Goal: Task Accomplishment & Management: Manage account settings

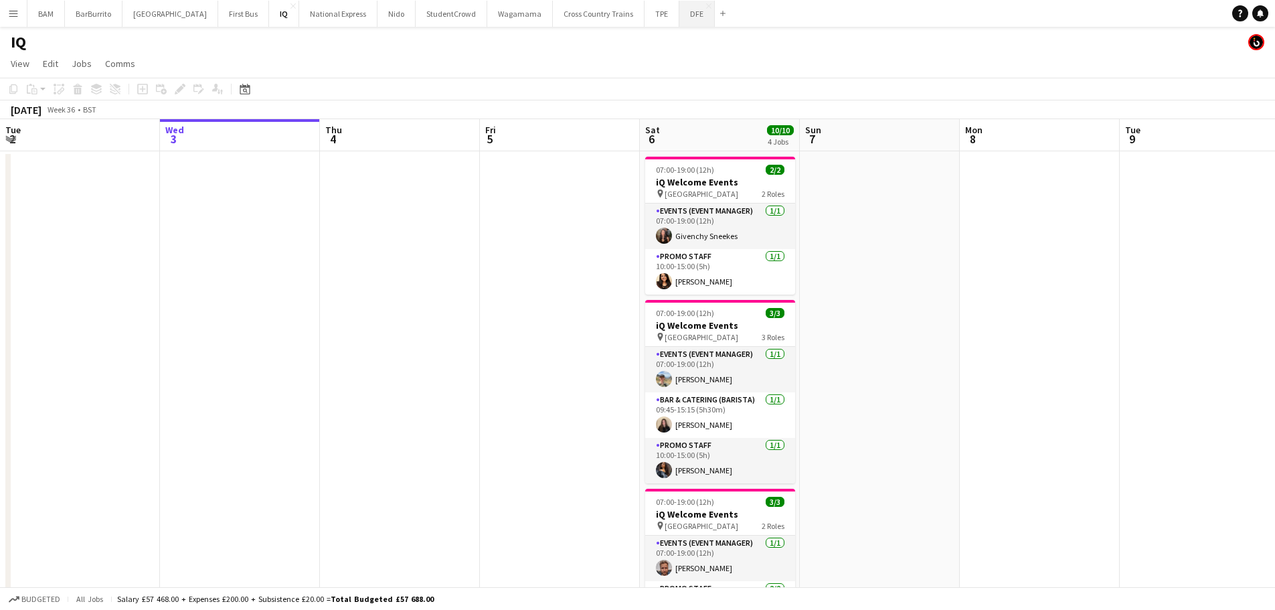
click at [679, 12] on button "DFE Close" at bounding box center [696, 14] width 35 height 26
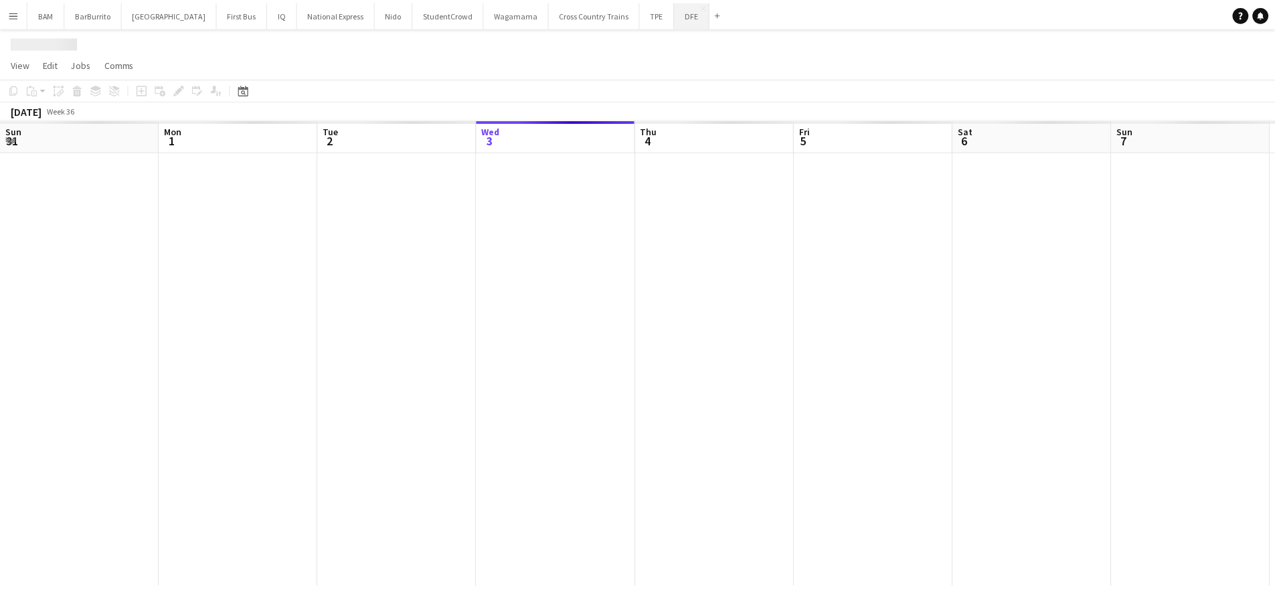
scroll to position [0, 320]
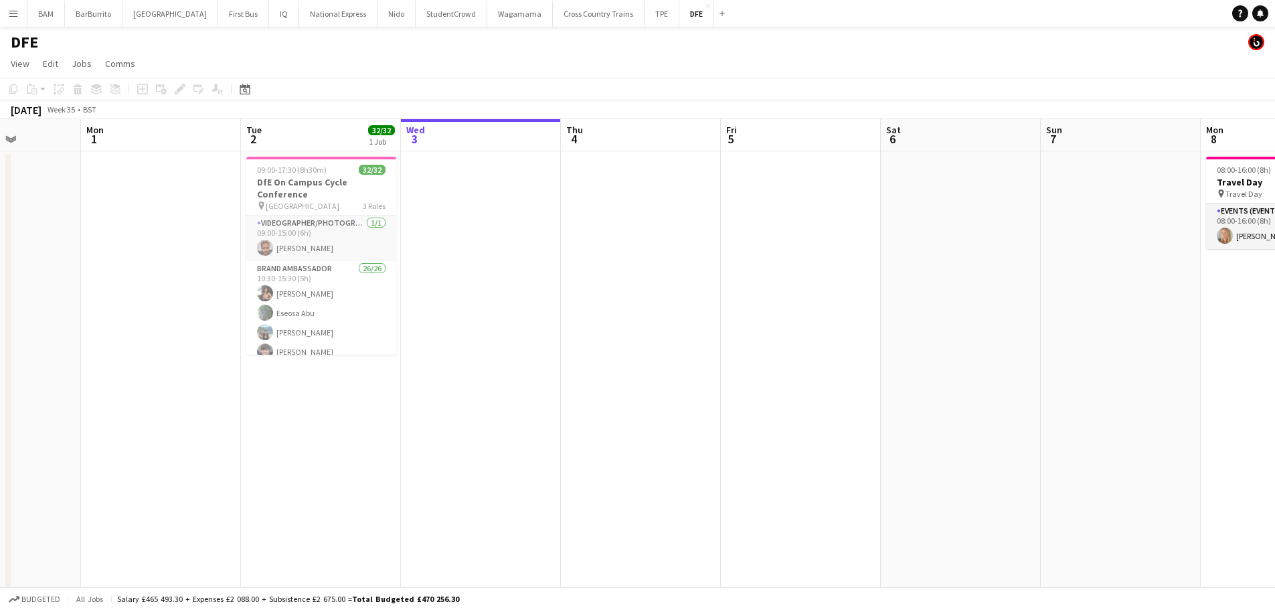
drag, startPoint x: 340, startPoint y: 250, endPoint x: 572, endPoint y: 235, distance: 232.7
click at [572, 235] on app-calendar-viewport "Fri 29 Sat 30 Sun 31 Mon 1 Tue 2 32/32 1 Job Wed 3 Thu 4 Fri 5 Sat 6 Sun 7 Mon …" at bounding box center [637, 470] width 1275 height 703
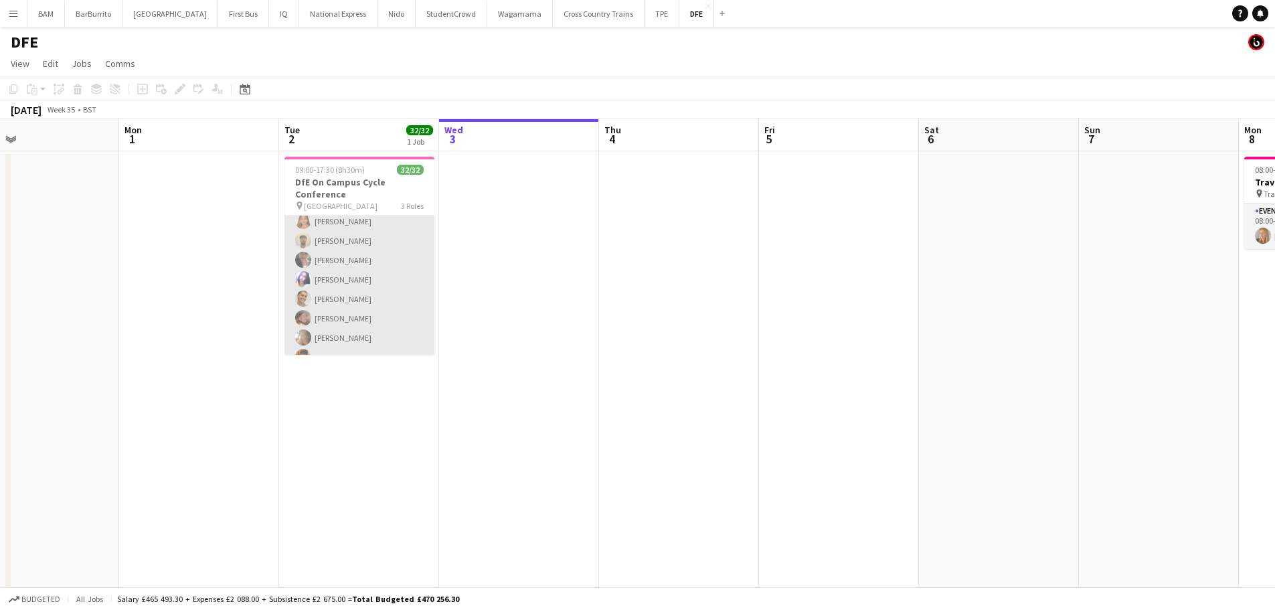
scroll to position [268, 0]
click at [327, 290] on app-card-role "Brand Ambassador 26/26 10:30-15:30 (5h) [PERSON_NAME] Eseosa [PERSON_NAME] [PER…" at bounding box center [359, 258] width 150 height 531
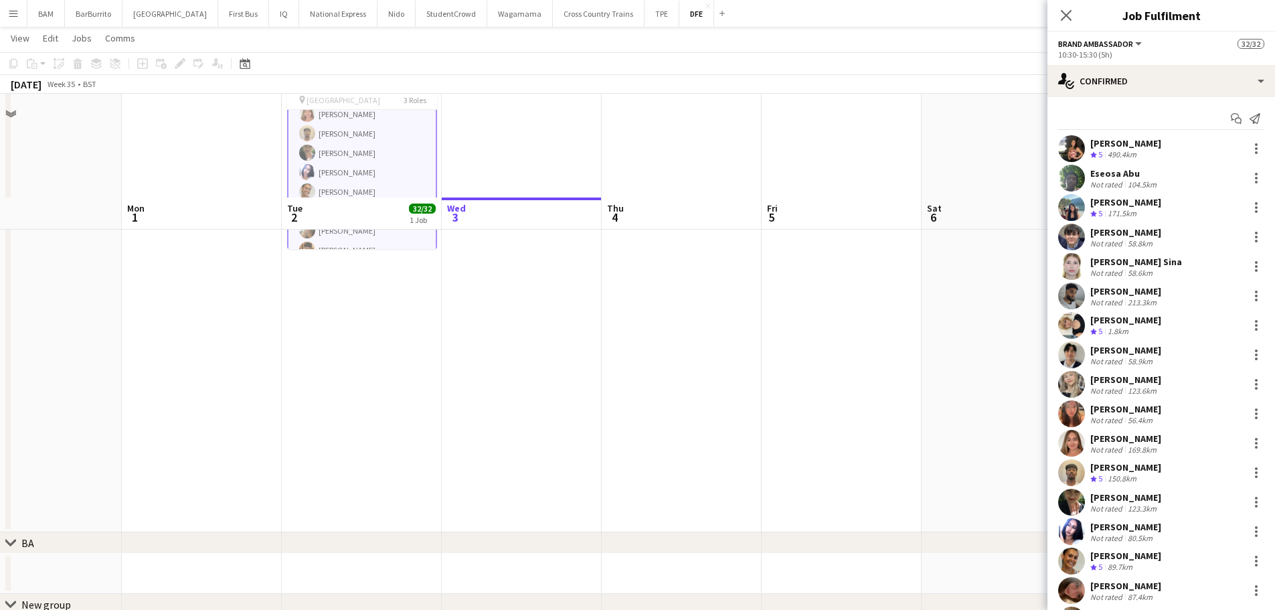
scroll to position [0, 0]
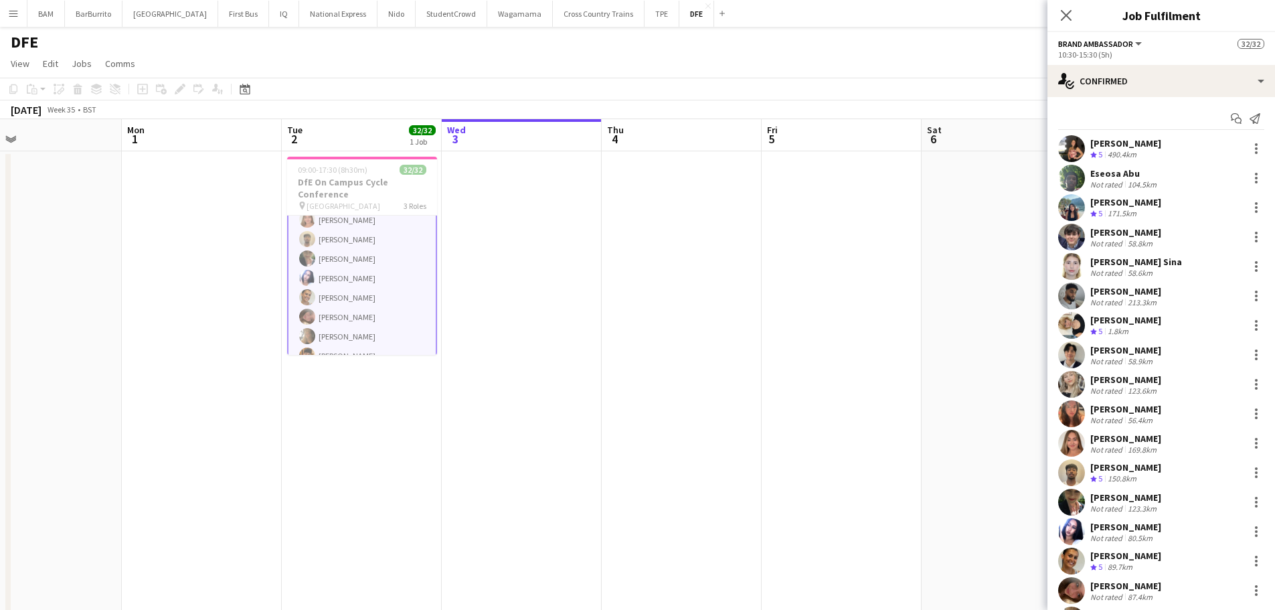
click at [550, 272] on app-date-cell at bounding box center [522, 394] width 160 height 486
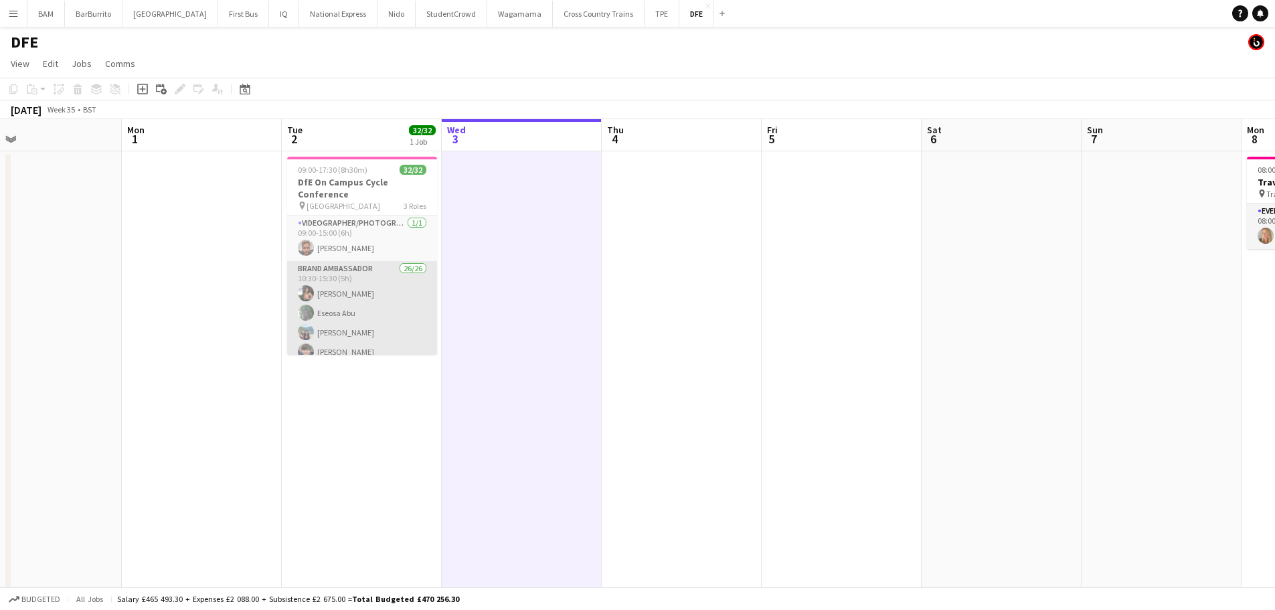
click at [405, 296] on app-card-role "Brand Ambassador 26/26 10:30-15:30 (5h) [PERSON_NAME] Eseosa [PERSON_NAME] [PER…" at bounding box center [362, 526] width 150 height 531
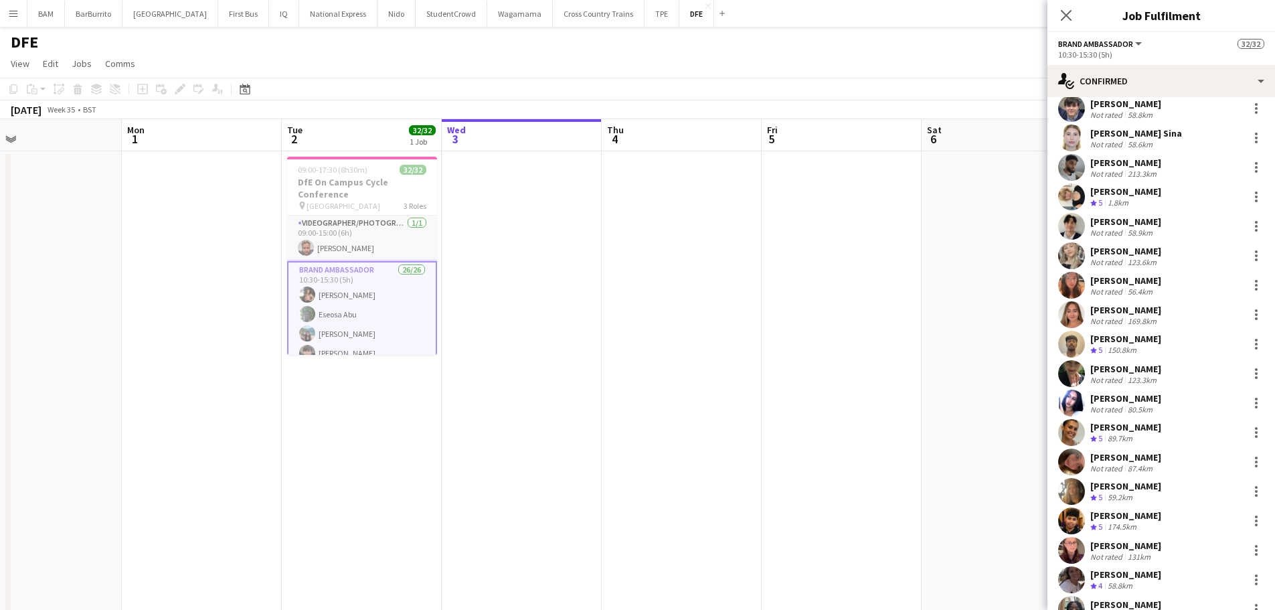
scroll to position [126, 0]
click at [1248, 223] on div at bounding box center [1256, 228] width 16 height 16
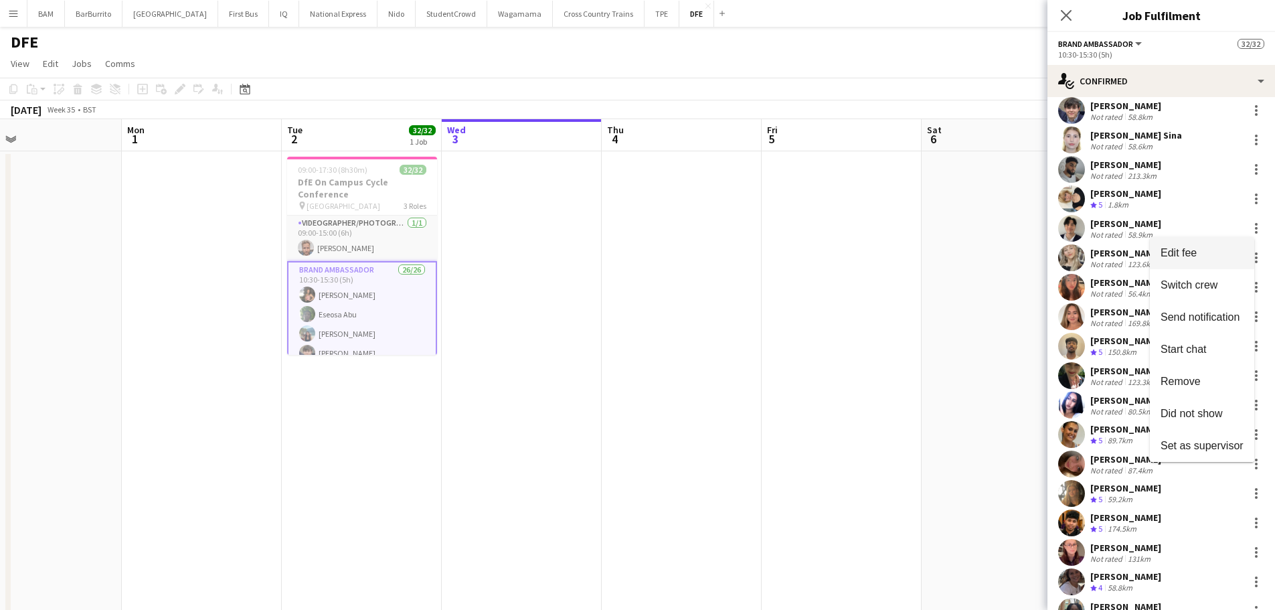
click at [1210, 252] on span "Edit fee" at bounding box center [1201, 253] width 83 height 12
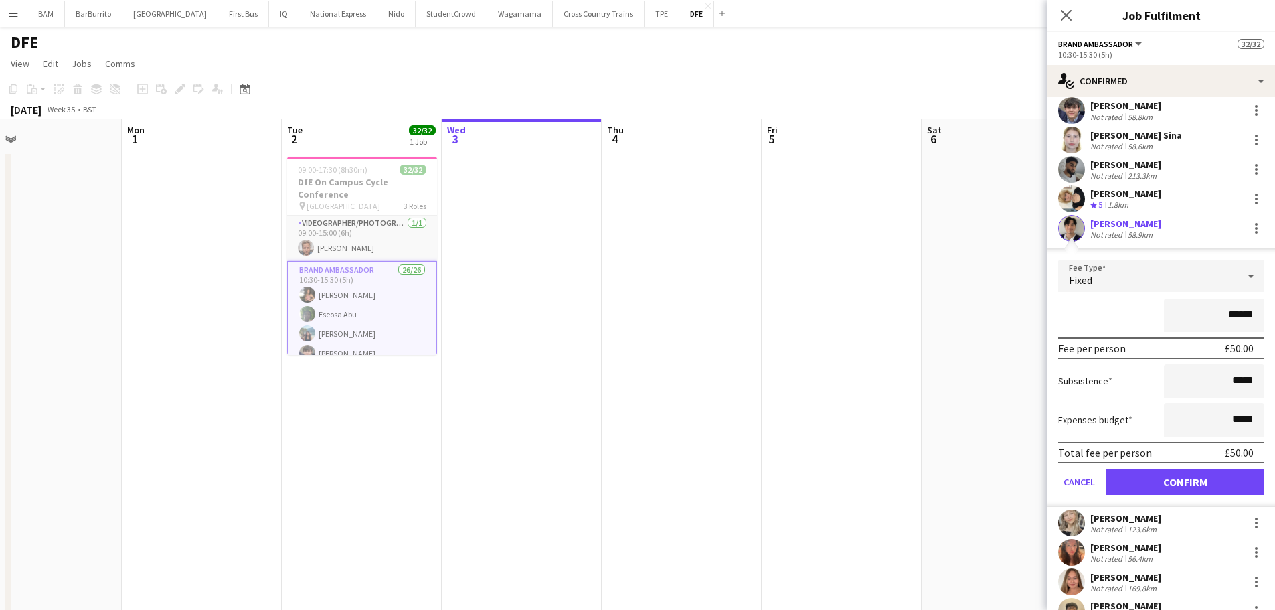
click at [1228, 314] on input "******" at bounding box center [1214, 314] width 100 height 33
type input "******"
click at [1179, 478] on button "Confirm" at bounding box center [1184, 481] width 159 height 27
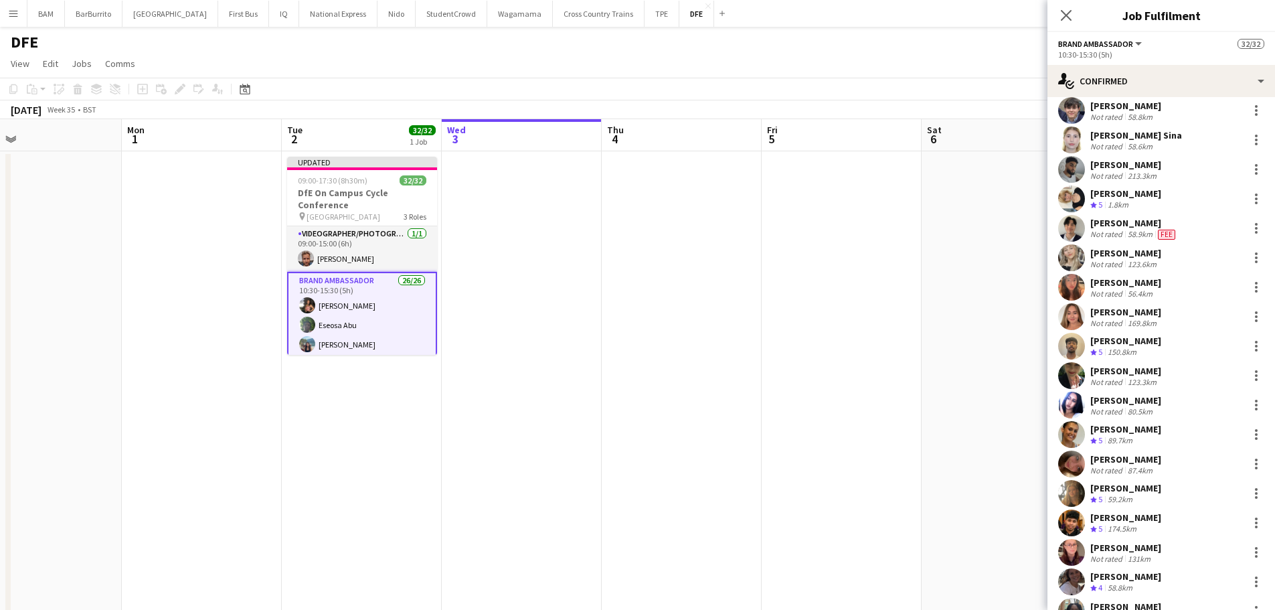
click at [927, 100] on app-toolbar "Copy Paste Paste Ctrl+V Paste with crew Ctrl+Shift+V Paste linked Job [GEOGRAPH…" at bounding box center [637, 89] width 1275 height 23
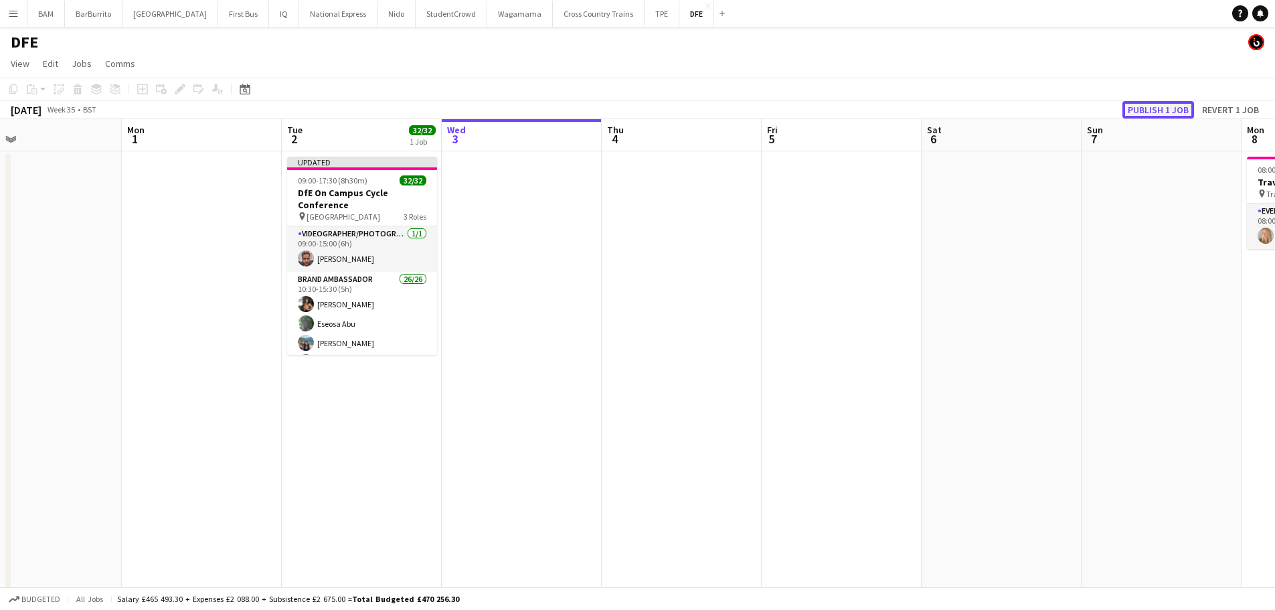
click at [1152, 110] on button "Publish 1 job" at bounding box center [1158, 109] width 72 height 17
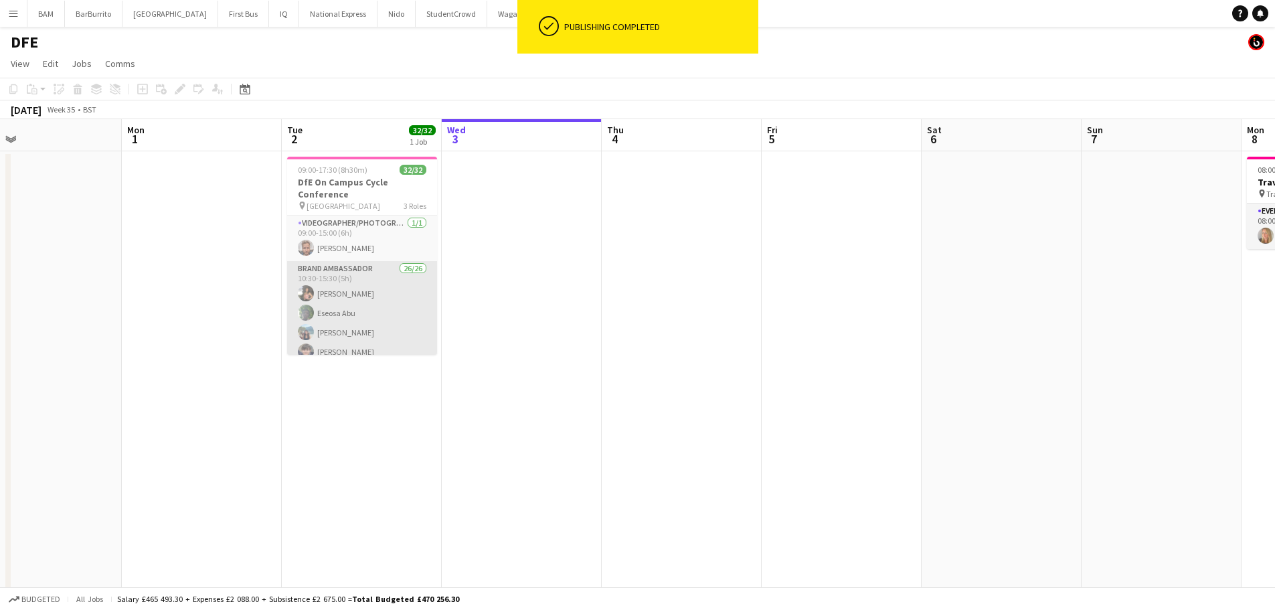
click at [387, 301] on app-card-role "Brand Ambassador 26/26 10:30-15:30 (5h) [PERSON_NAME] Eseosa [PERSON_NAME] [PER…" at bounding box center [362, 526] width 150 height 531
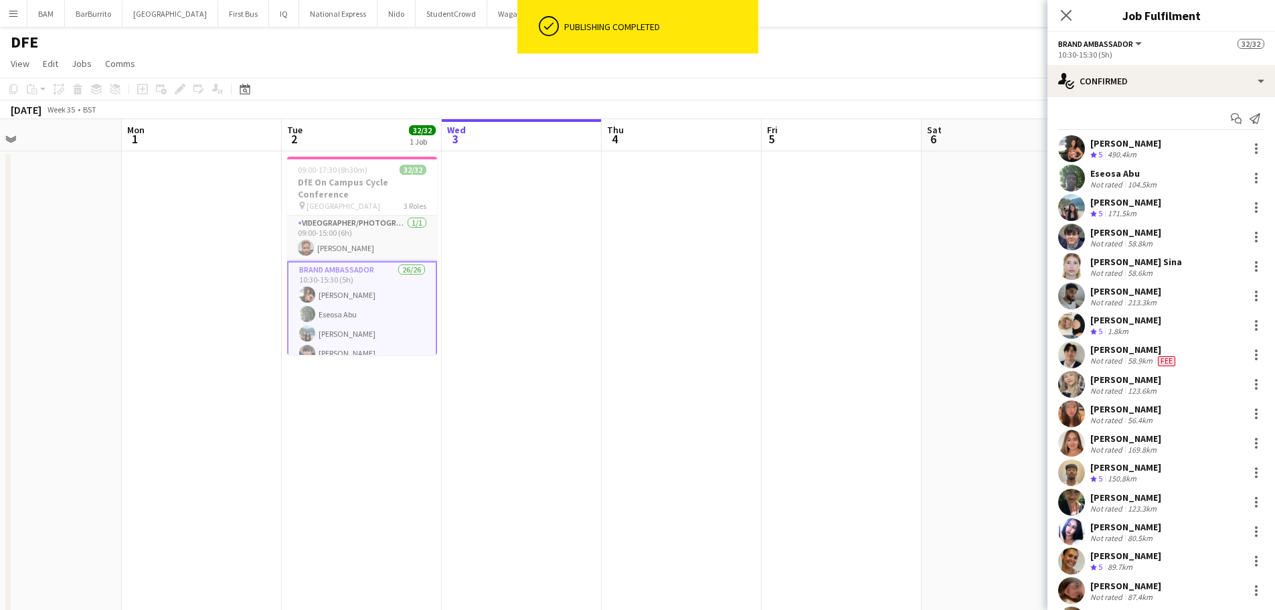
click at [1153, 355] on div "[PERSON_NAME]" at bounding box center [1134, 349] width 88 height 12
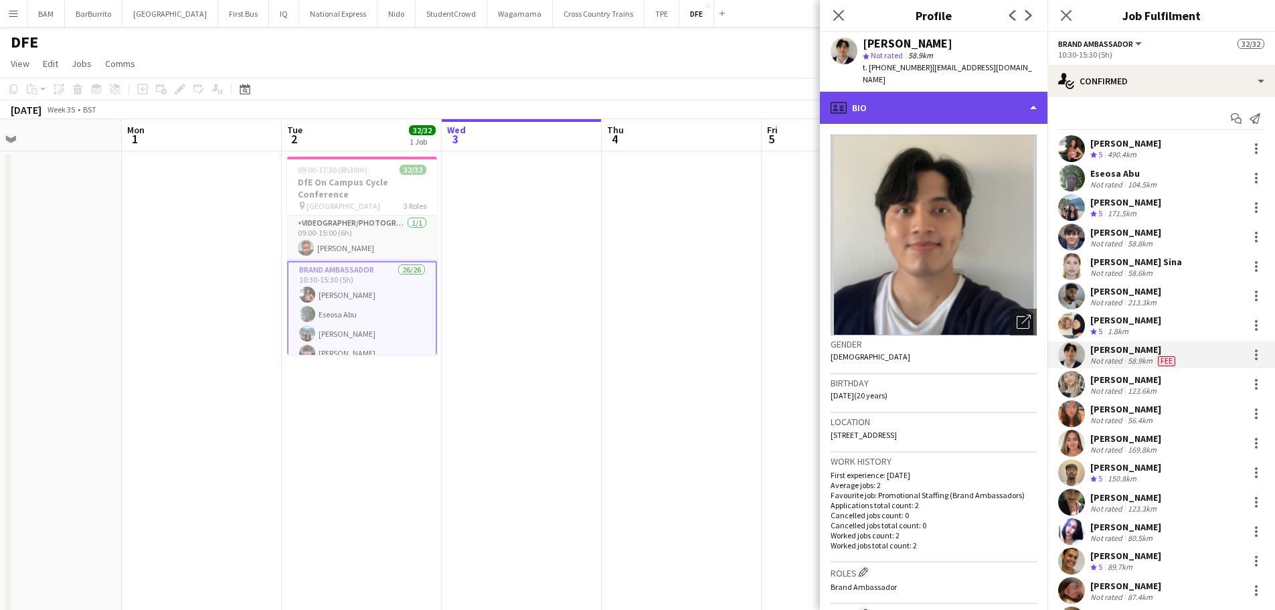
click at [989, 94] on div "profile Bio" at bounding box center [934, 108] width 228 height 32
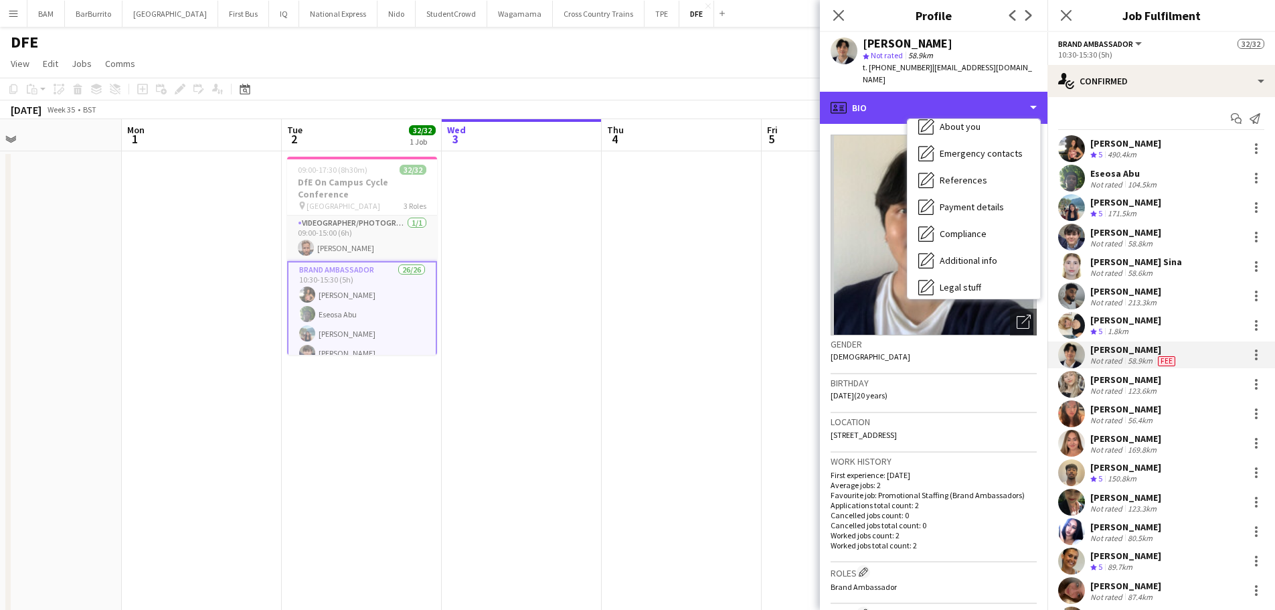
scroll to position [153, 0]
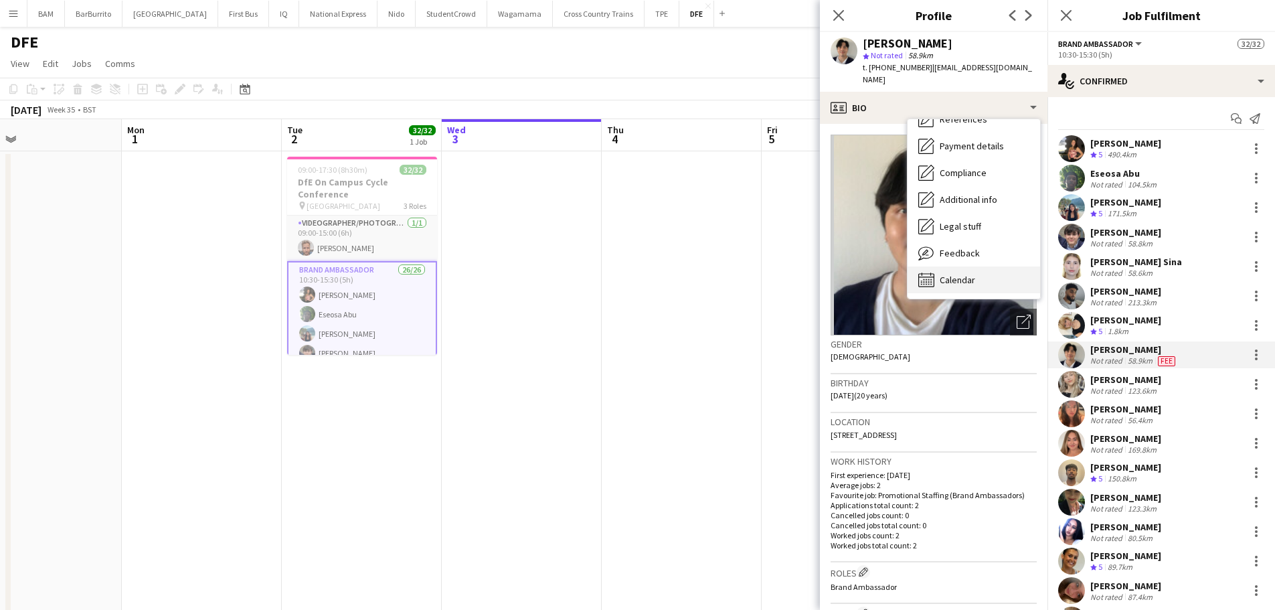
click at [996, 267] on div "Calendar Calendar" at bounding box center [973, 279] width 132 height 27
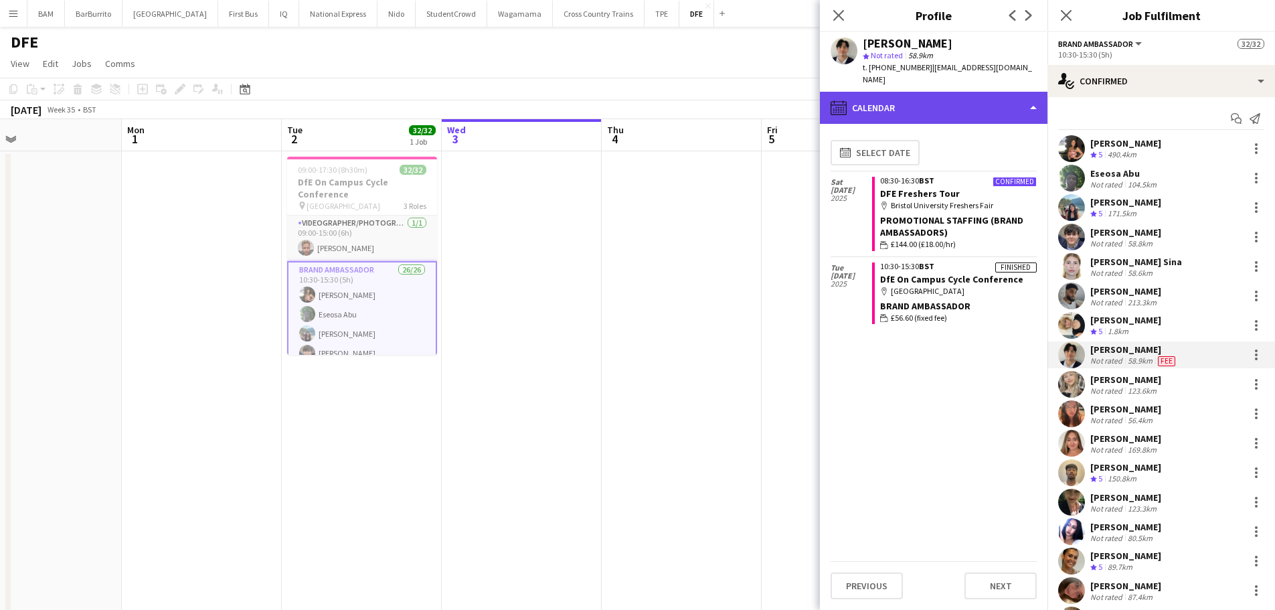
click at [974, 92] on div "calendar-full Calendar" at bounding box center [934, 108] width 228 height 32
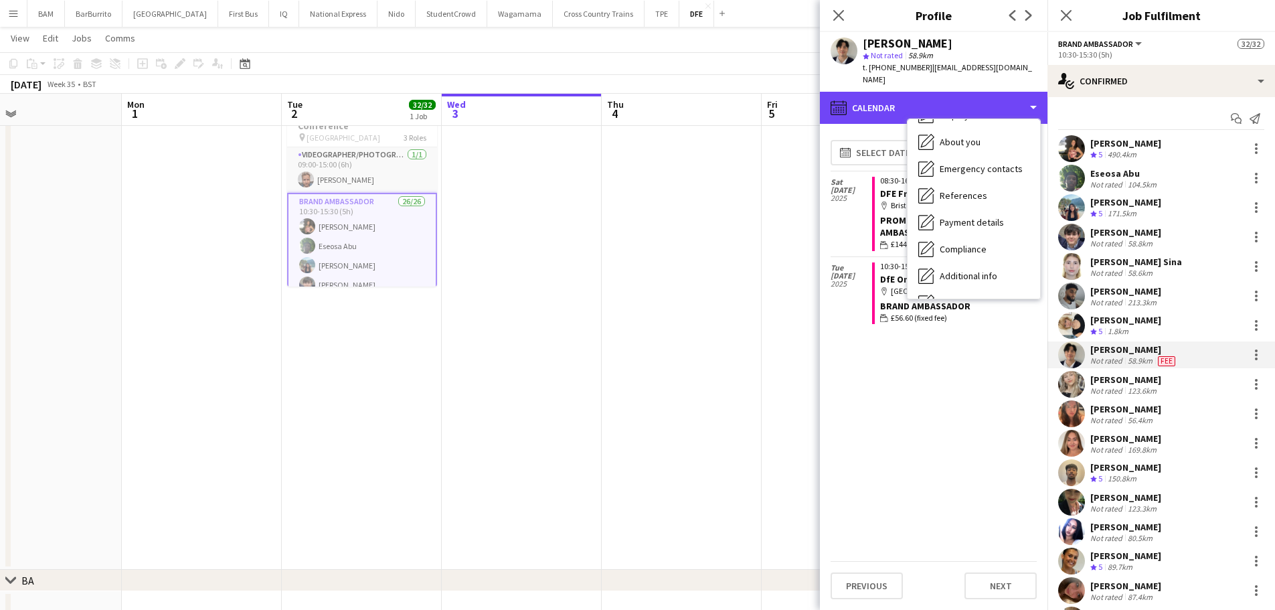
scroll to position [19, 0]
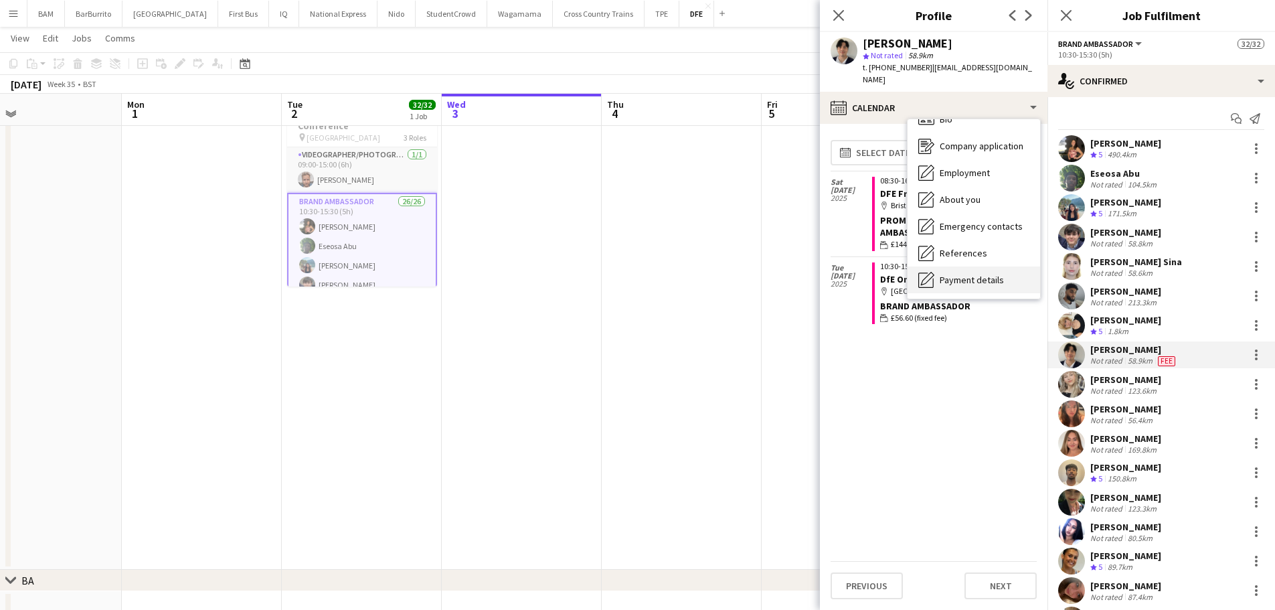
click at [1000, 274] on span "Payment details" at bounding box center [971, 280] width 64 height 12
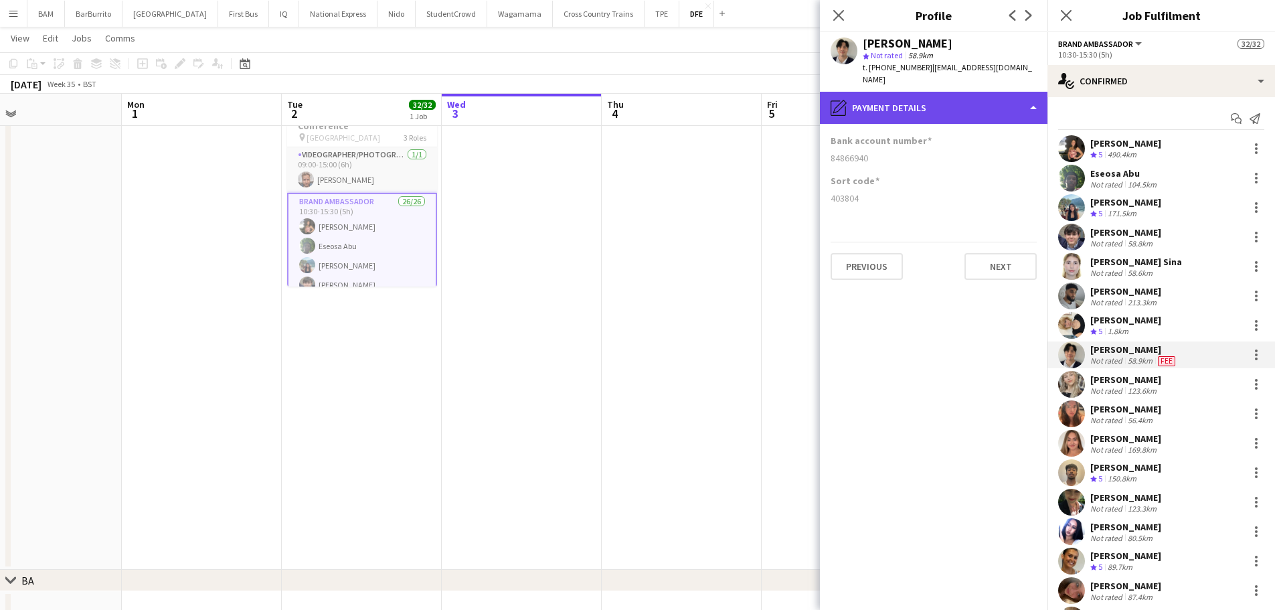
click at [976, 102] on div "pencil4 Payment details" at bounding box center [934, 108] width 228 height 32
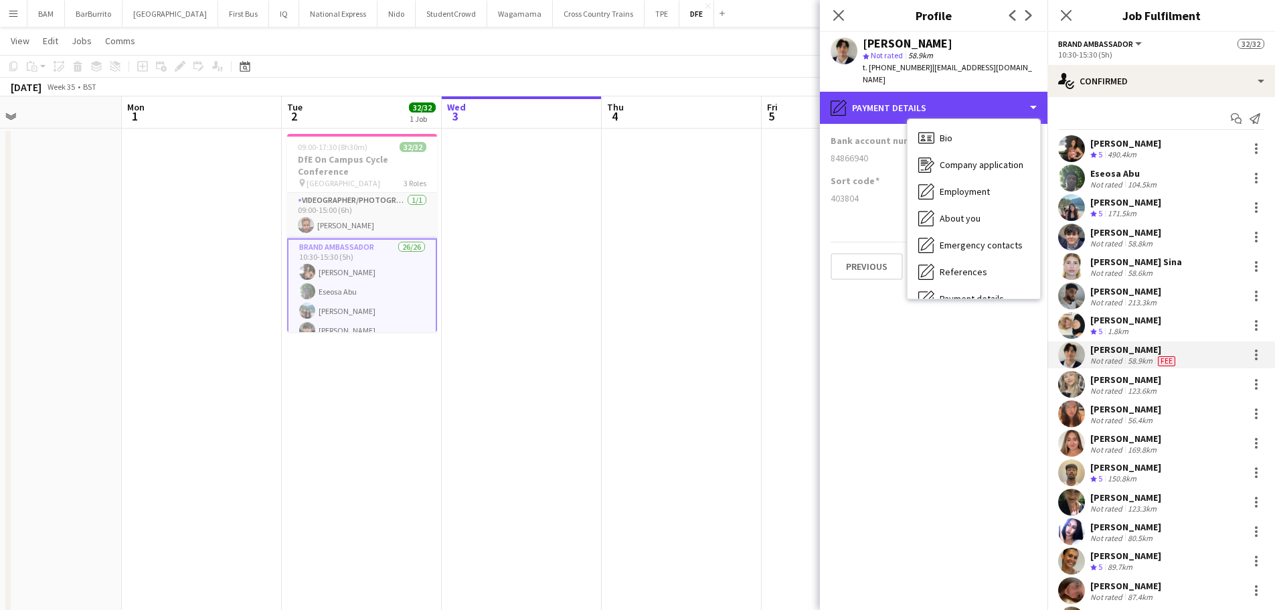
scroll to position [0, 0]
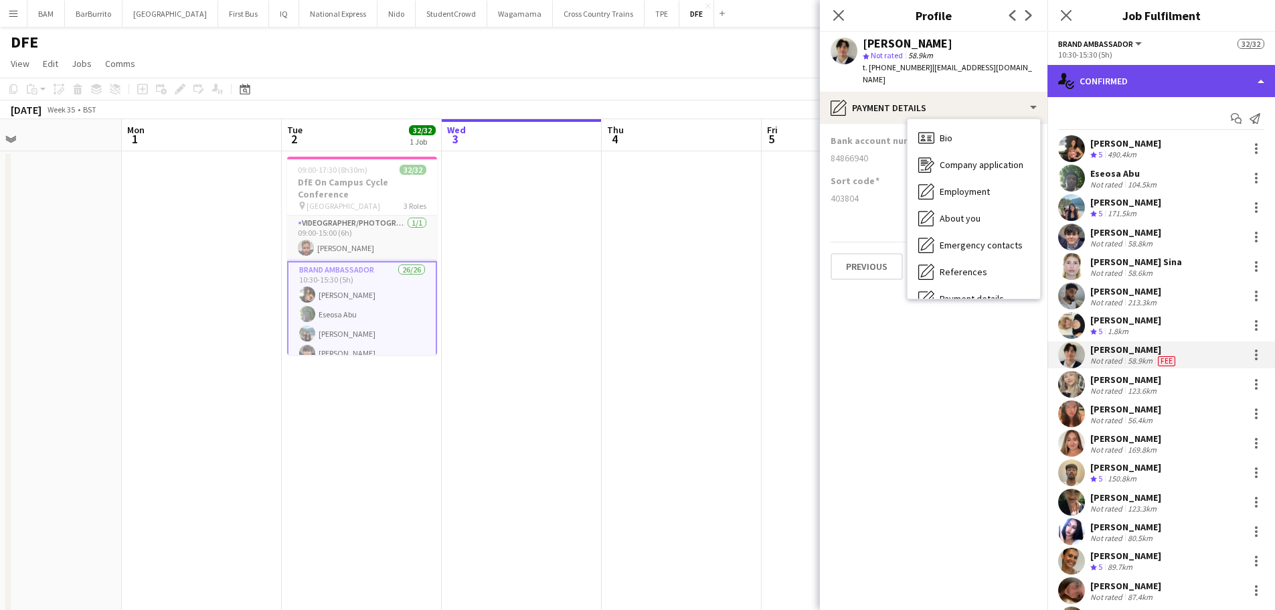
click at [1115, 85] on div "single-neutral-actions-check-2 Confirmed" at bounding box center [1161, 81] width 228 height 32
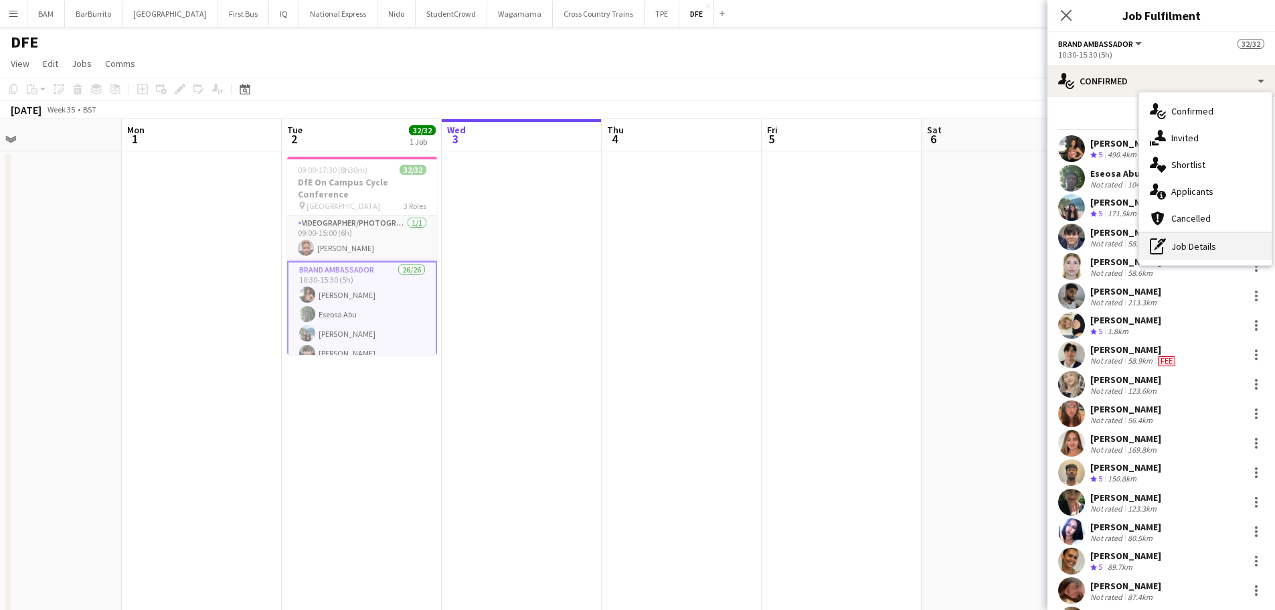
click at [1174, 243] on div "pen-write Job Details" at bounding box center [1205, 246] width 132 height 27
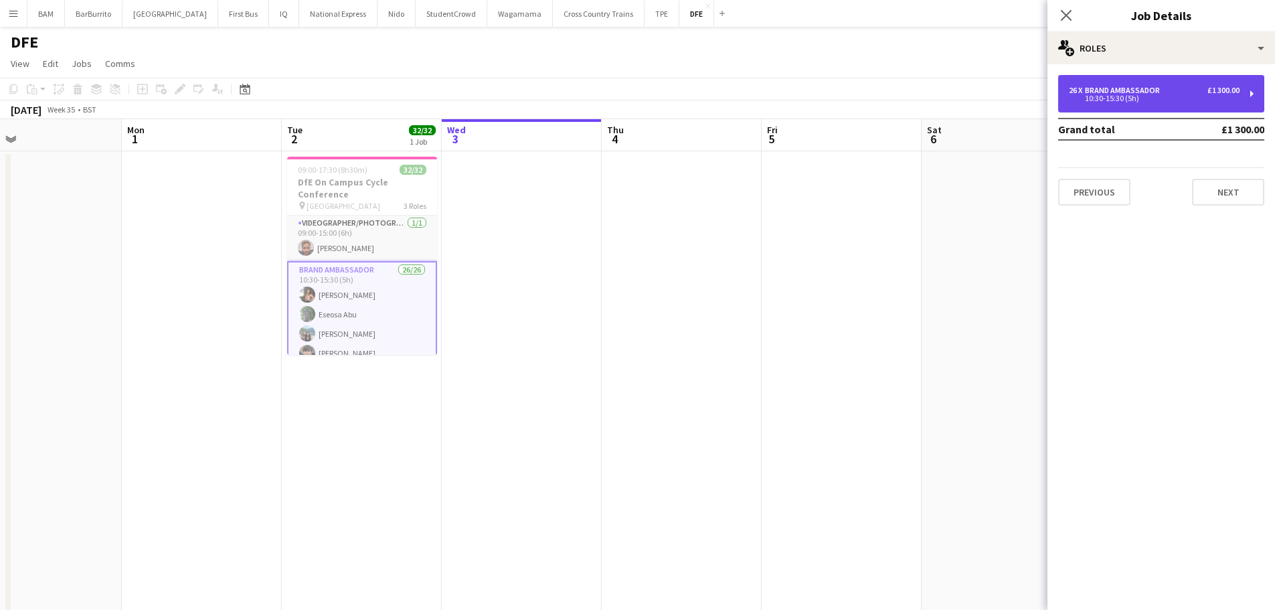
click at [1134, 92] on div "Brand Ambassador" at bounding box center [1125, 90] width 80 height 9
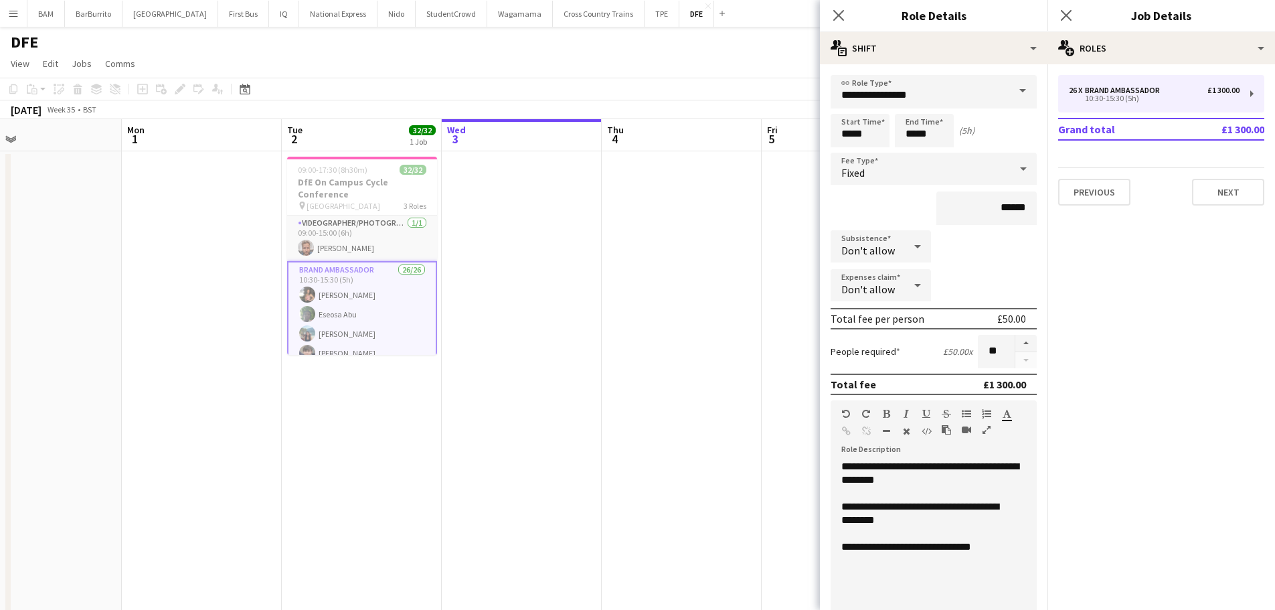
click at [749, 94] on app-toolbar "Copy Paste Paste Ctrl+V Paste with crew Ctrl+Shift+V Paste linked Job [GEOGRAPH…" at bounding box center [637, 89] width 1275 height 23
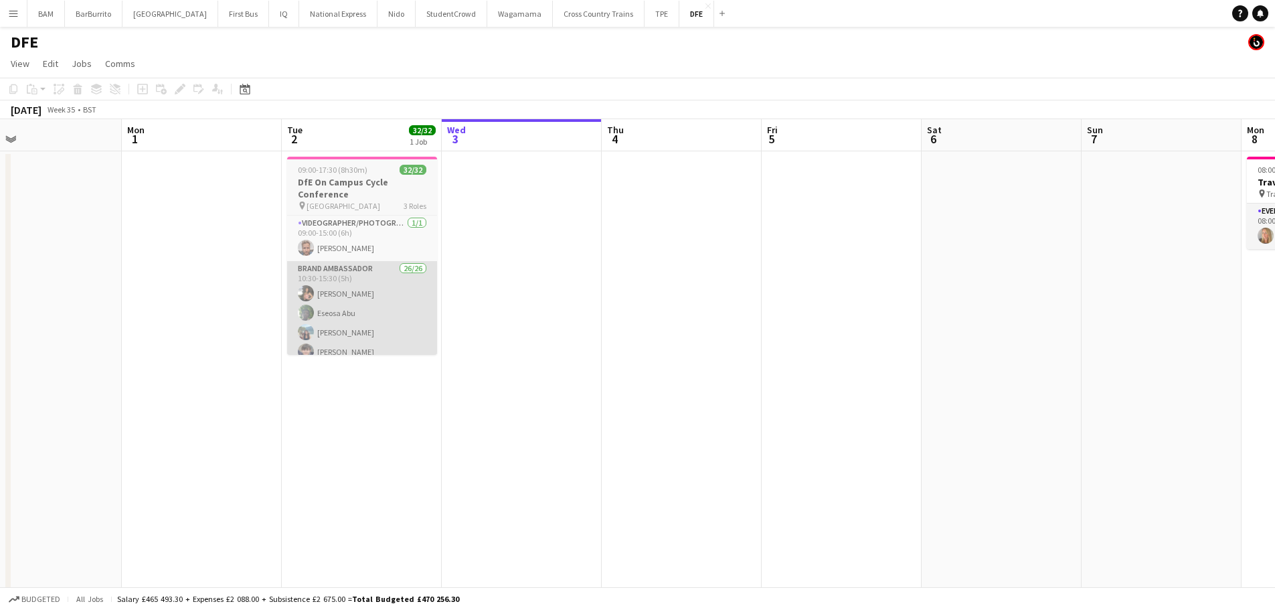
click at [373, 298] on app-card-role "Brand Ambassador 26/26 10:30-15:30 (5h) [PERSON_NAME] Eseosa [PERSON_NAME] [PER…" at bounding box center [362, 526] width 150 height 531
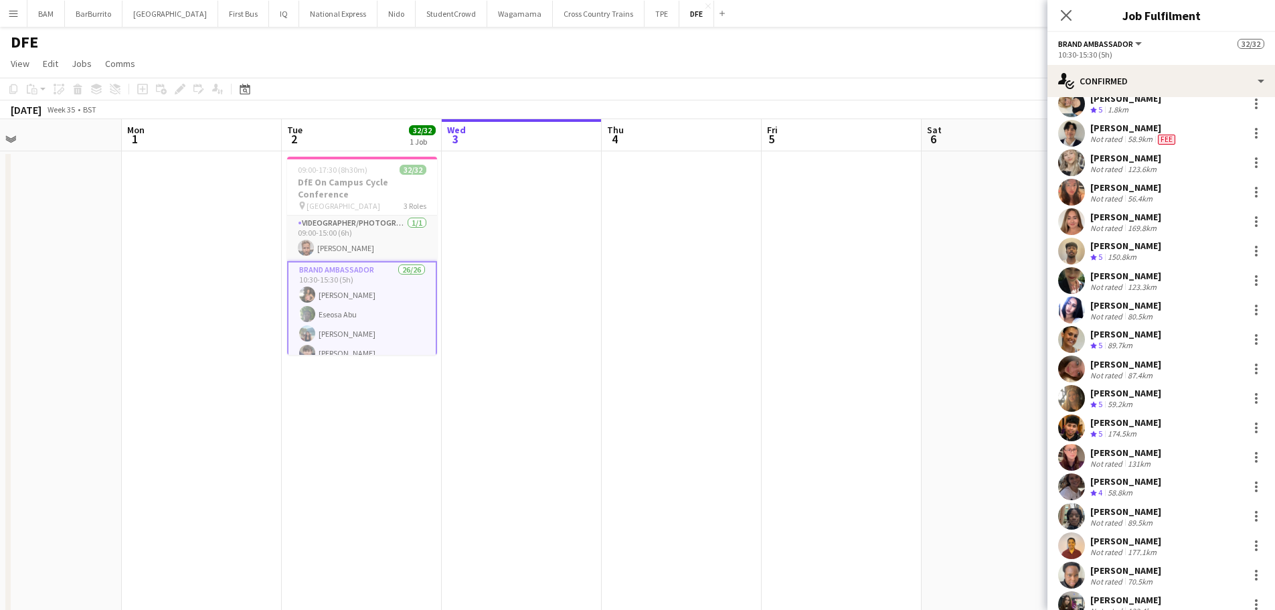
scroll to position [201, 0]
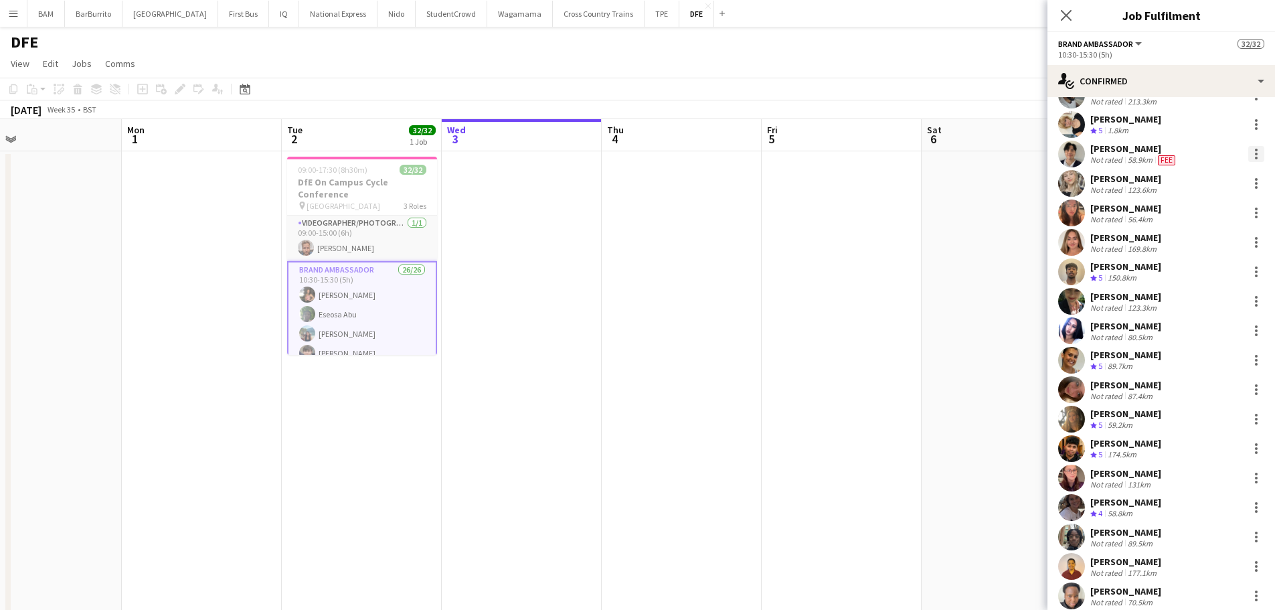
click at [1252, 158] on div at bounding box center [1256, 154] width 16 height 16
click at [1146, 155] on div at bounding box center [637, 305] width 1275 height 610
click at [1083, 153] on app-user-avatar at bounding box center [1071, 154] width 27 height 27
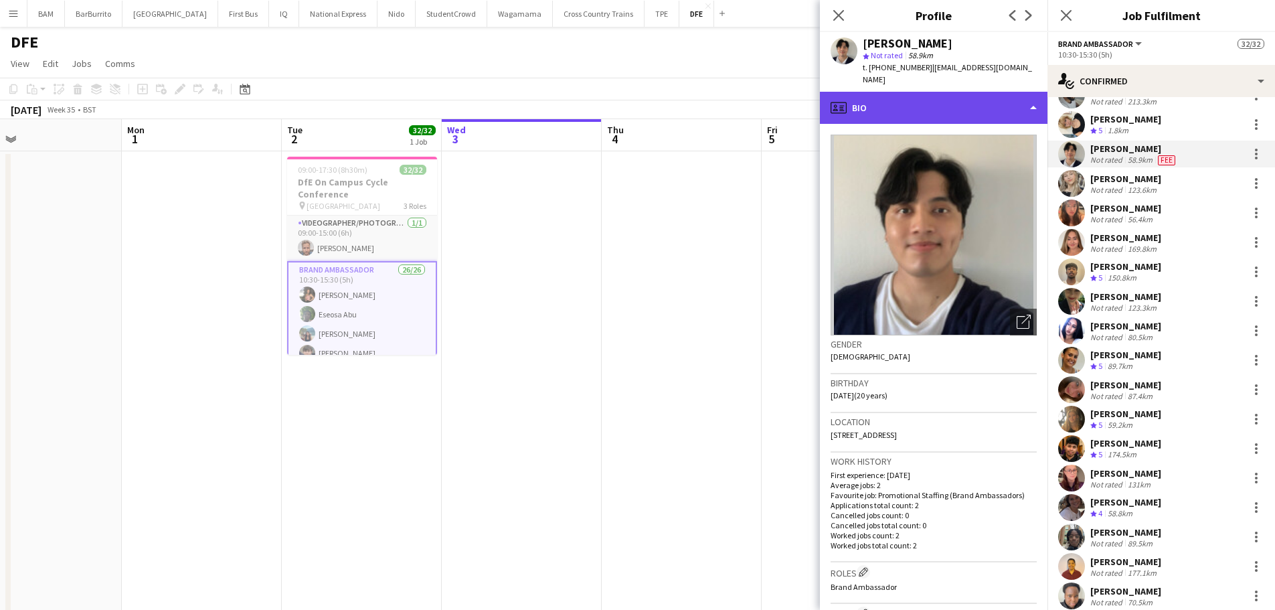
click at [939, 95] on div "profile Bio" at bounding box center [934, 108] width 228 height 32
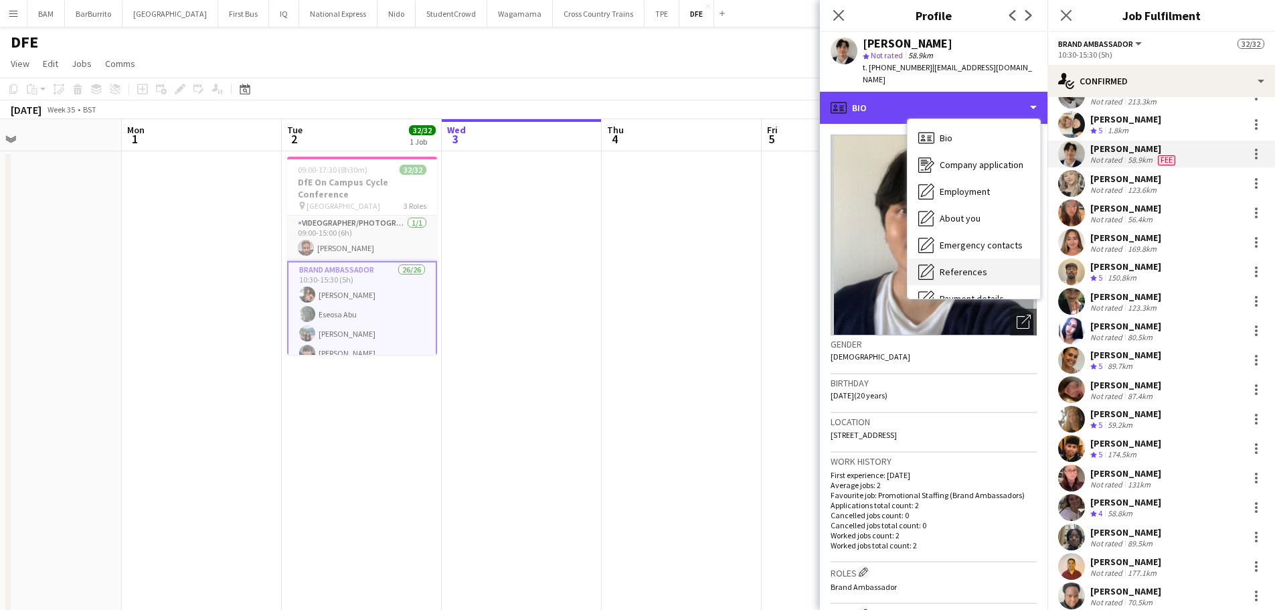
scroll to position [134, 0]
click at [984, 92] on div "profile Bio" at bounding box center [934, 108] width 228 height 32
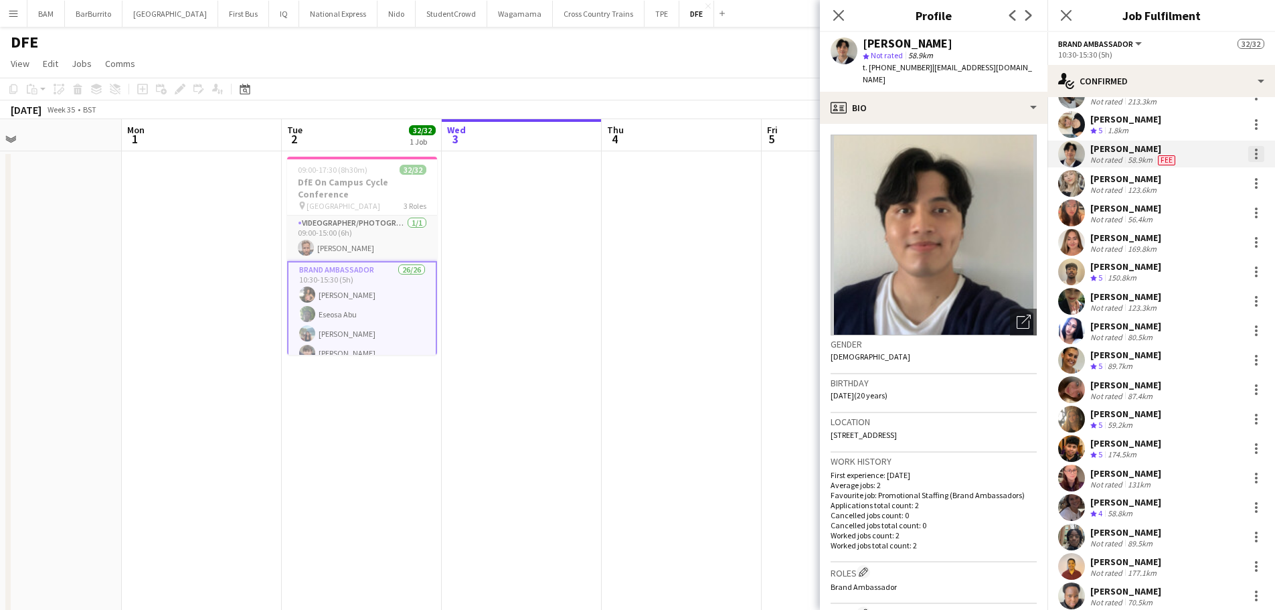
click at [1249, 155] on div at bounding box center [1256, 154] width 16 height 16
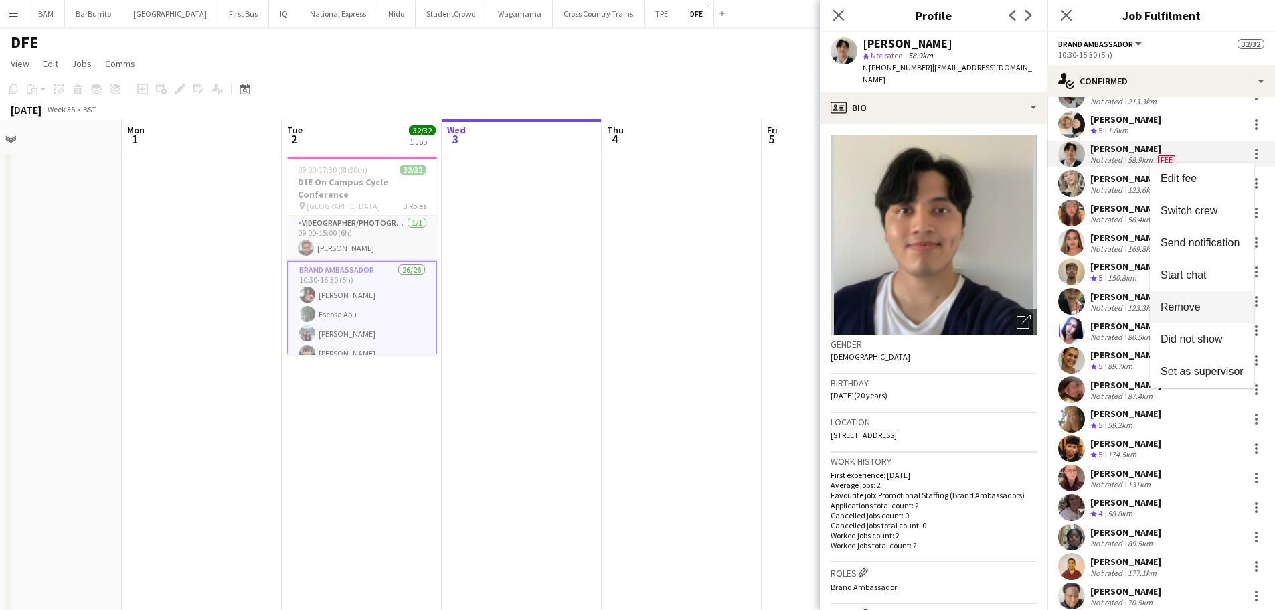
click at [1209, 308] on span "Remove" at bounding box center [1201, 307] width 83 height 12
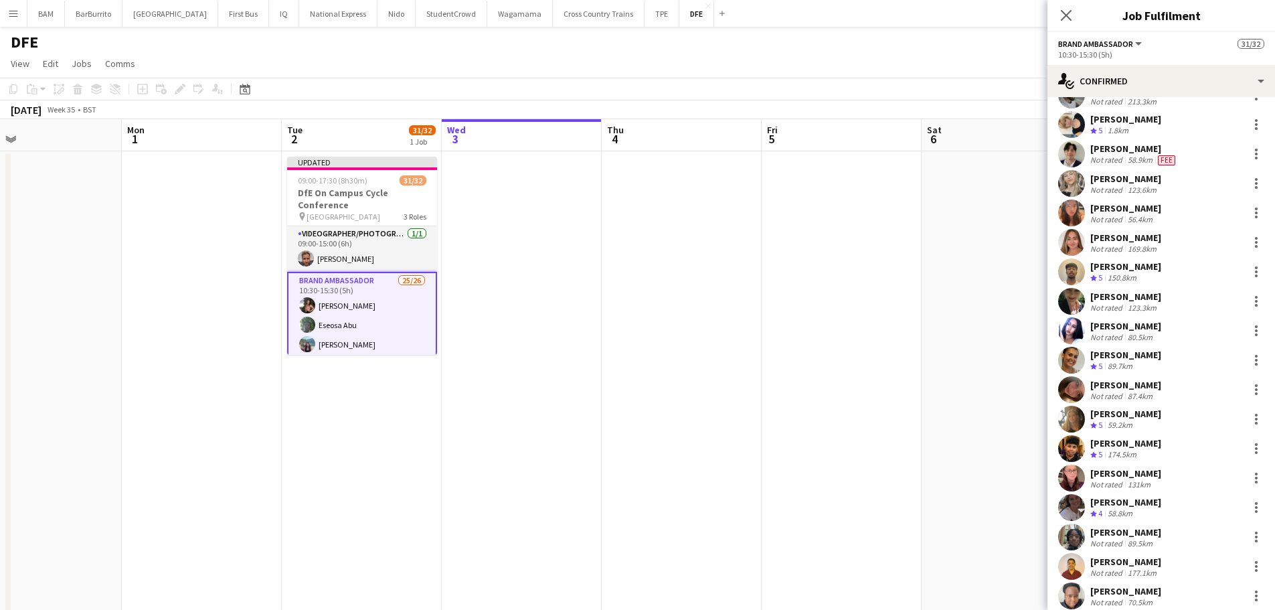
click at [813, 80] on app-toolbar "Copy Paste Paste Ctrl+V Paste with crew Ctrl+Shift+V Paste linked Job [GEOGRAPH…" at bounding box center [637, 89] width 1275 height 23
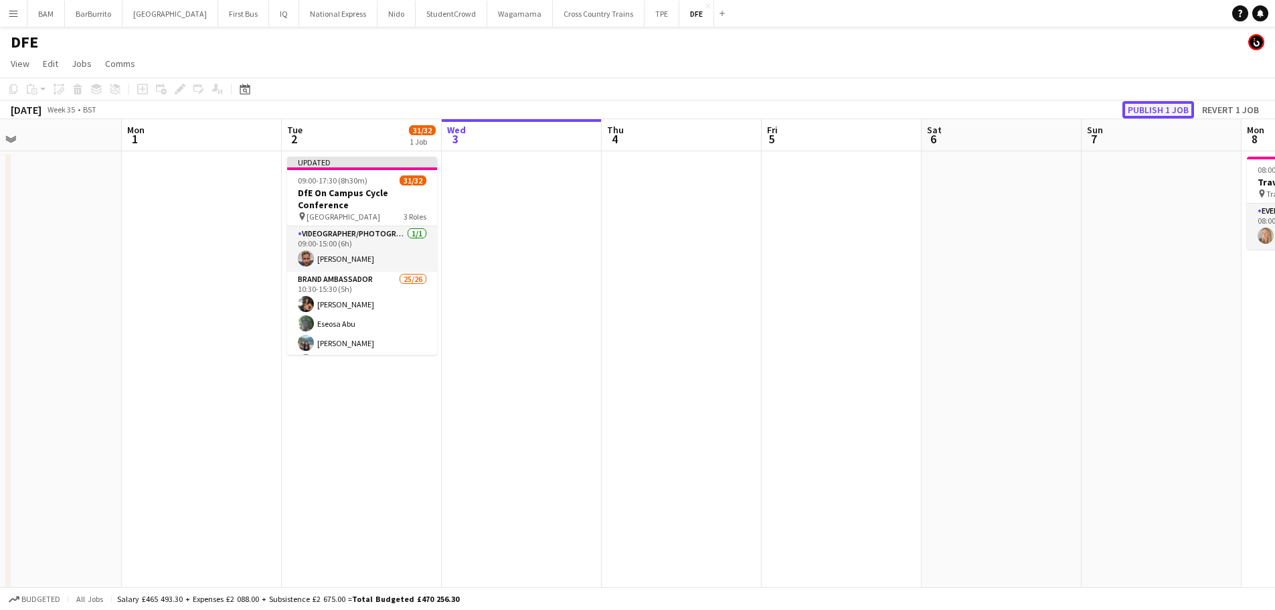
click at [1154, 113] on button "Publish 1 job" at bounding box center [1158, 109] width 72 height 17
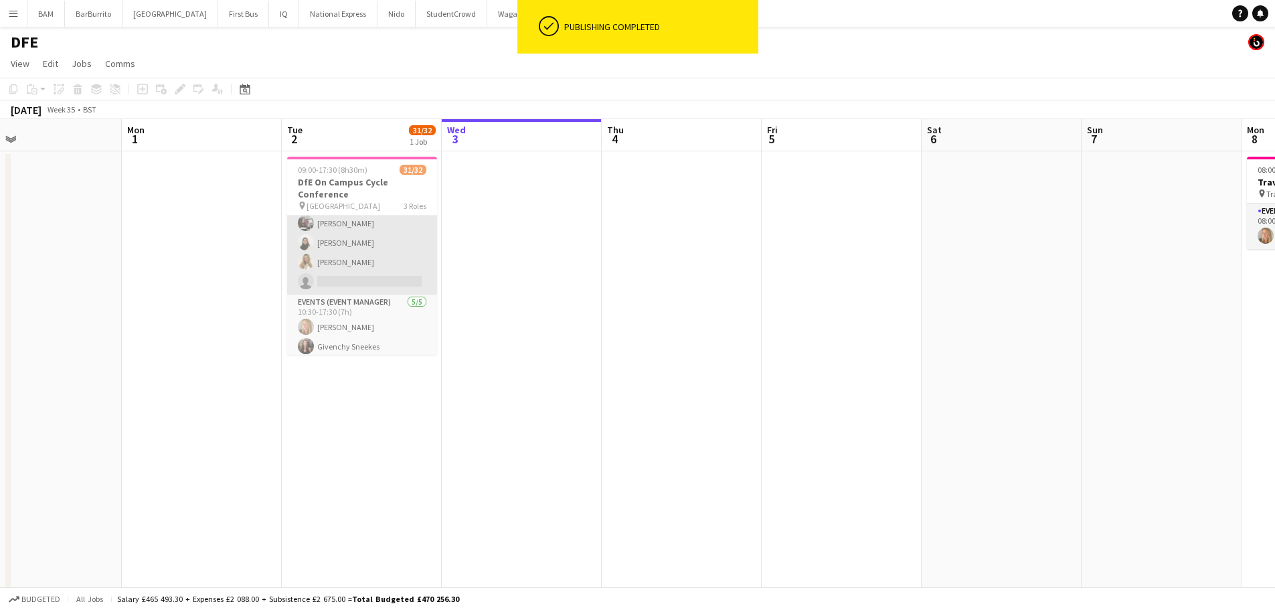
click at [383, 262] on app-card-role "Brand Ambassador 25/26 10:30-15:30 (5h) [PERSON_NAME] Eseosa [PERSON_NAME] [PER…" at bounding box center [362, 29] width 150 height 531
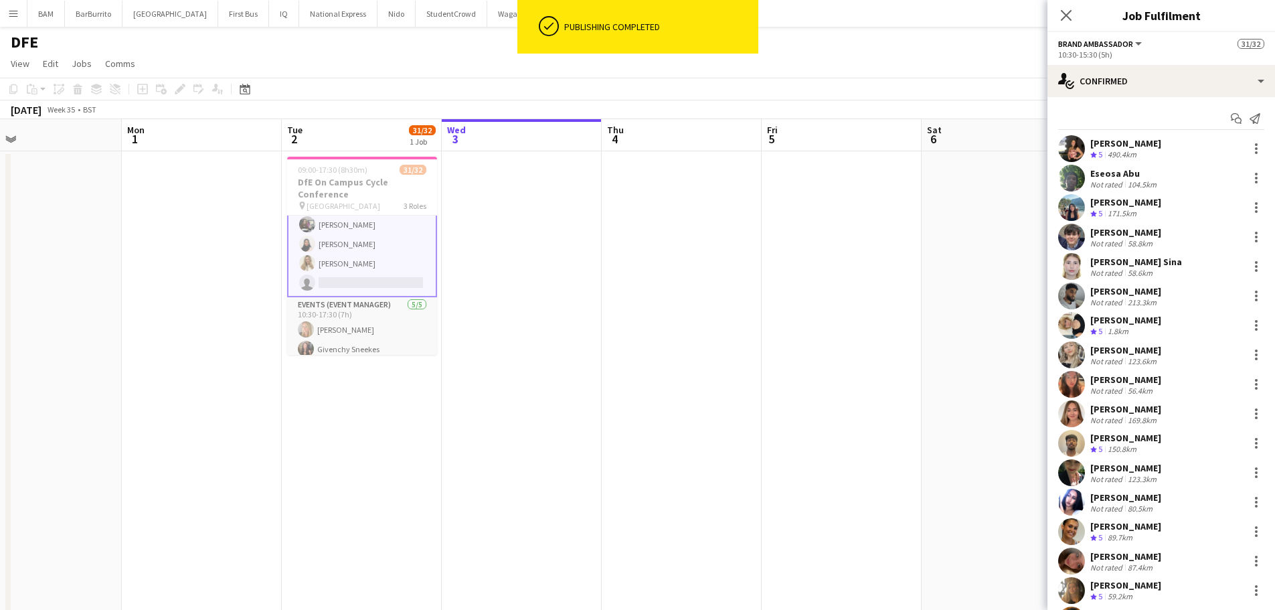
scroll to position [499, 0]
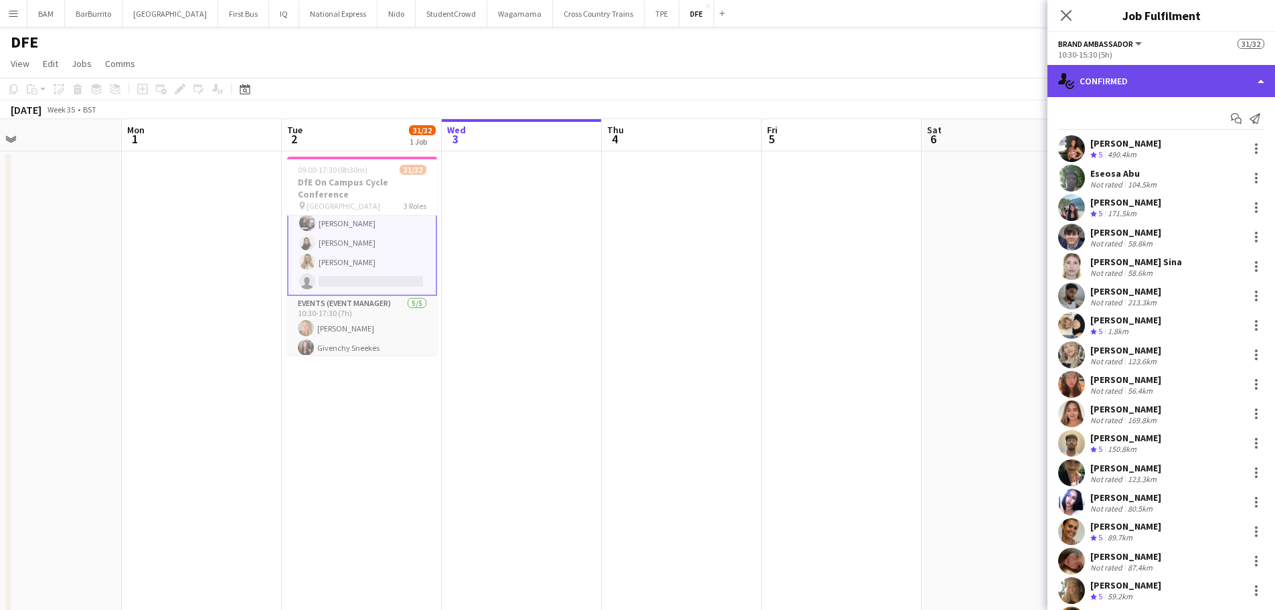
click at [1185, 88] on div "single-neutral-actions-check-2 Confirmed" at bounding box center [1161, 81] width 228 height 32
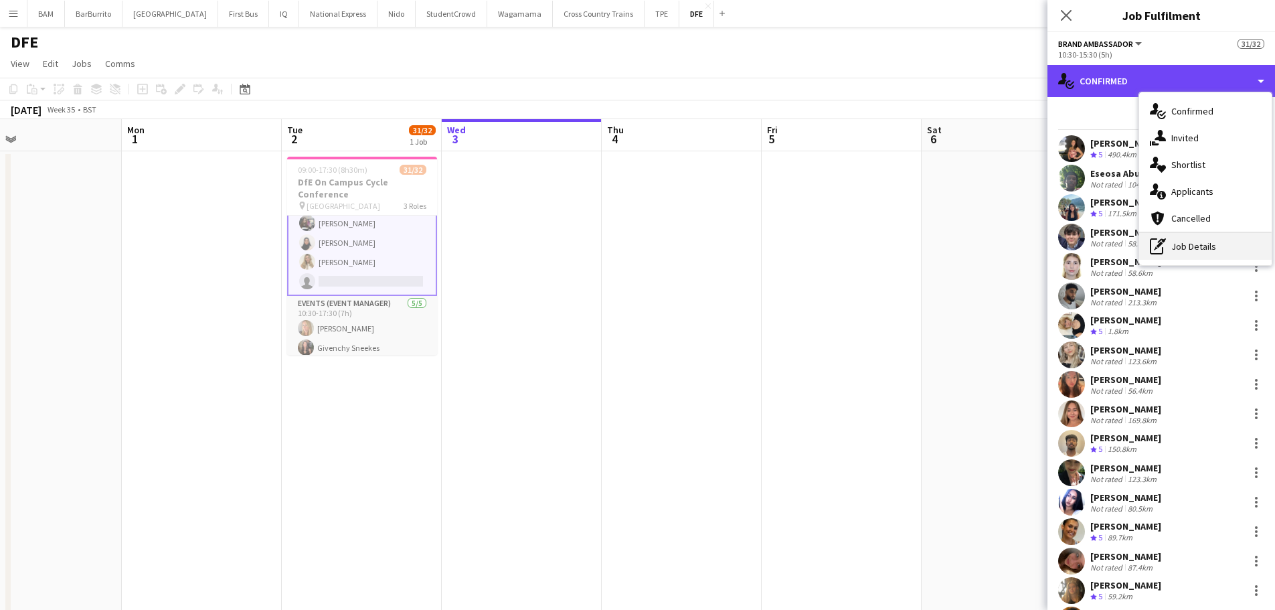
scroll to position [67, 0]
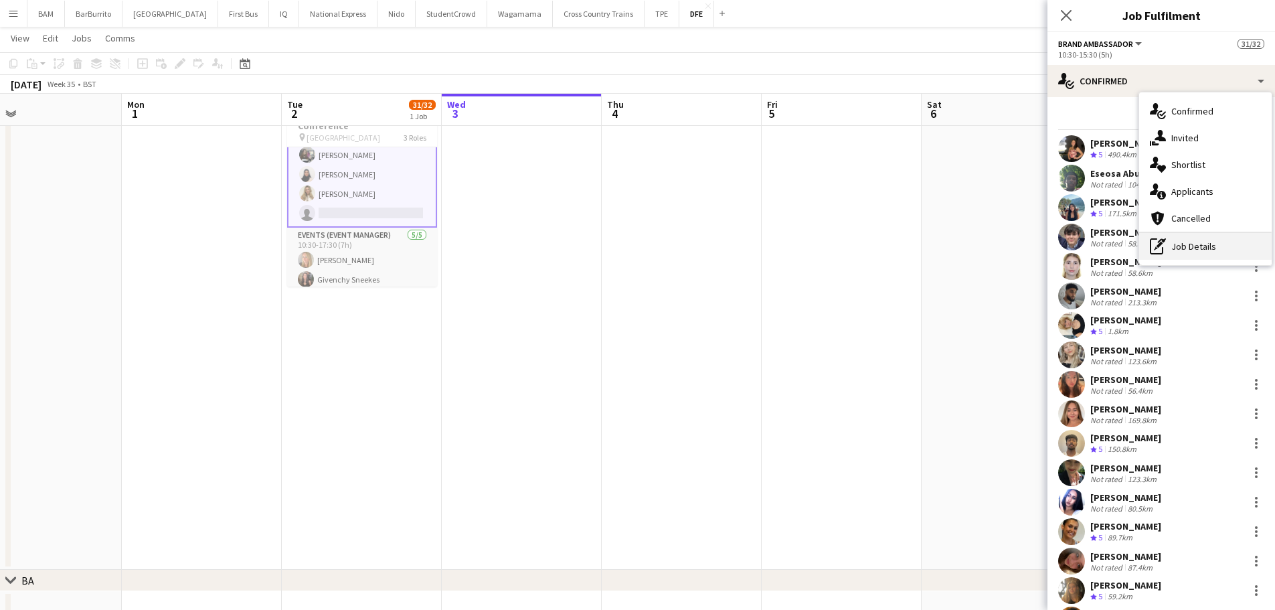
click at [1210, 245] on div "pen-write Job Details" at bounding box center [1205, 246] width 132 height 27
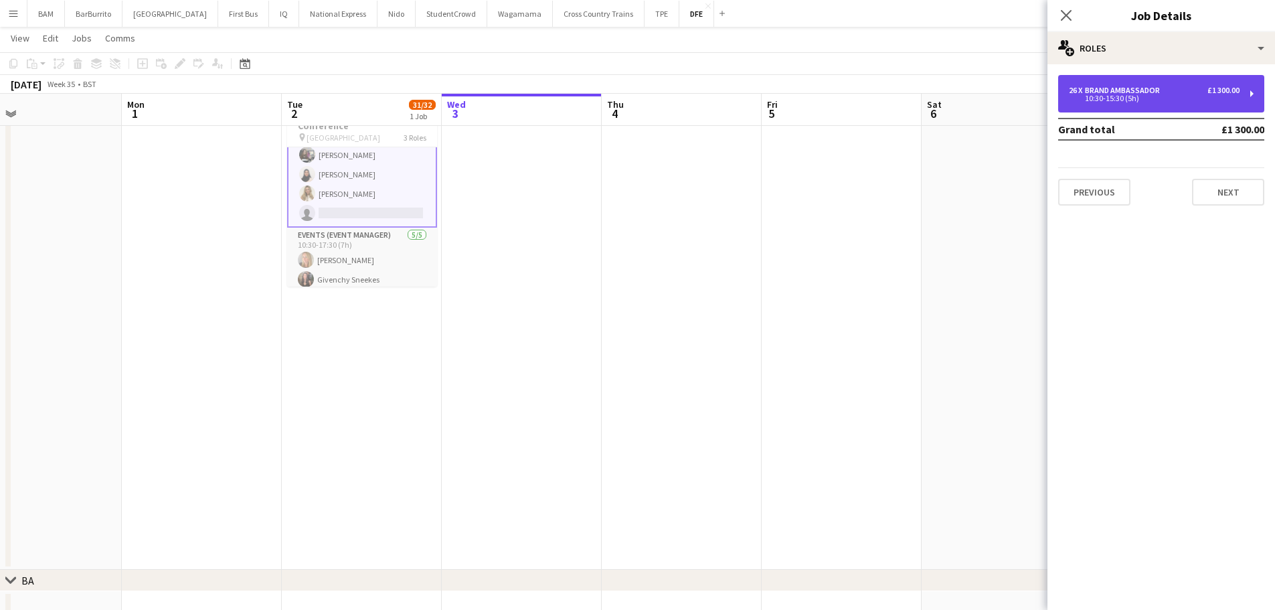
click at [1166, 84] on div "26 x Brand Ambassador £1 300.00 10:30-15:30 (5h)" at bounding box center [1161, 93] width 206 height 37
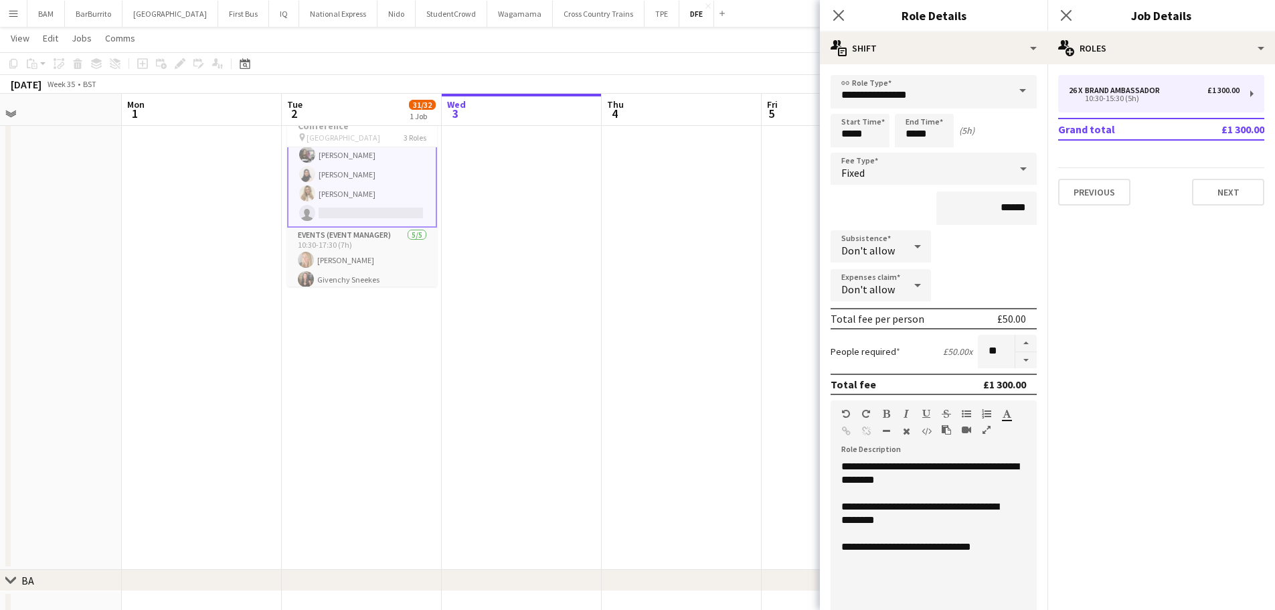
click at [648, 54] on app-toolbar "Copy Paste Paste Ctrl+V Paste with crew Ctrl+Shift+V Paste linked Job [GEOGRAPH…" at bounding box center [637, 63] width 1275 height 23
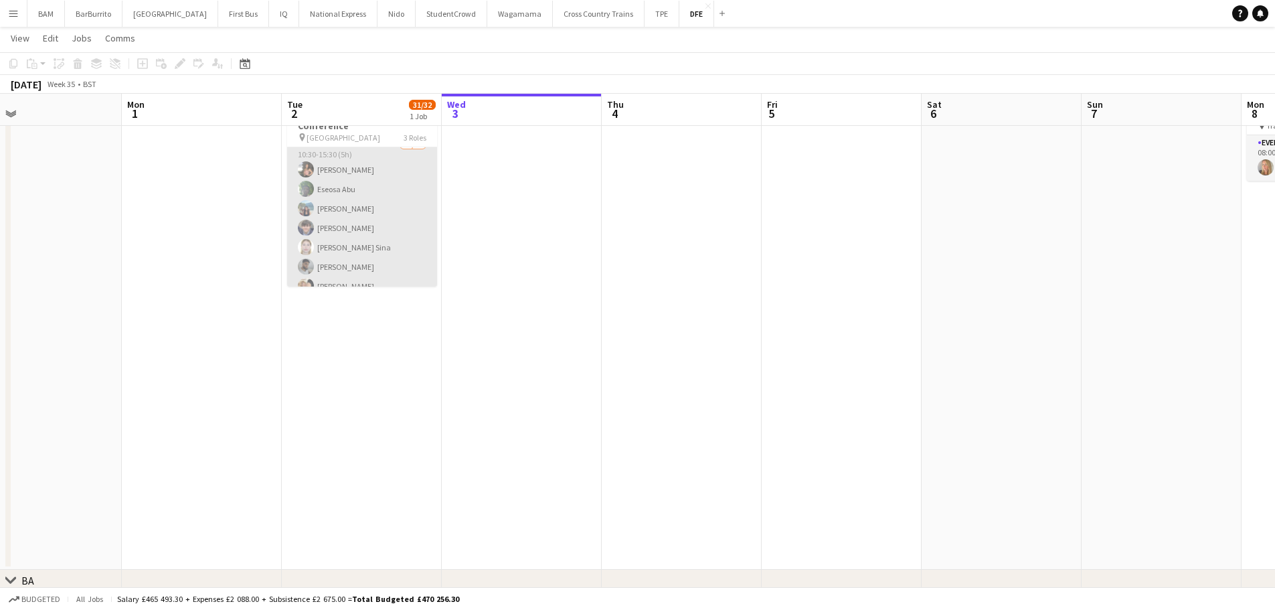
scroll to position [0, 0]
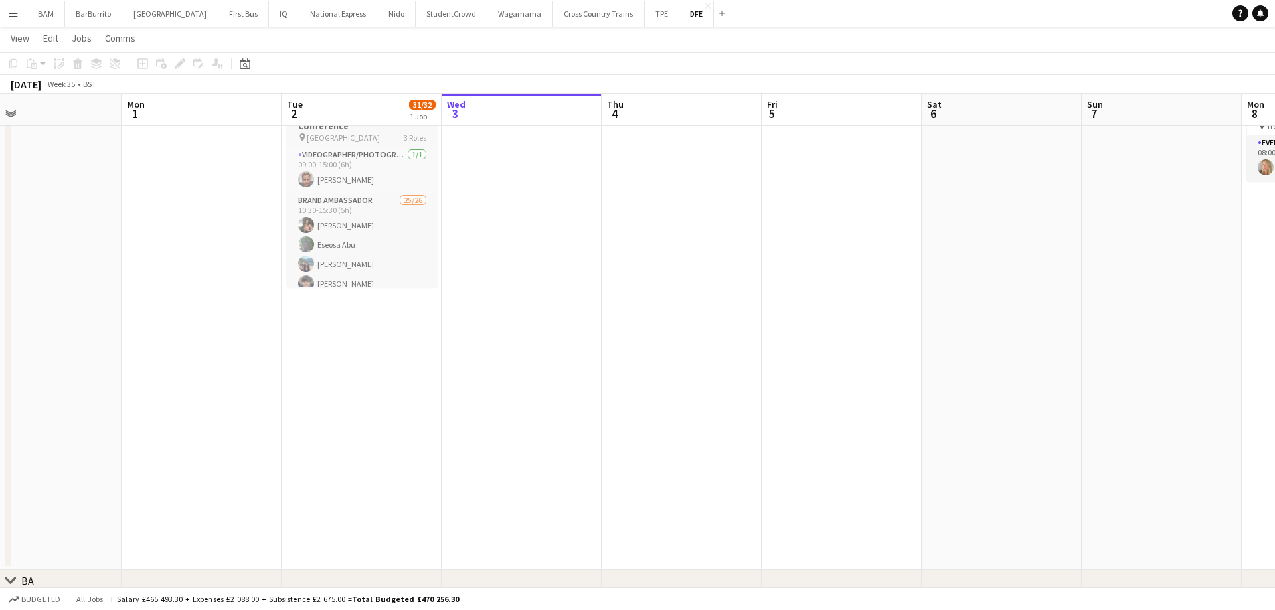
click at [376, 130] on h3 "DfE On Campus Cycle Conference" at bounding box center [362, 120] width 150 height 24
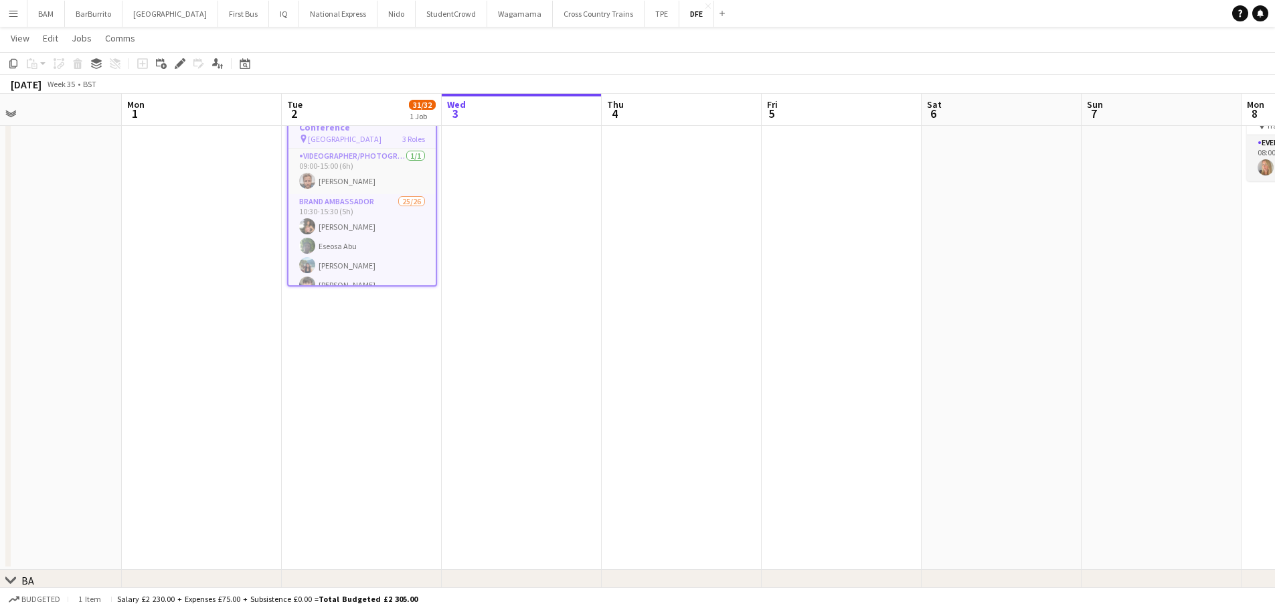
click at [557, 70] on app-toolbar "Copy Paste Paste Ctrl+V Paste with crew Ctrl+Shift+V Paste linked Job [GEOGRAPH…" at bounding box center [637, 63] width 1275 height 23
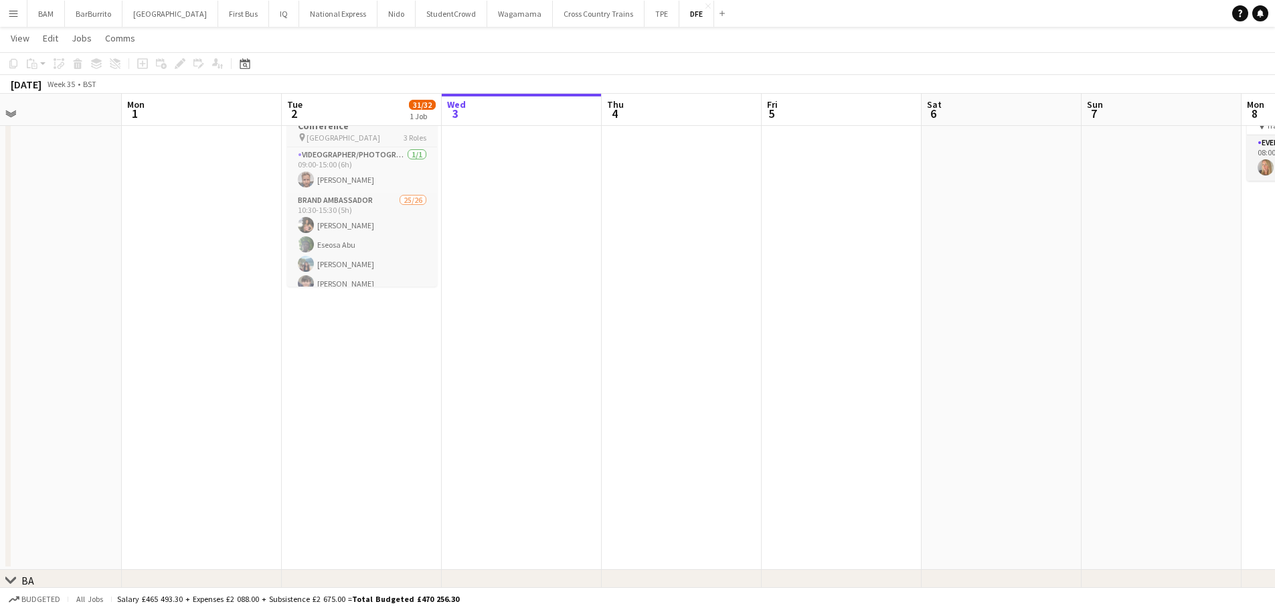
click at [365, 140] on span "[GEOGRAPHIC_DATA]" at bounding box center [343, 137] width 74 height 10
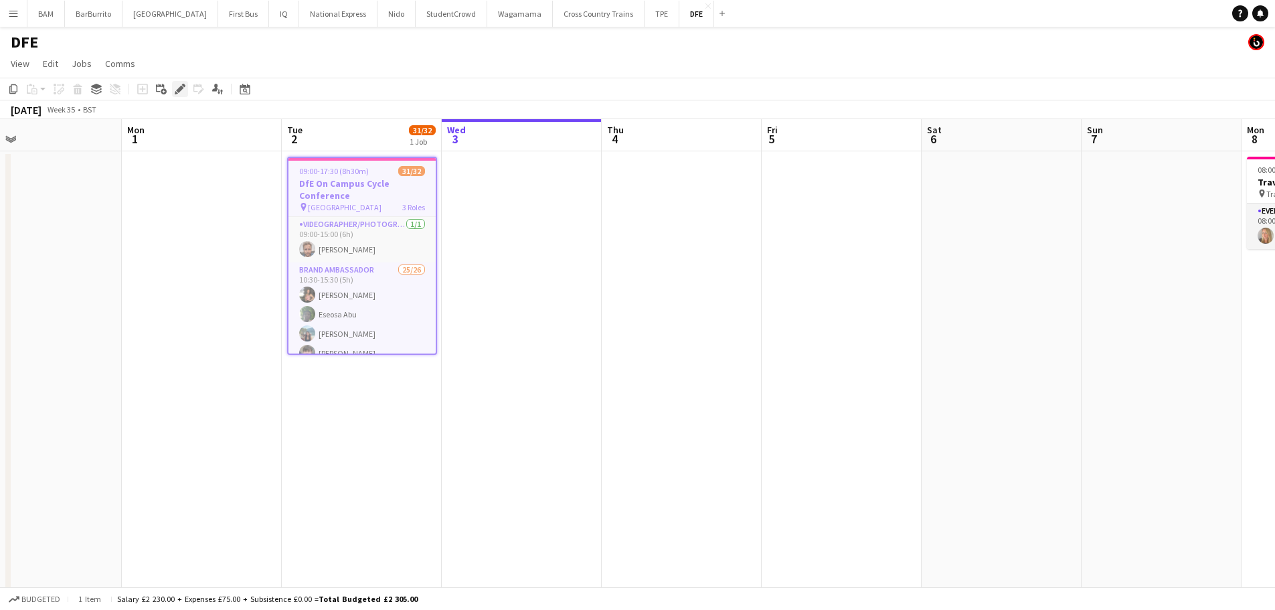
click at [183, 89] on icon "Edit" at bounding box center [180, 89] width 11 height 11
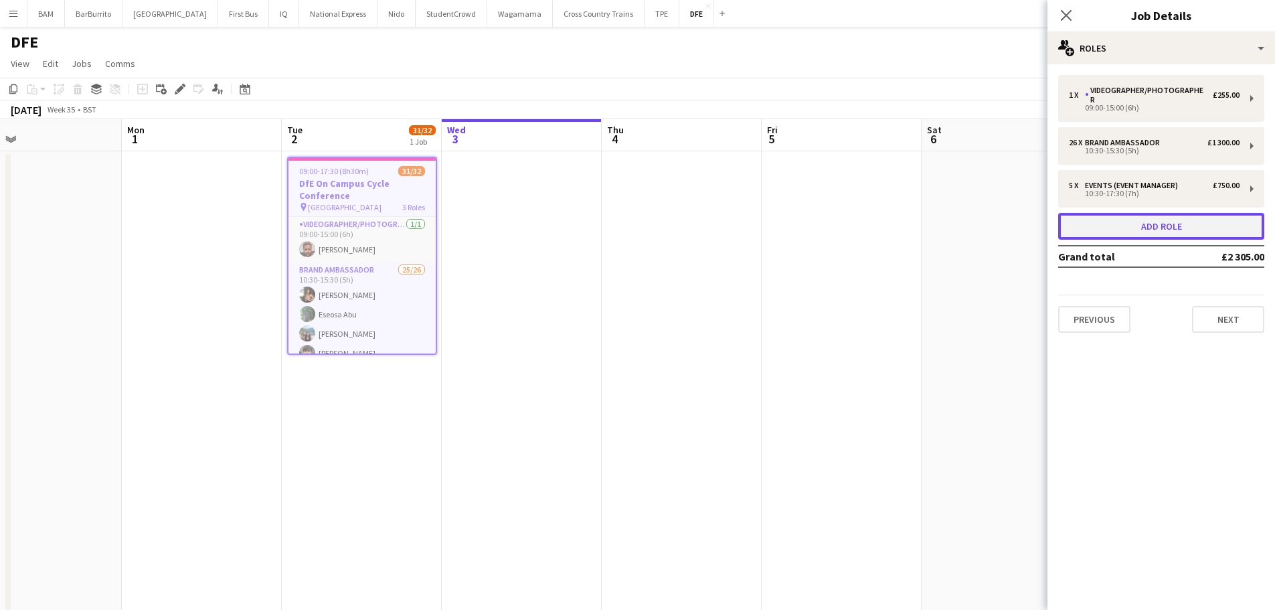
click at [1166, 223] on button "Add role" at bounding box center [1161, 226] width 206 height 27
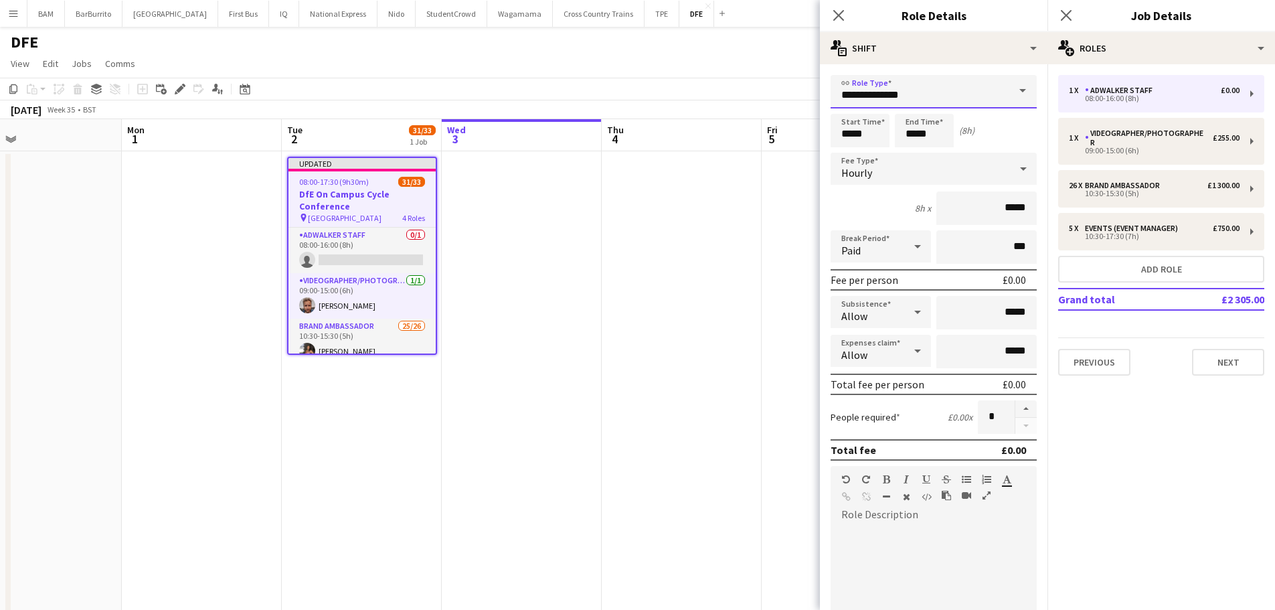
click at [907, 91] on input "**********" at bounding box center [933, 91] width 206 height 33
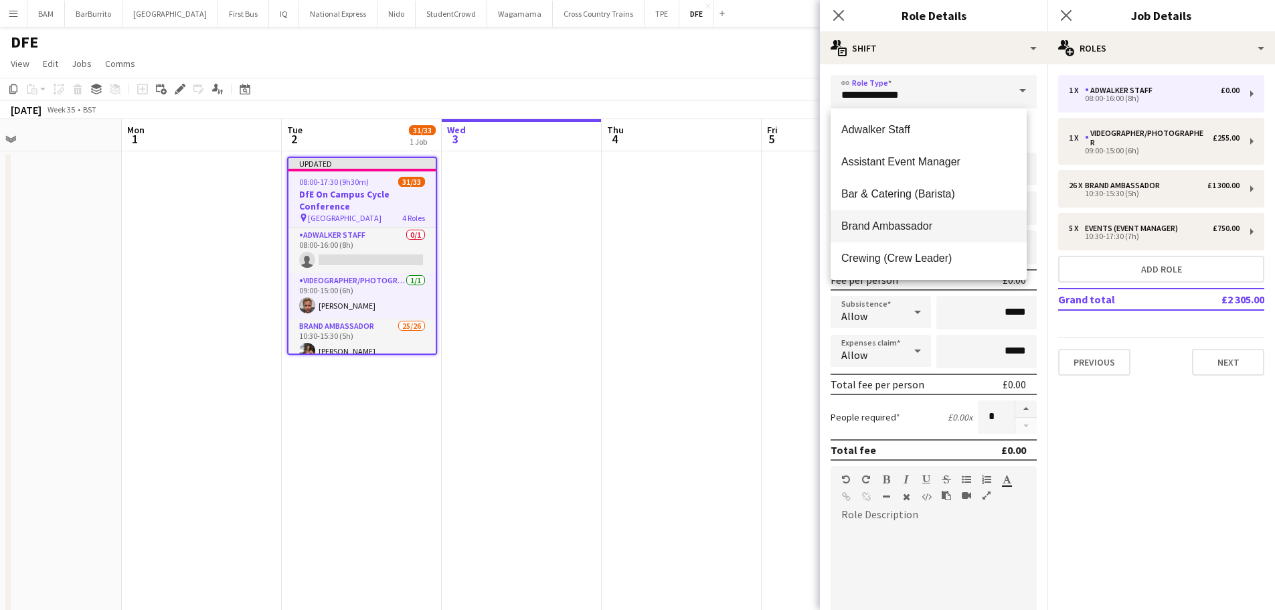
click at [929, 222] on span "Brand Ambassador" at bounding box center [928, 225] width 175 height 13
type input "**********"
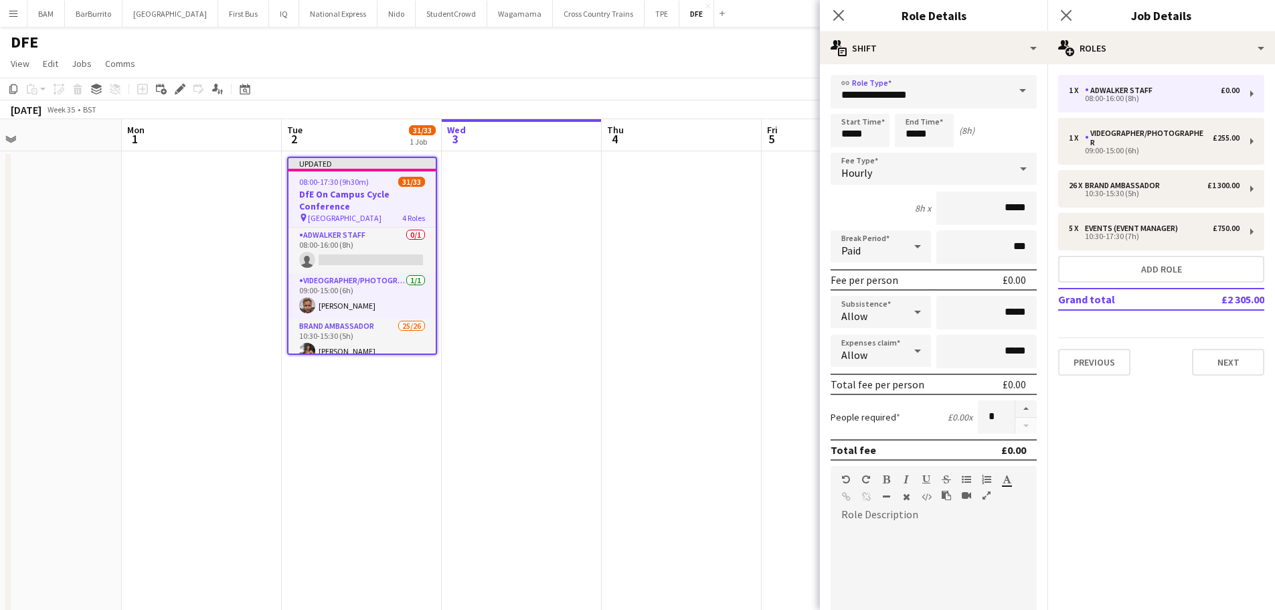
click at [975, 174] on div "Hourly" at bounding box center [919, 169] width 179 height 32
click at [913, 238] on span "Fixed" at bounding box center [928, 240] width 175 height 13
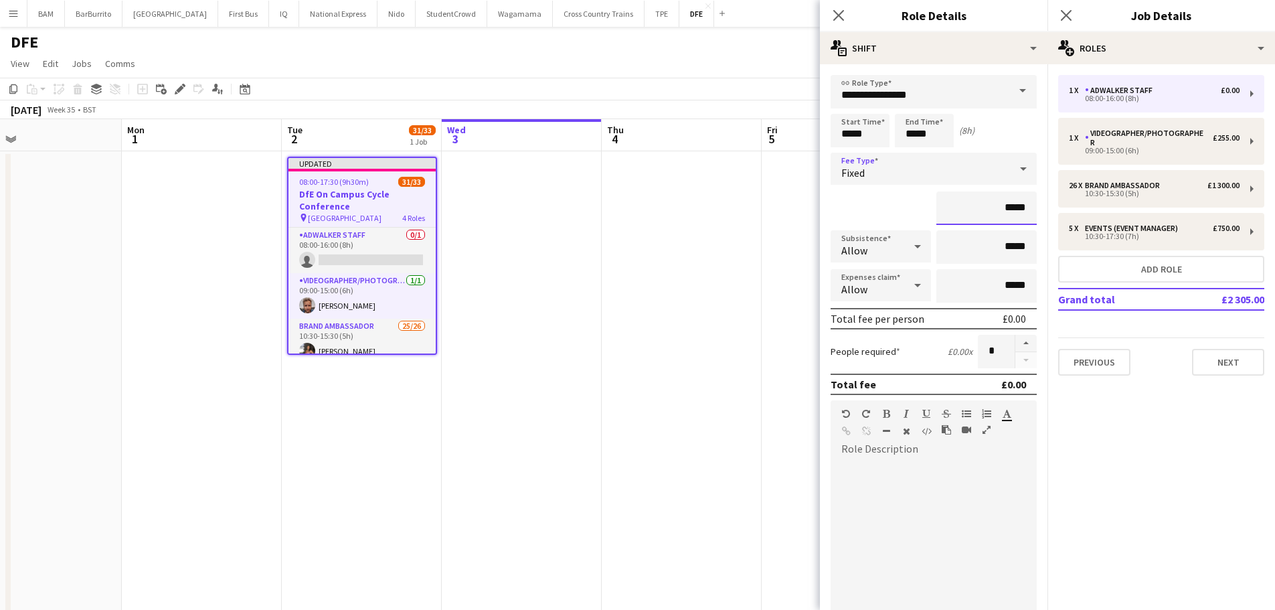
click at [995, 221] on input "*****" at bounding box center [986, 207] width 100 height 33
click at [1006, 214] on input "*****" at bounding box center [986, 207] width 100 height 33
type input "**"
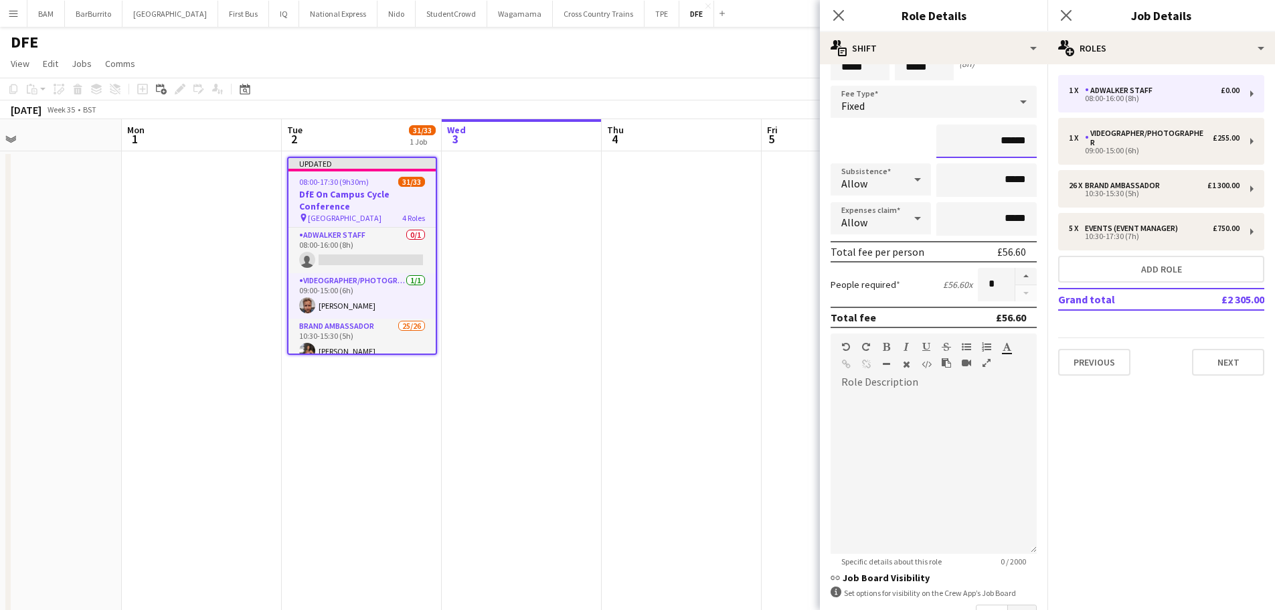
type input "******"
click at [887, 140] on div "******" at bounding box center [933, 140] width 206 height 33
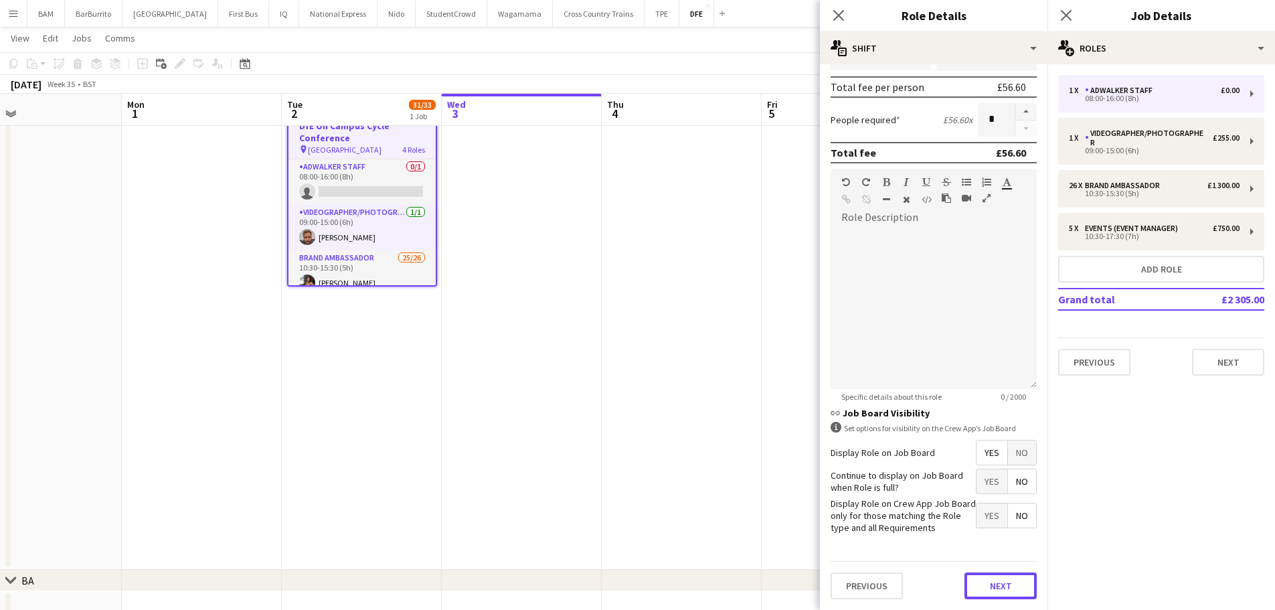
click at [984, 596] on button "Next" at bounding box center [1000, 585] width 72 height 27
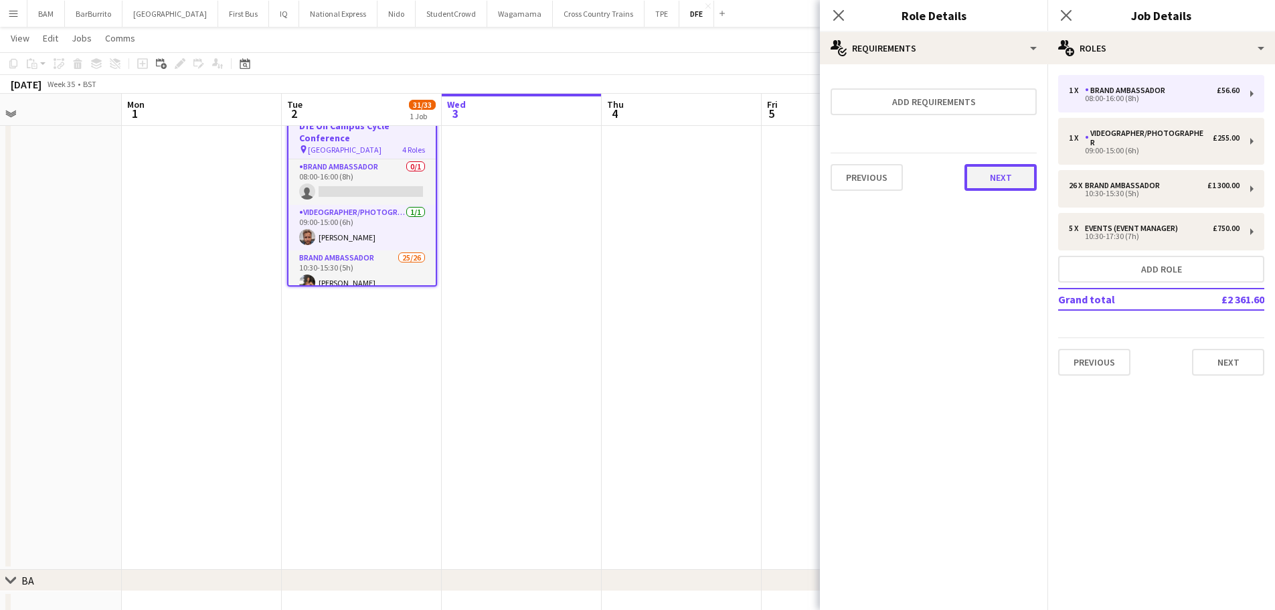
click at [1005, 189] on button "Next" at bounding box center [1000, 177] width 72 height 27
click at [1007, 176] on button "Finish" at bounding box center [1011, 179] width 50 height 27
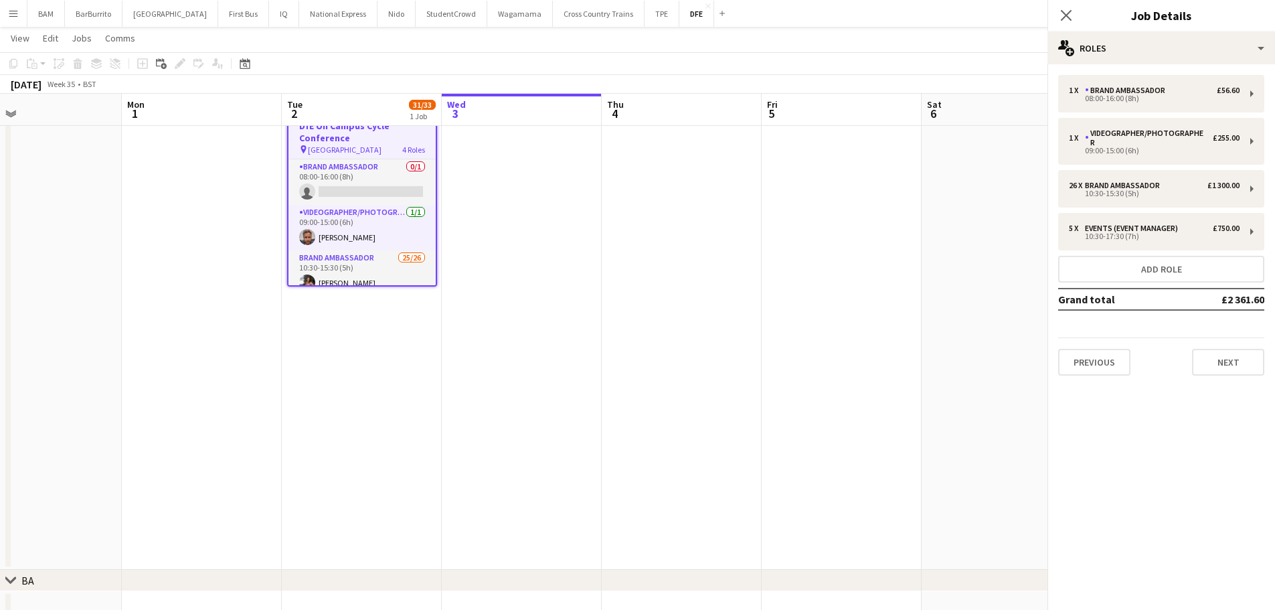
click at [596, 64] on app-toolbar "Copy Paste Paste Ctrl+V Paste with crew Ctrl+Shift+V Paste linked Job [GEOGRAPH…" at bounding box center [637, 63] width 1275 height 23
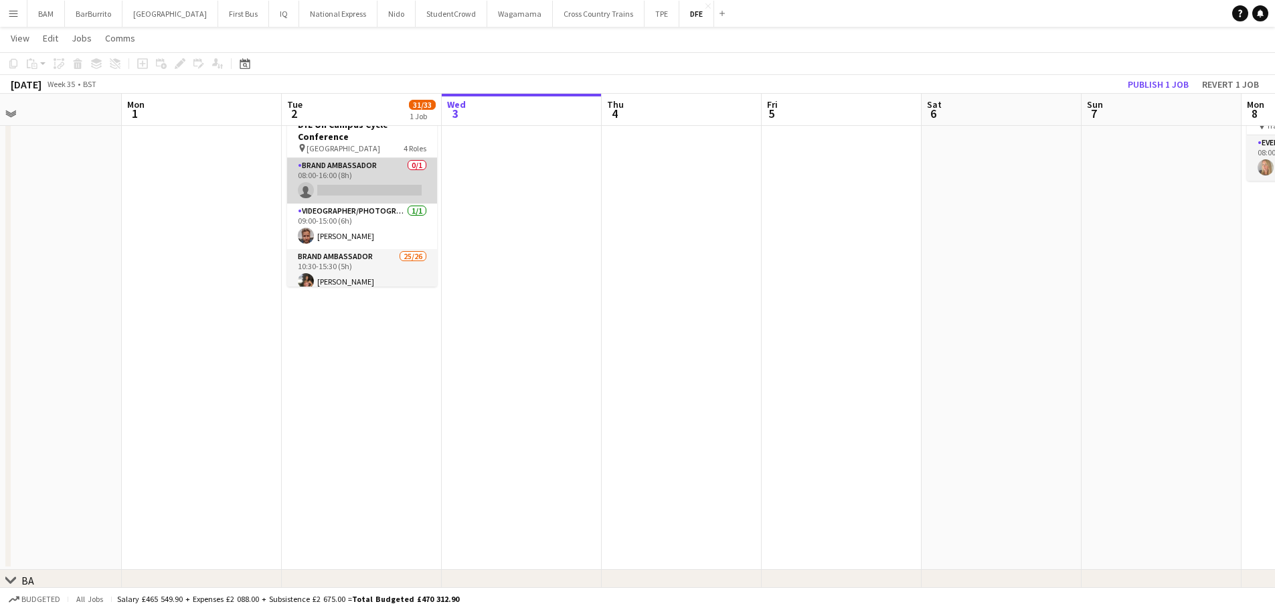
click at [384, 192] on app-card-role "Brand Ambassador 0/1 08:00-16:00 (8h) single-neutral-actions" at bounding box center [362, 181] width 150 height 46
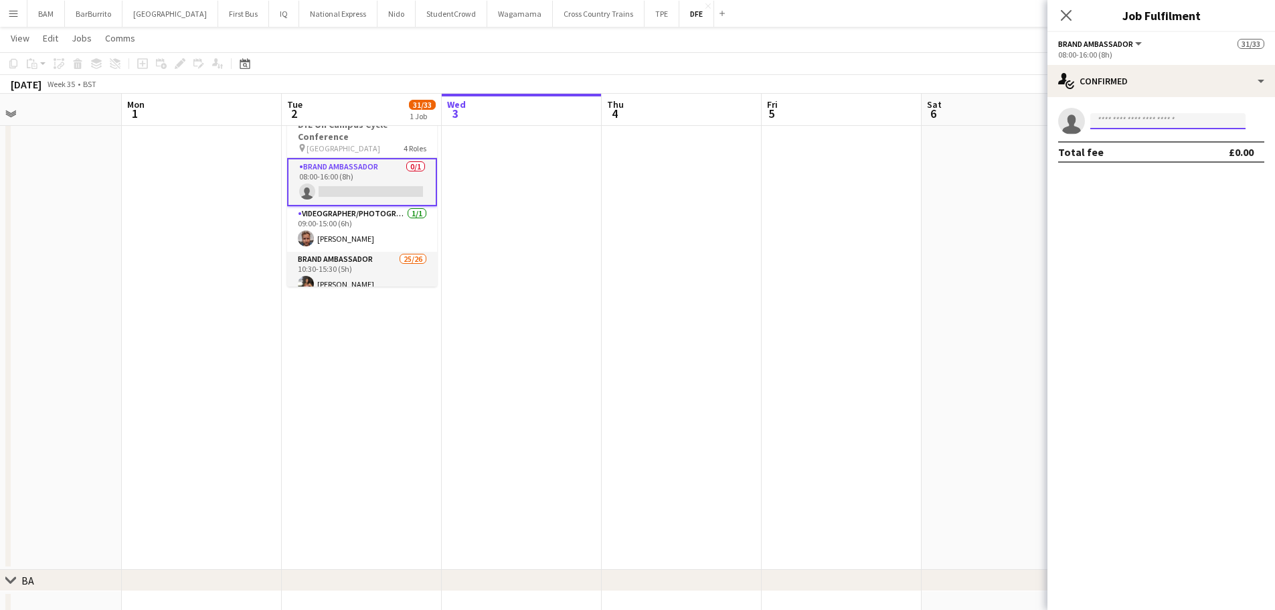
click at [1154, 123] on input at bounding box center [1167, 121] width 155 height 16
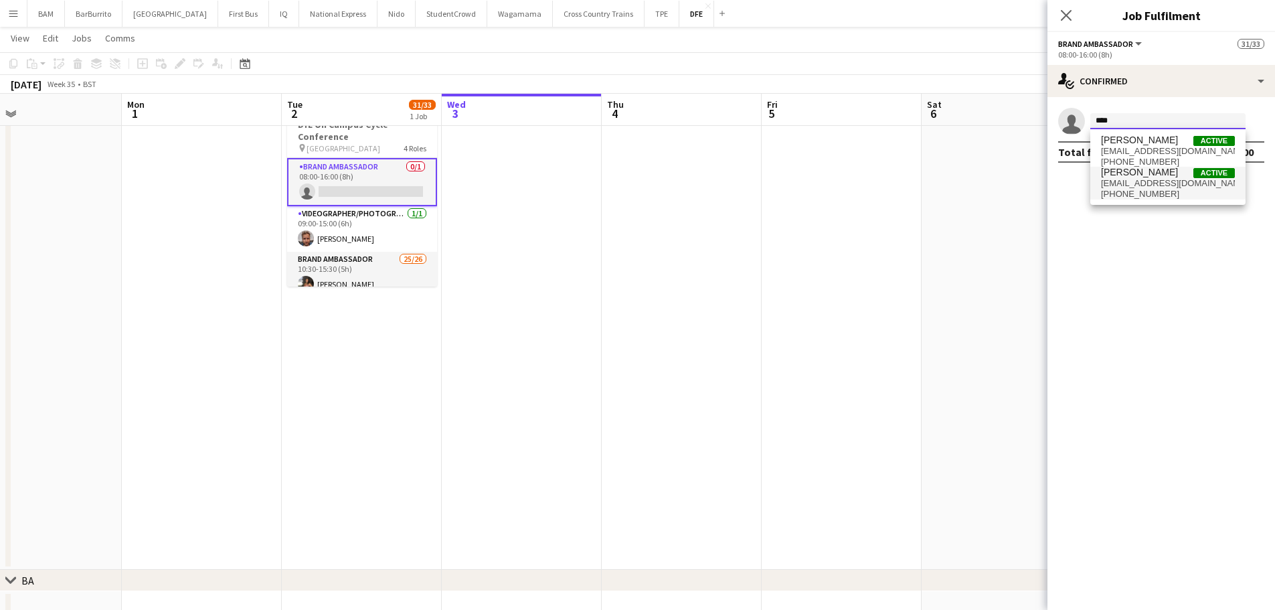
type input "****"
click at [1172, 187] on span "[EMAIL_ADDRESS][DOMAIN_NAME]" at bounding box center [1168, 183] width 134 height 11
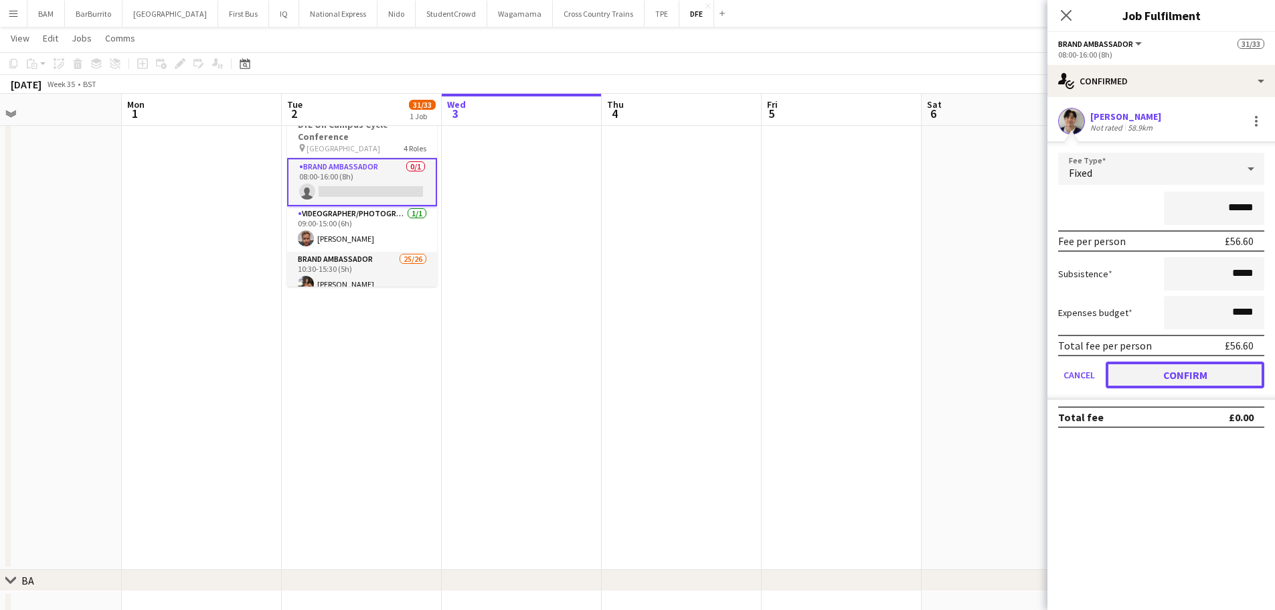
click at [1216, 361] on button "Confirm" at bounding box center [1184, 374] width 159 height 27
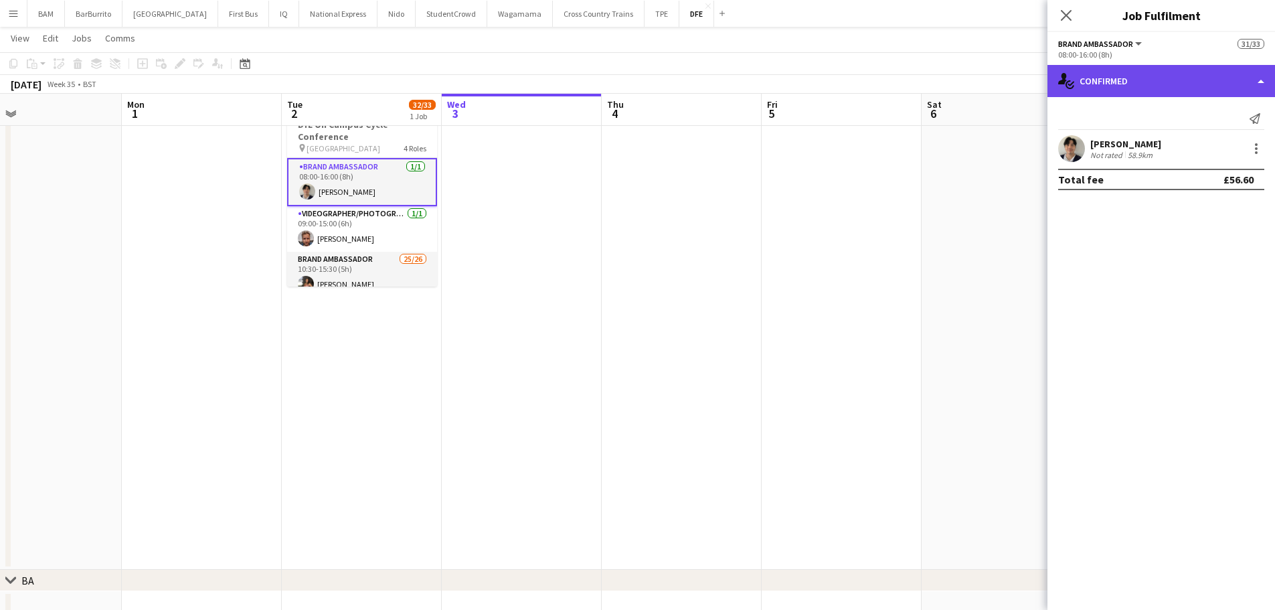
click at [1092, 84] on div "single-neutral-actions-check-2 Confirmed" at bounding box center [1161, 81] width 228 height 32
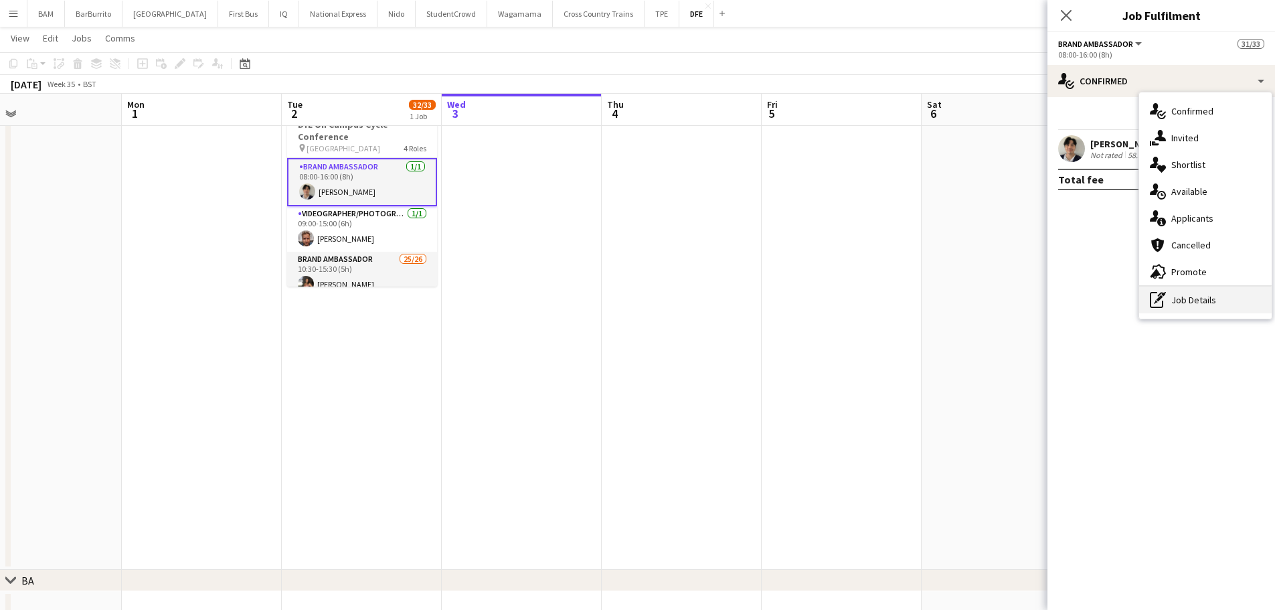
click at [1194, 300] on div "pen-write Job Details" at bounding box center [1205, 299] width 132 height 27
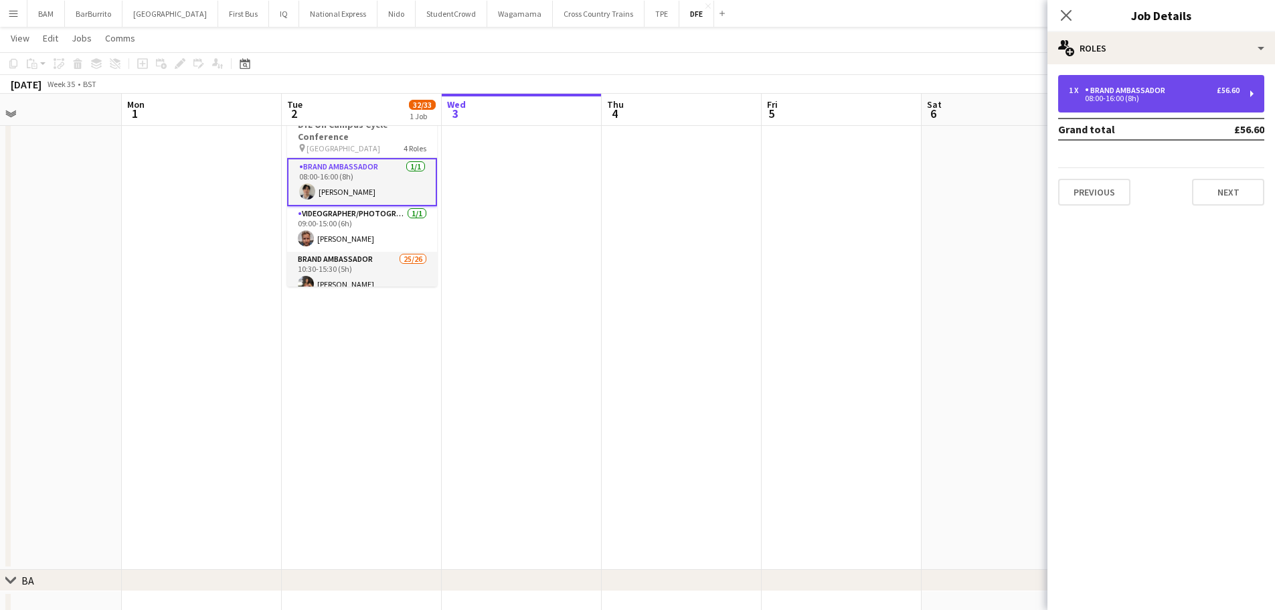
click at [1185, 88] on div "1 x Brand Ambassador £56.60" at bounding box center [1154, 90] width 171 height 9
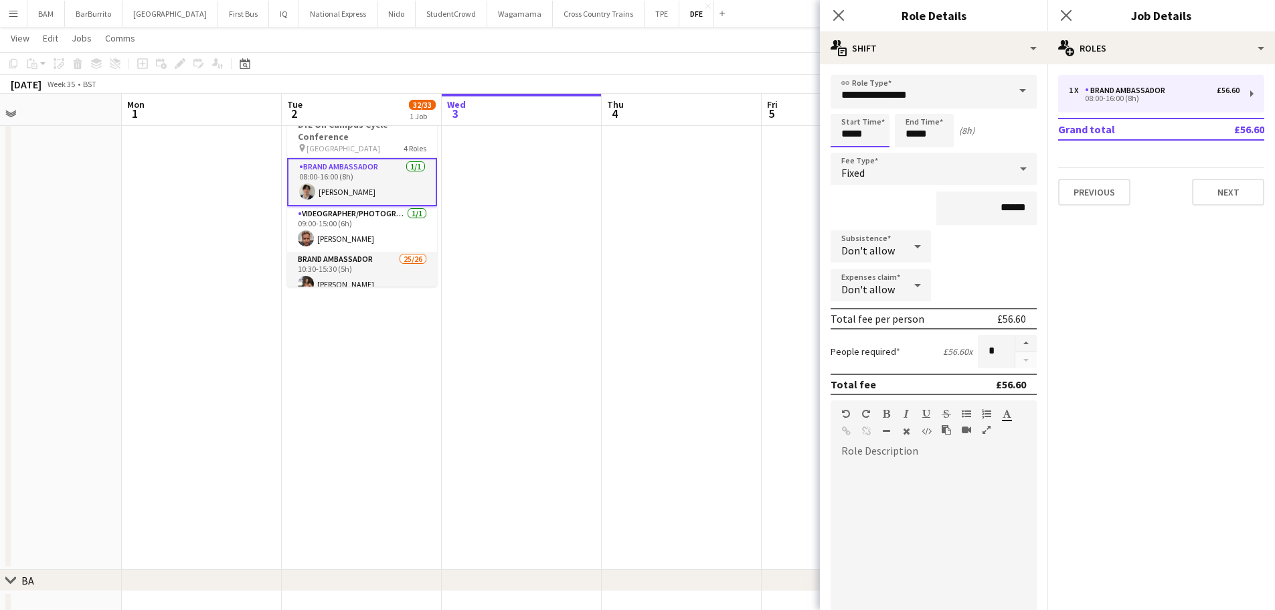
click at [866, 136] on input "*****" at bounding box center [859, 130] width 59 height 33
type input "*****"
click at [850, 103] on div at bounding box center [846, 106] width 27 height 13
click at [848, 99] on input "**********" at bounding box center [933, 91] width 206 height 33
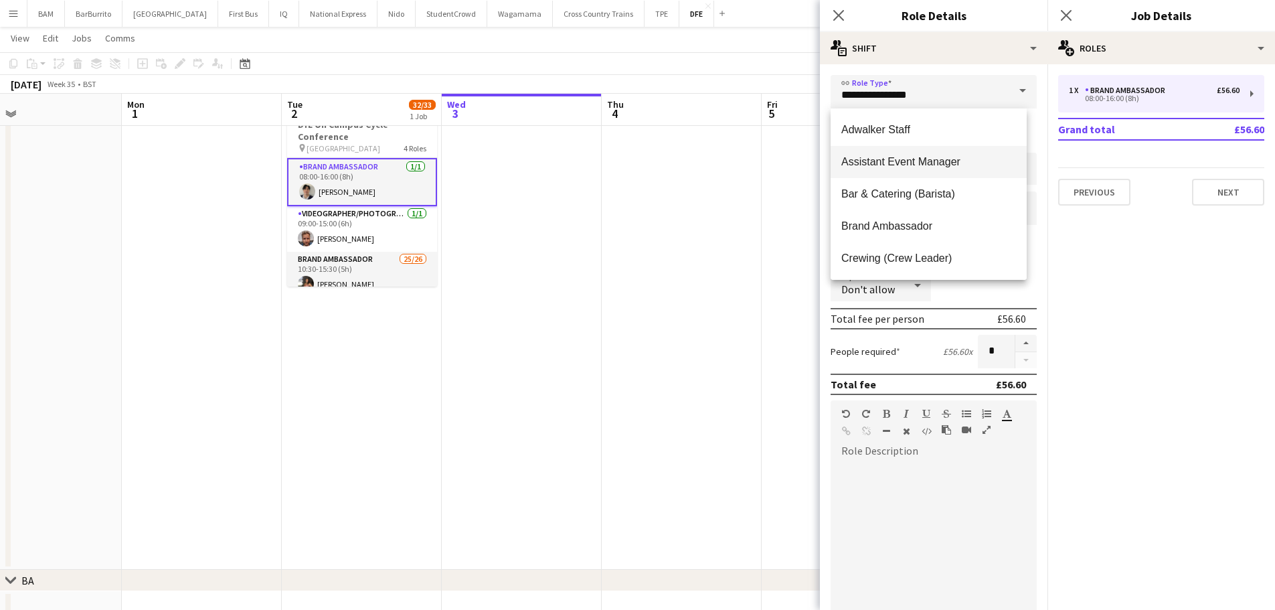
click at [832, 149] on mat-option "Assistant Event Manager" at bounding box center [928, 162] width 196 height 32
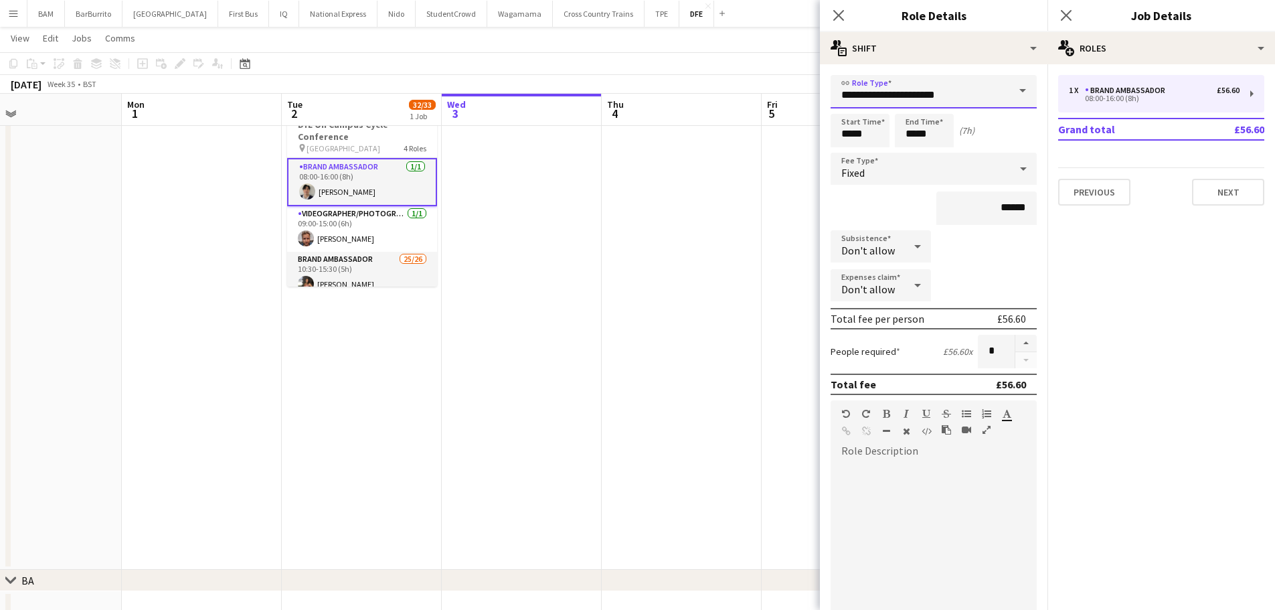
click at [906, 92] on input "**********" at bounding box center [933, 91] width 206 height 33
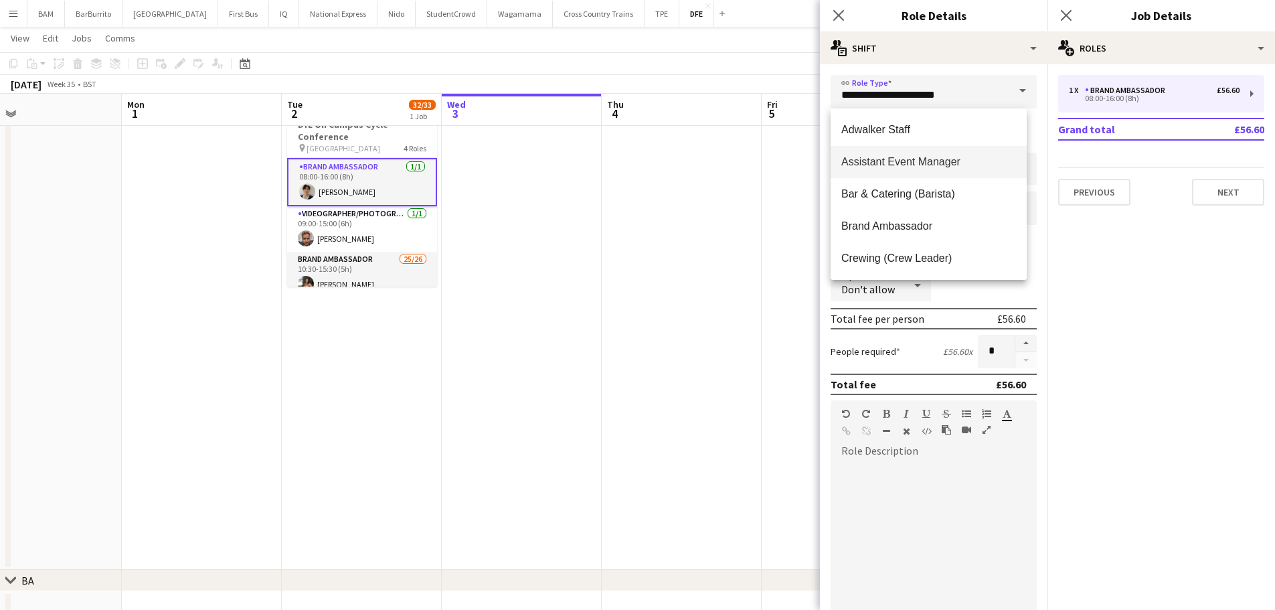
click at [915, 219] on span "Brand Ambassador" at bounding box center [928, 225] width 175 height 13
type input "**********"
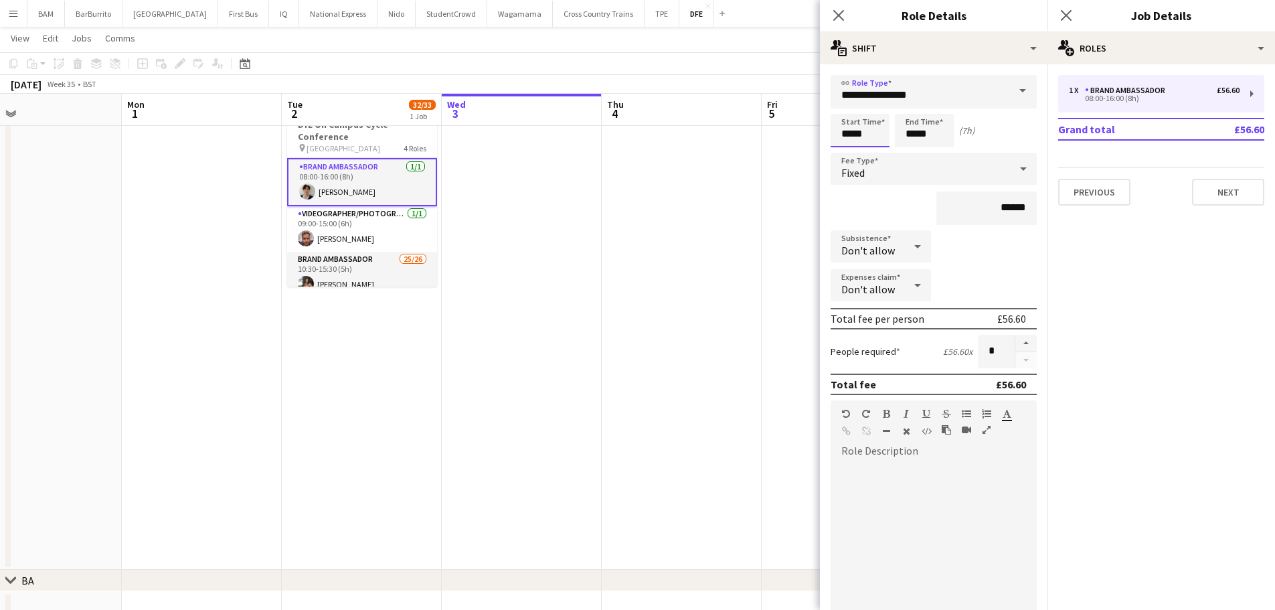
click at [865, 130] on input "*****" at bounding box center [859, 130] width 59 height 33
click at [844, 104] on div at bounding box center [846, 106] width 27 height 13
click at [842, 147] on div at bounding box center [846, 153] width 27 height 13
click at [873, 110] on div at bounding box center [873, 106] width 27 height 13
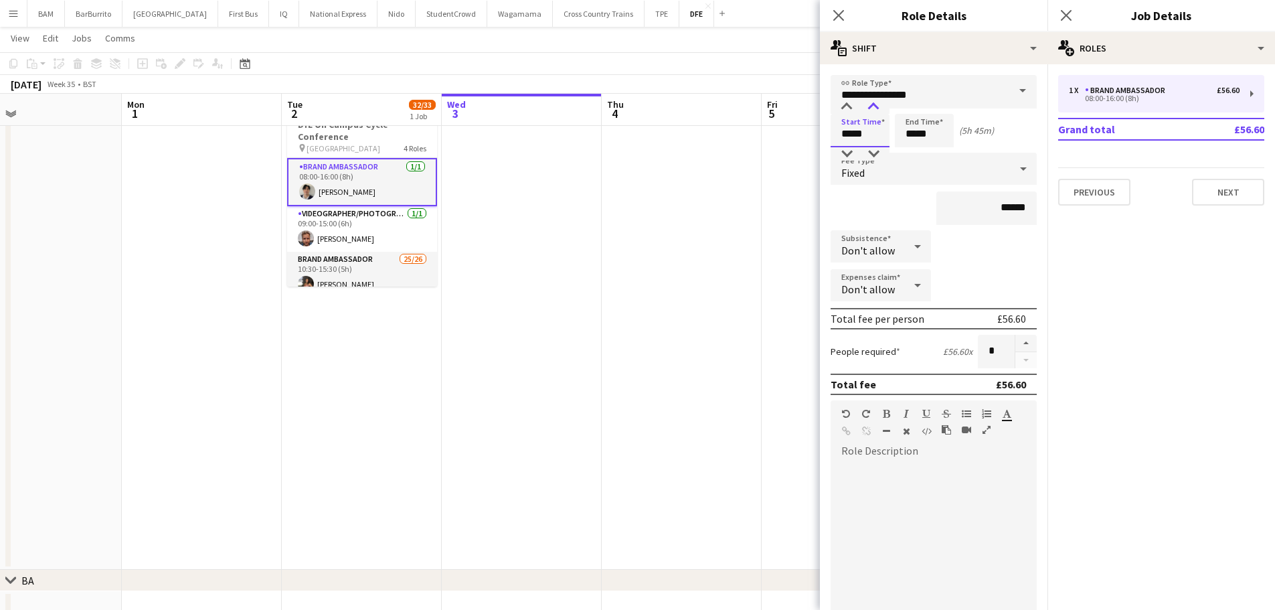
type input "*****"
click at [873, 110] on div at bounding box center [873, 106] width 27 height 13
click at [924, 129] on input "*****" at bounding box center [924, 130] width 59 height 33
click at [910, 157] on div at bounding box center [910, 153] width 27 height 13
click at [923, 98] on input "**********" at bounding box center [933, 91] width 206 height 33
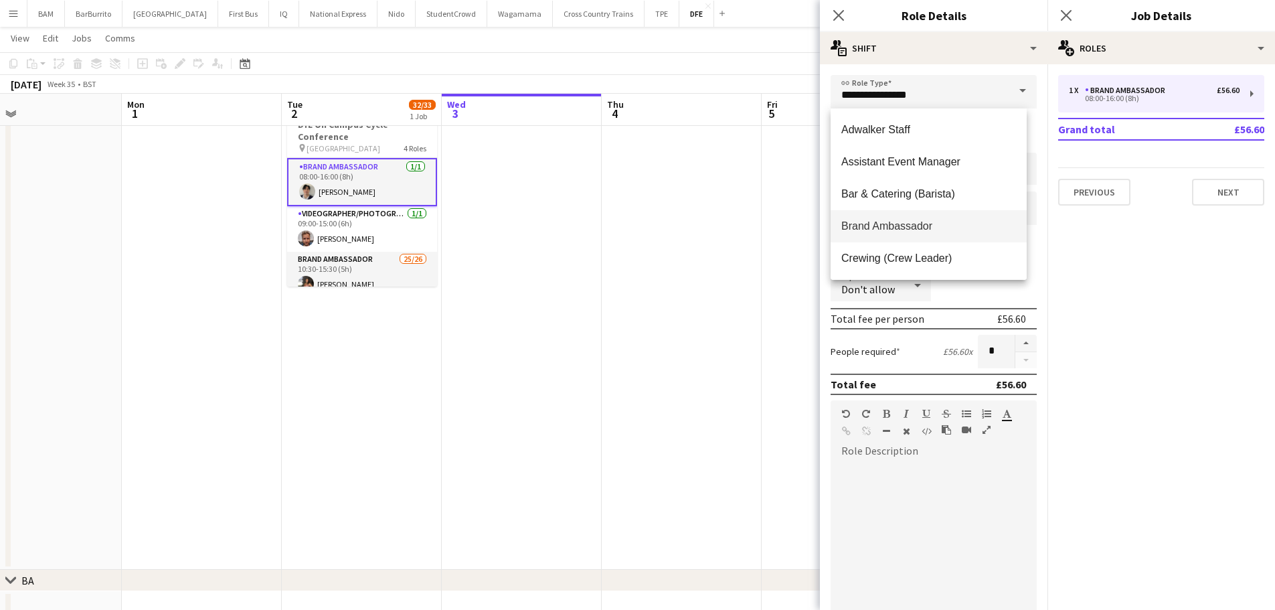
click at [974, 70] on div "**********" at bounding box center [934, 452] width 228 height 777
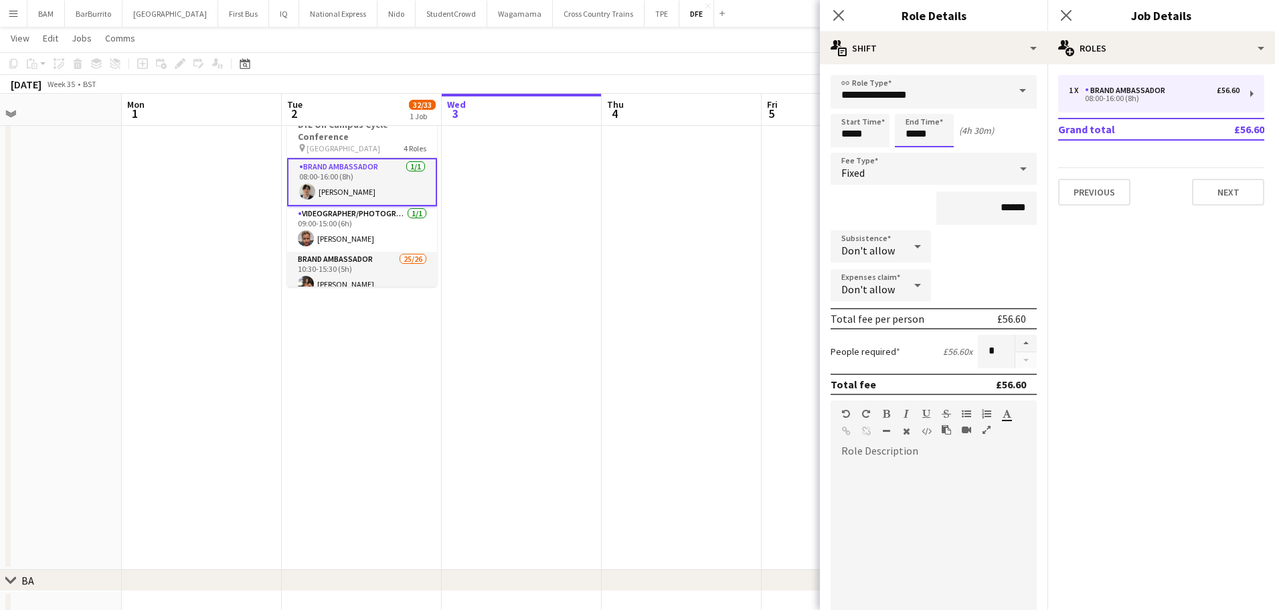
click at [933, 141] on input "*****" at bounding box center [924, 130] width 59 height 33
click at [931, 107] on div at bounding box center [937, 106] width 27 height 13
type input "*****"
click at [937, 108] on div at bounding box center [937, 106] width 27 height 13
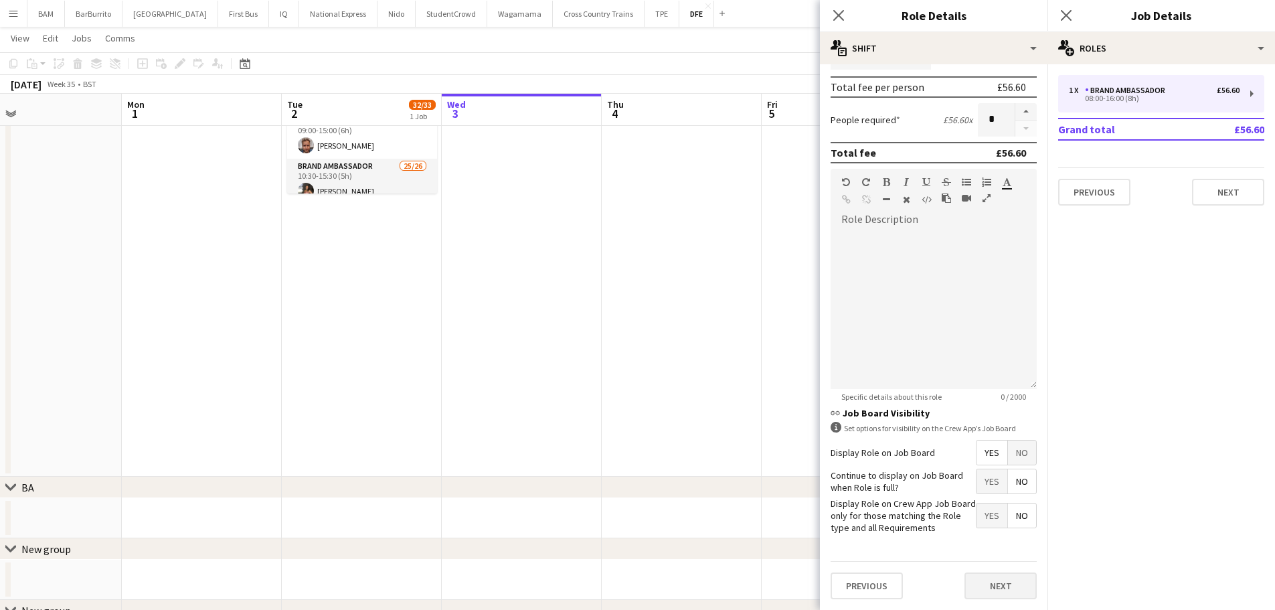
scroll to position [201, 0]
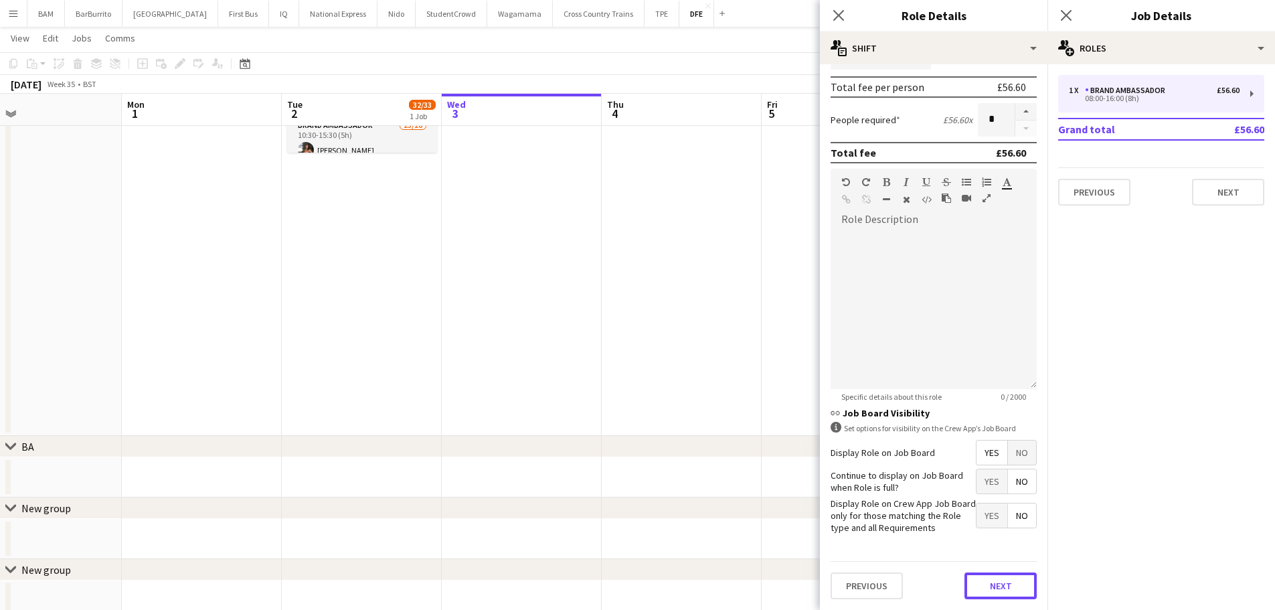
drag, startPoint x: 994, startPoint y: 580, endPoint x: 1037, endPoint y: 450, distance: 137.1
click at [995, 580] on button "Next" at bounding box center [1000, 585] width 72 height 27
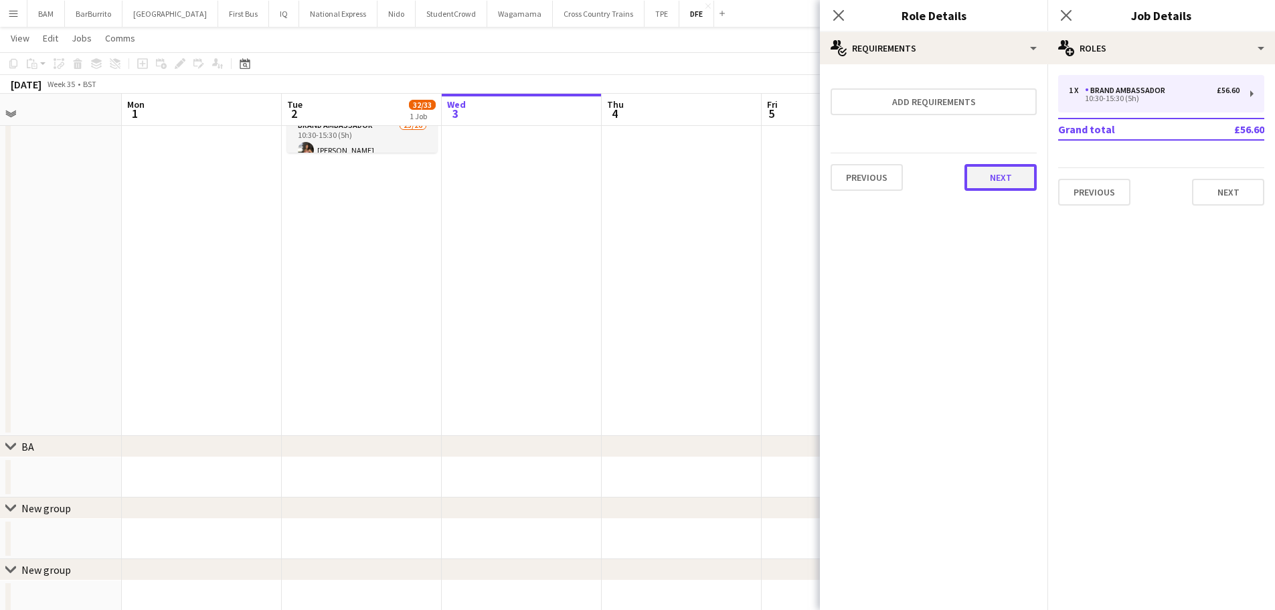
click at [1036, 172] on button "Next" at bounding box center [1000, 177] width 72 height 27
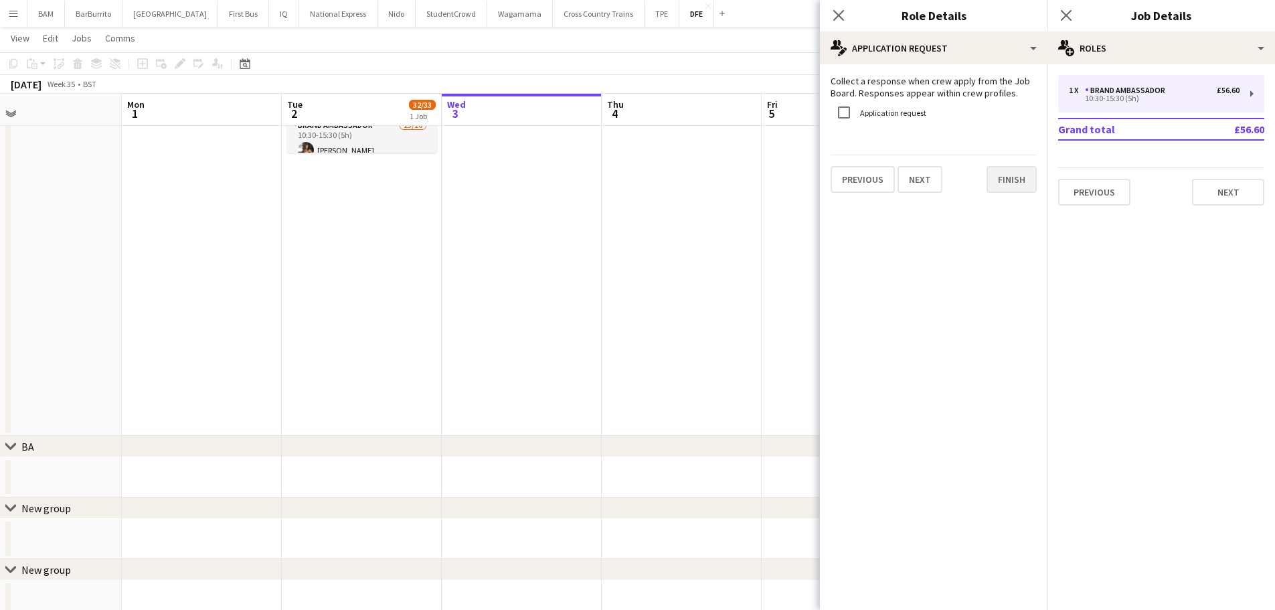
drag, startPoint x: 1029, startPoint y: 163, endPoint x: 1028, endPoint y: 173, distance: 10.1
click at [1028, 167] on div "Previous Next Finish" at bounding box center [933, 174] width 206 height 38
click at [1028, 173] on button "Finish" at bounding box center [1011, 179] width 50 height 27
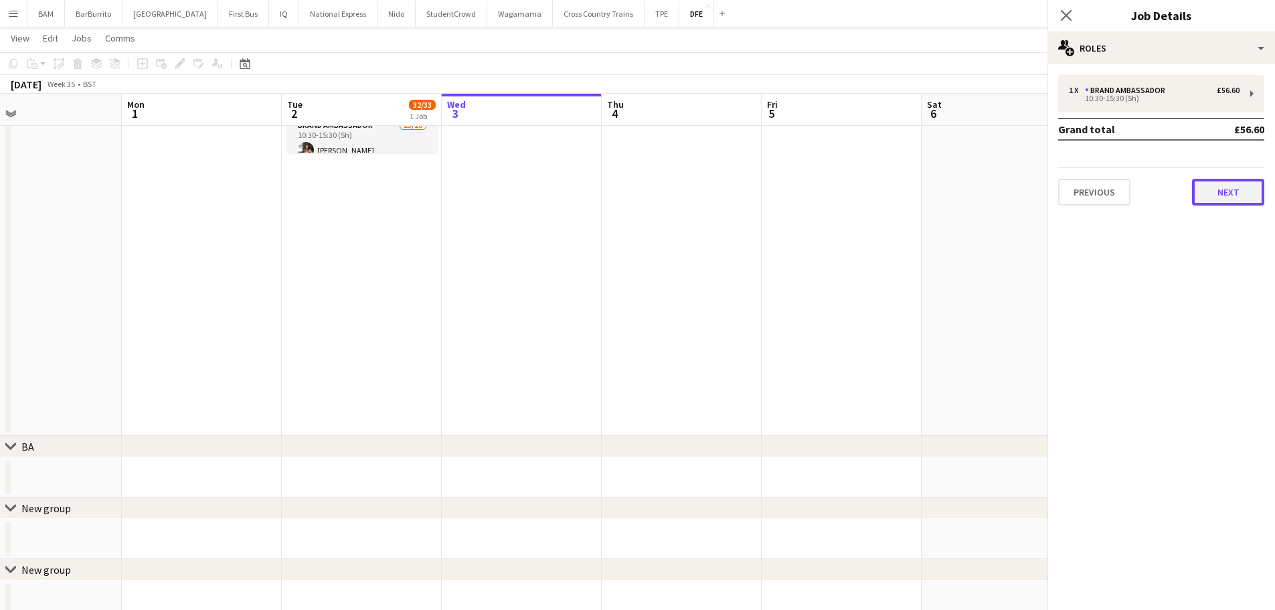
click at [1219, 196] on button "Next" at bounding box center [1228, 192] width 72 height 27
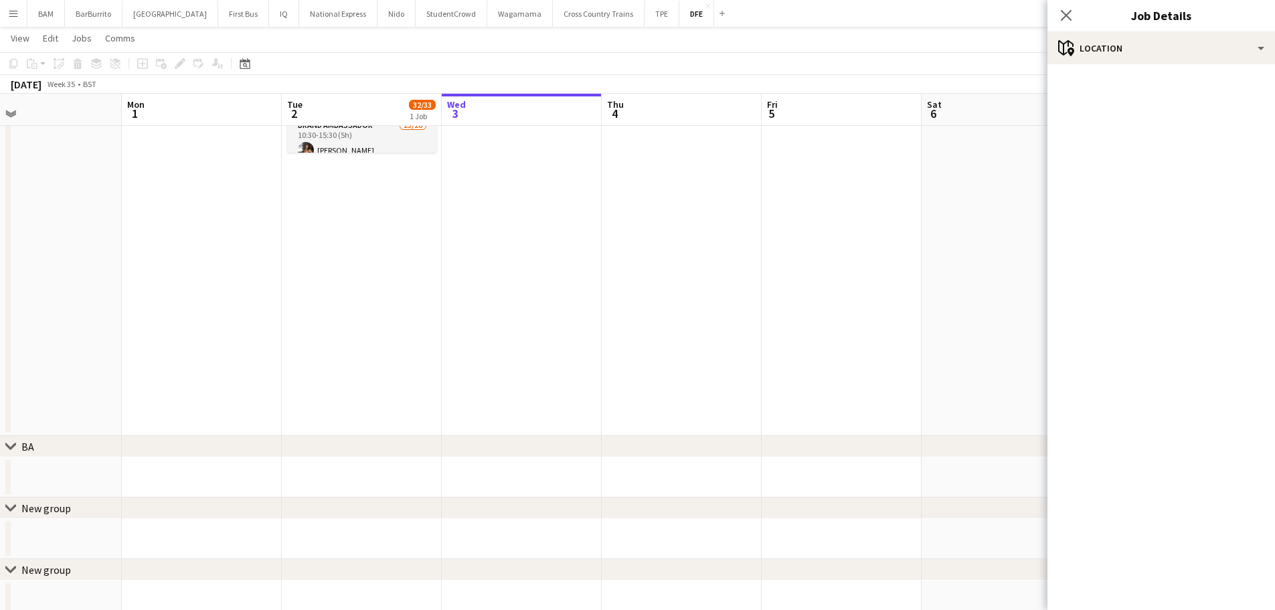
click at [1000, 110] on app-board-header-date "Sat 6" at bounding box center [1001, 110] width 160 height 32
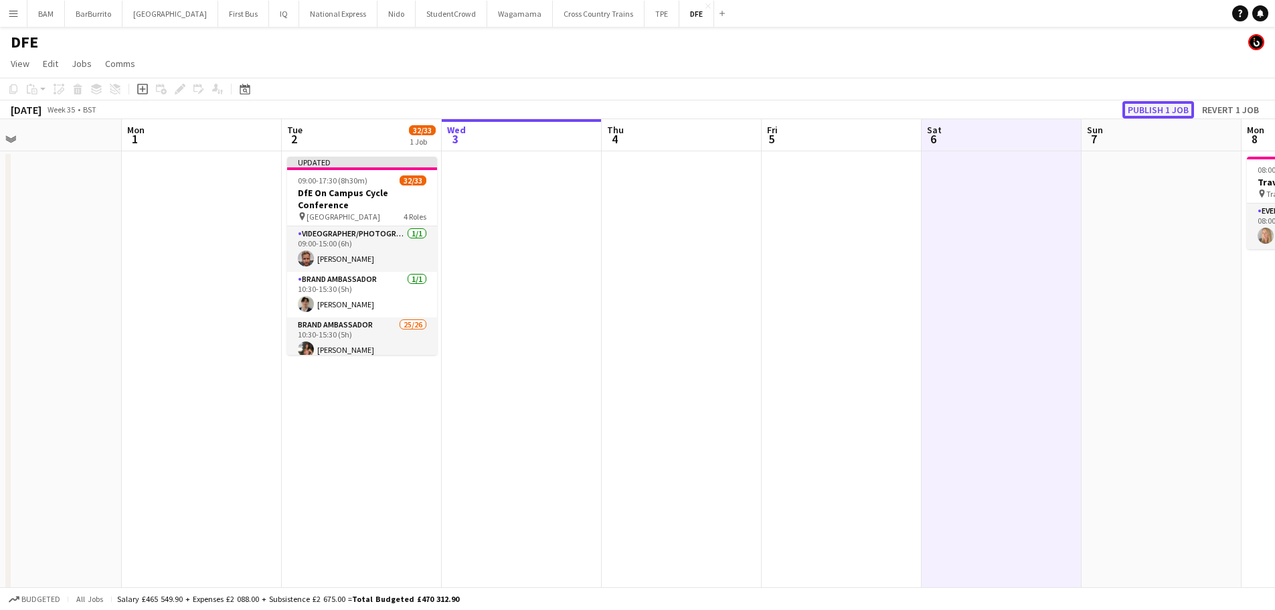
click at [1173, 111] on button "Publish 1 job" at bounding box center [1158, 109] width 72 height 17
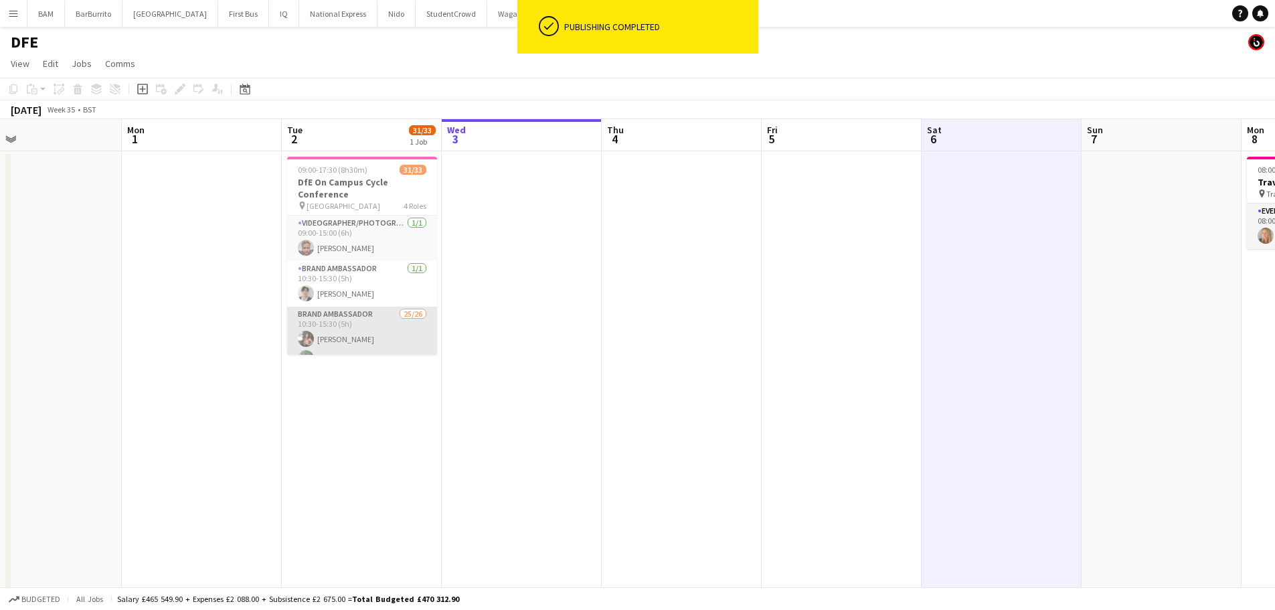
click at [376, 339] on app-card-role "Brand Ambassador 25/26 10:30-15:30 (5h) [PERSON_NAME] Eseosa [PERSON_NAME] [PER…" at bounding box center [362, 571] width 150 height 531
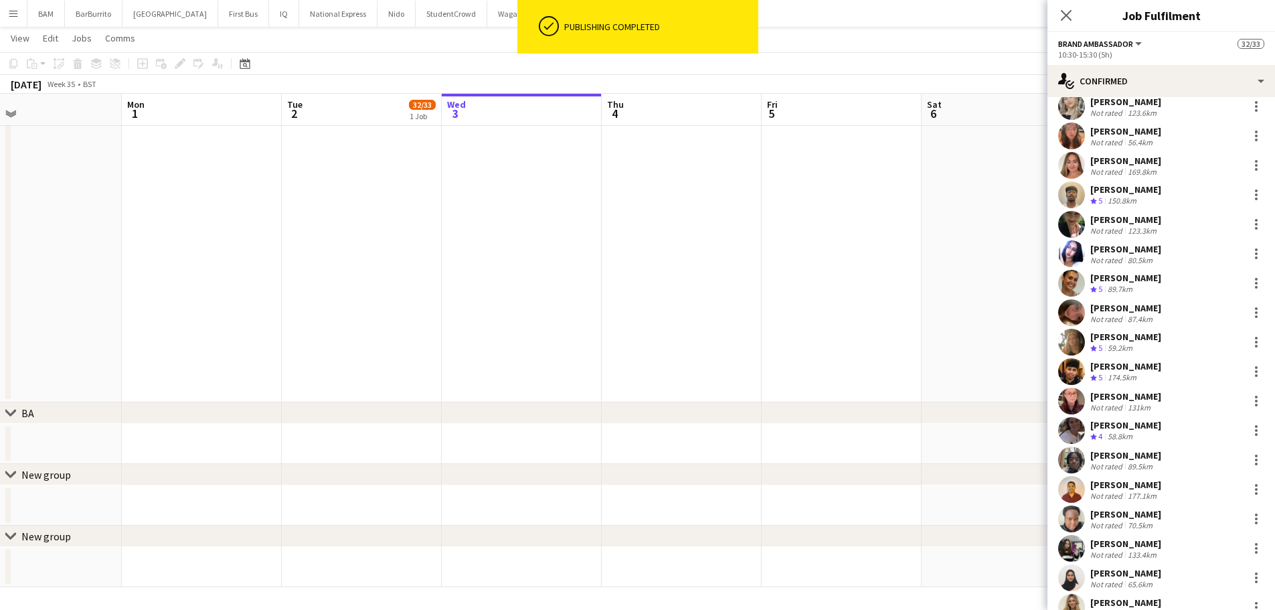
scroll to position [327, 0]
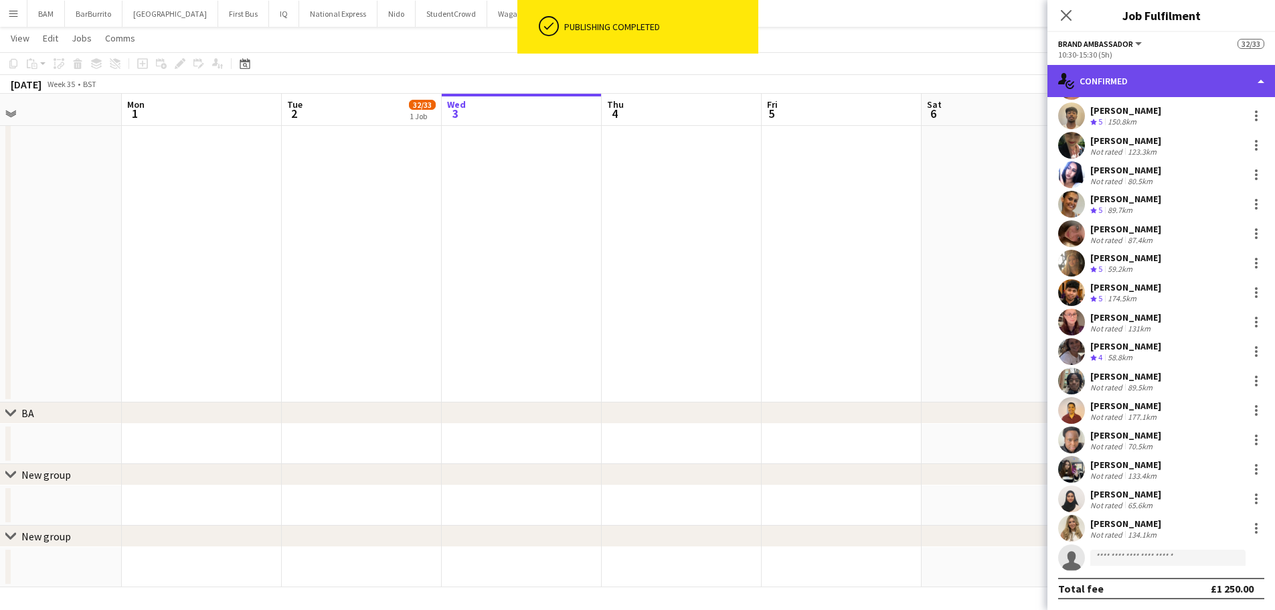
click at [1218, 73] on div "single-neutral-actions-check-2 Confirmed" at bounding box center [1161, 81] width 228 height 32
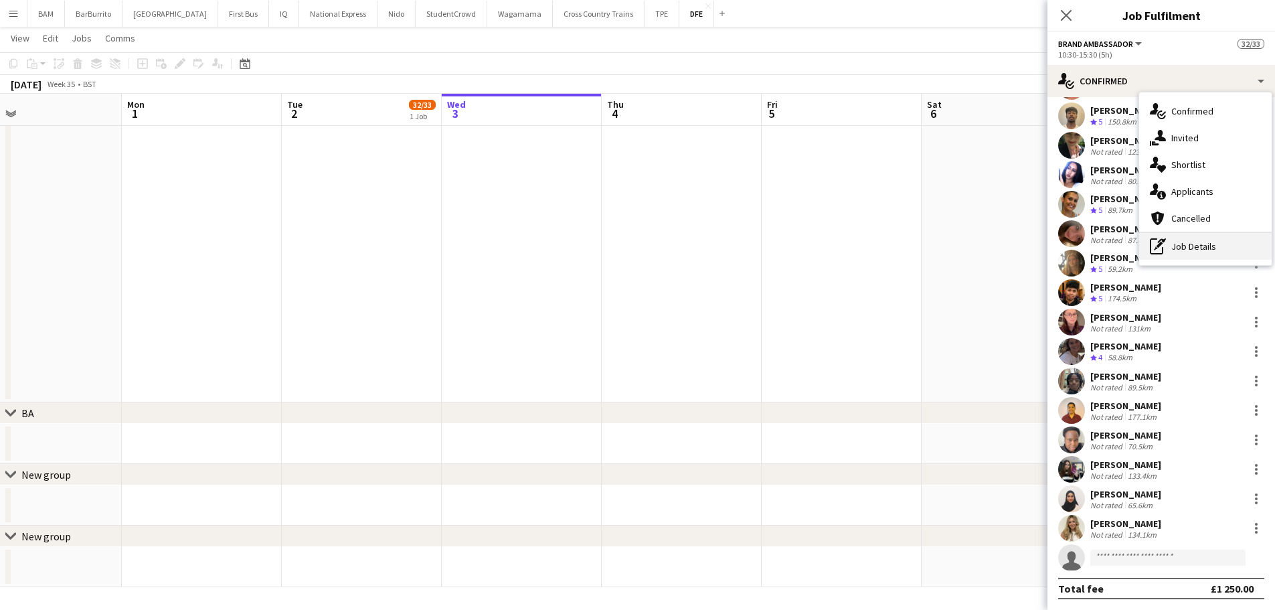
click at [1209, 256] on div "pen-write Job Details" at bounding box center [1205, 246] width 132 height 27
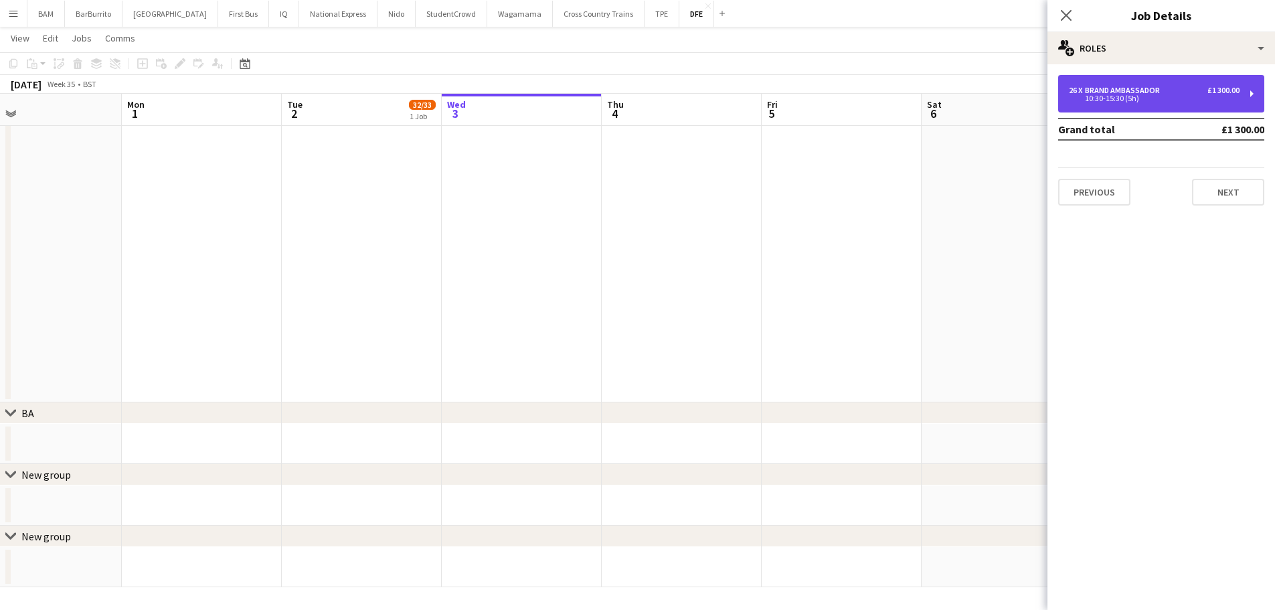
click at [1189, 92] on div "26 x Brand Ambassador £1 300.00" at bounding box center [1154, 90] width 171 height 9
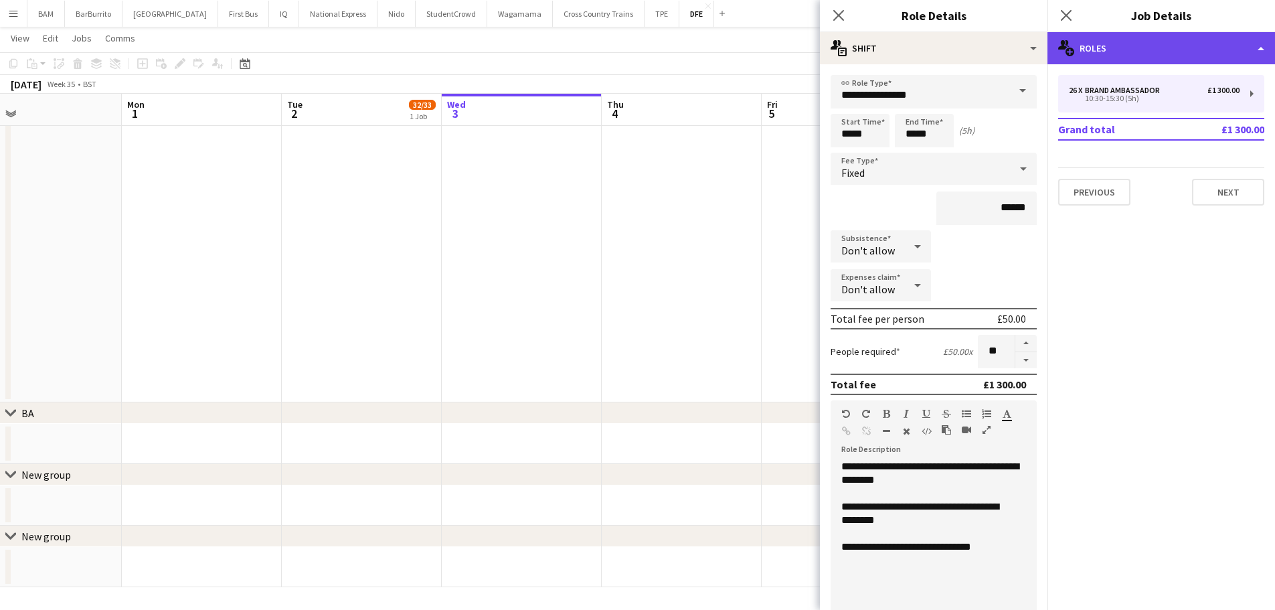
click at [1166, 62] on div "multiple-users-add Roles" at bounding box center [1161, 48] width 228 height 32
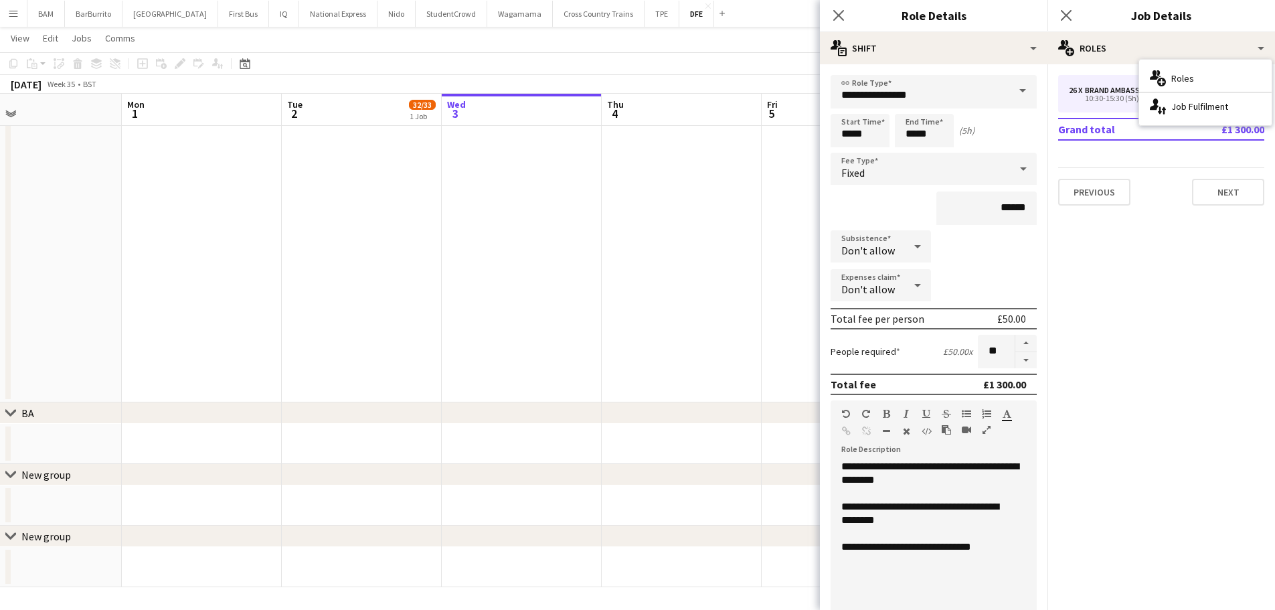
click at [985, 254] on div "Subsistence Don't allow" at bounding box center [933, 246] width 206 height 33
click at [1015, 359] on button "button" at bounding box center [1025, 360] width 21 height 17
type input "**"
click at [733, 86] on div "[DATE] Week 35 • BST" at bounding box center [637, 84] width 1275 height 19
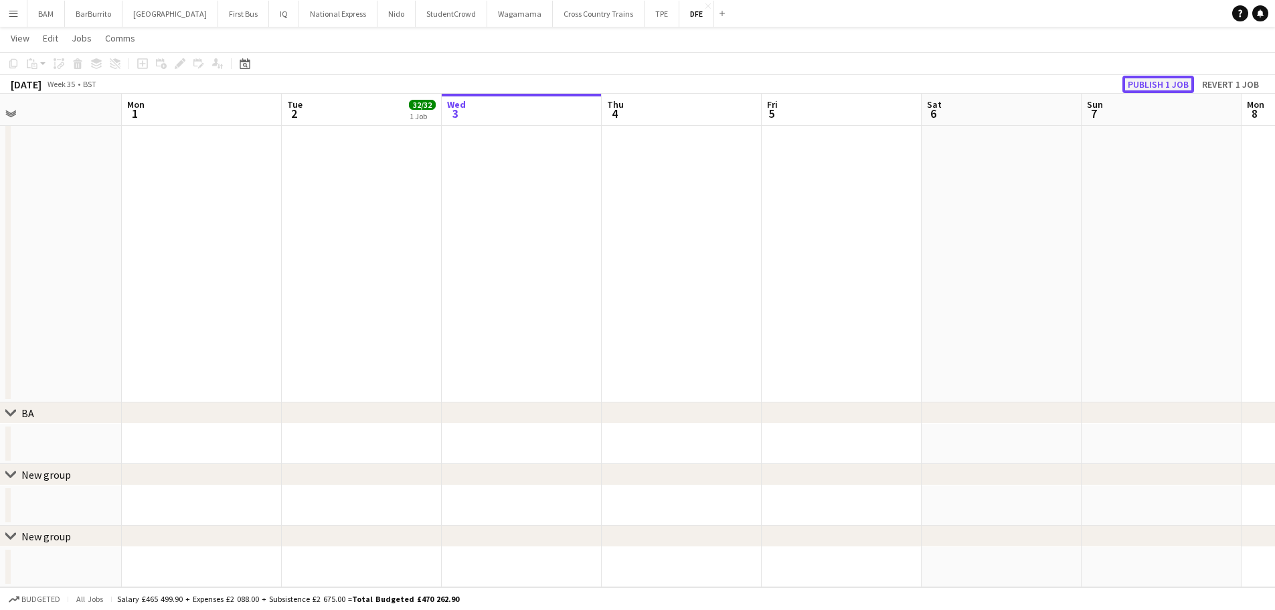
click at [1187, 80] on button "Publish 1 job" at bounding box center [1158, 84] width 72 height 17
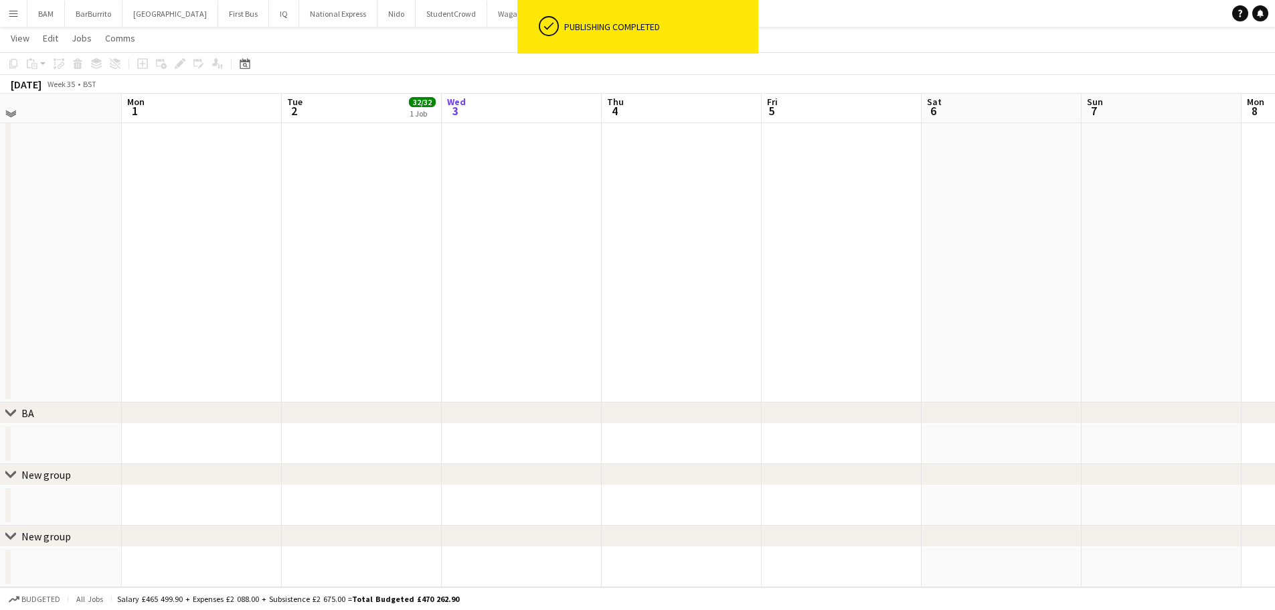
scroll to position [0, 0]
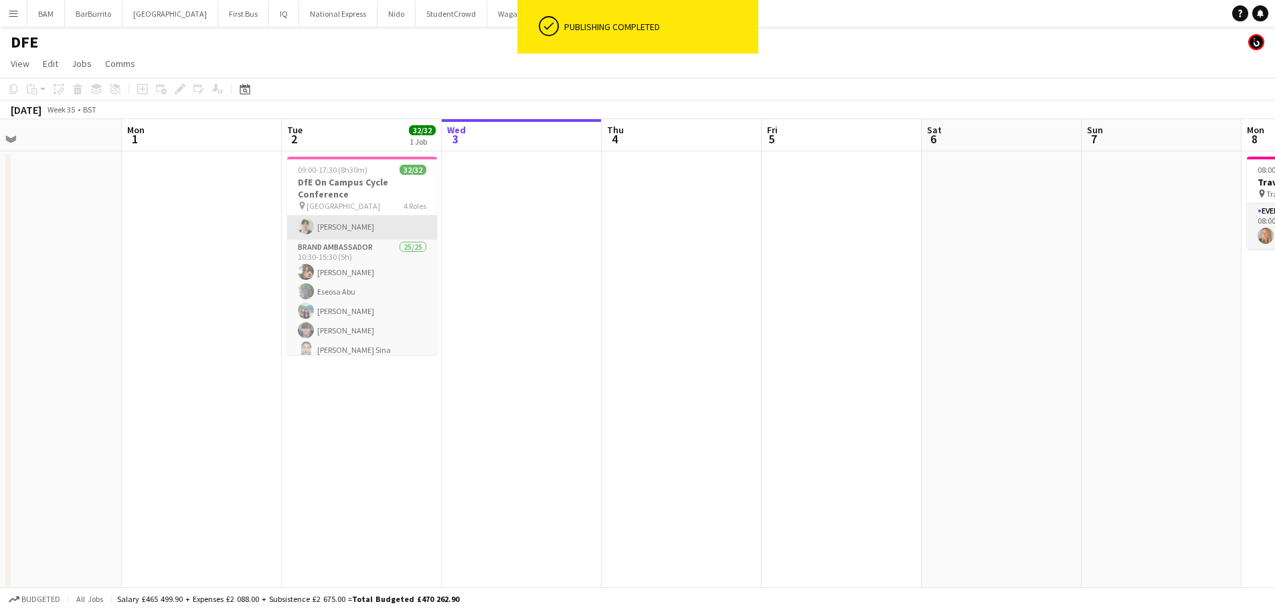
click at [344, 227] on app-card-role "Brand Ambassador [DATE] 10:30-15:30 (5h) [PERSON_NAME]" at bounding box center [362, 217] width 150 height 46
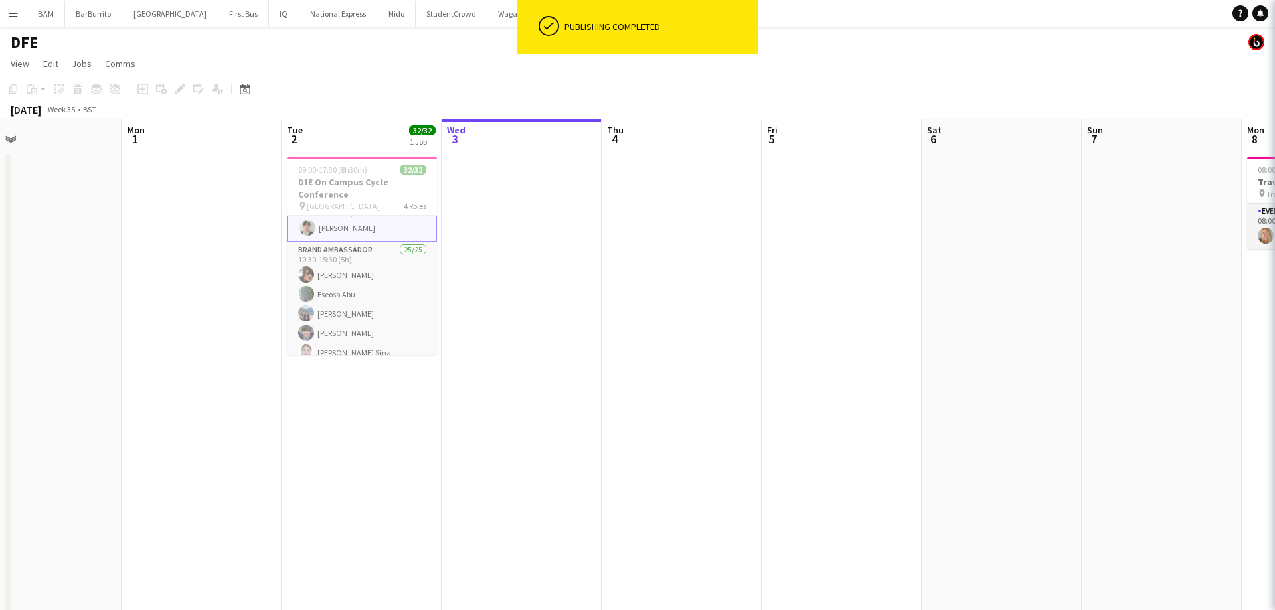
scroll to position [68, 0]
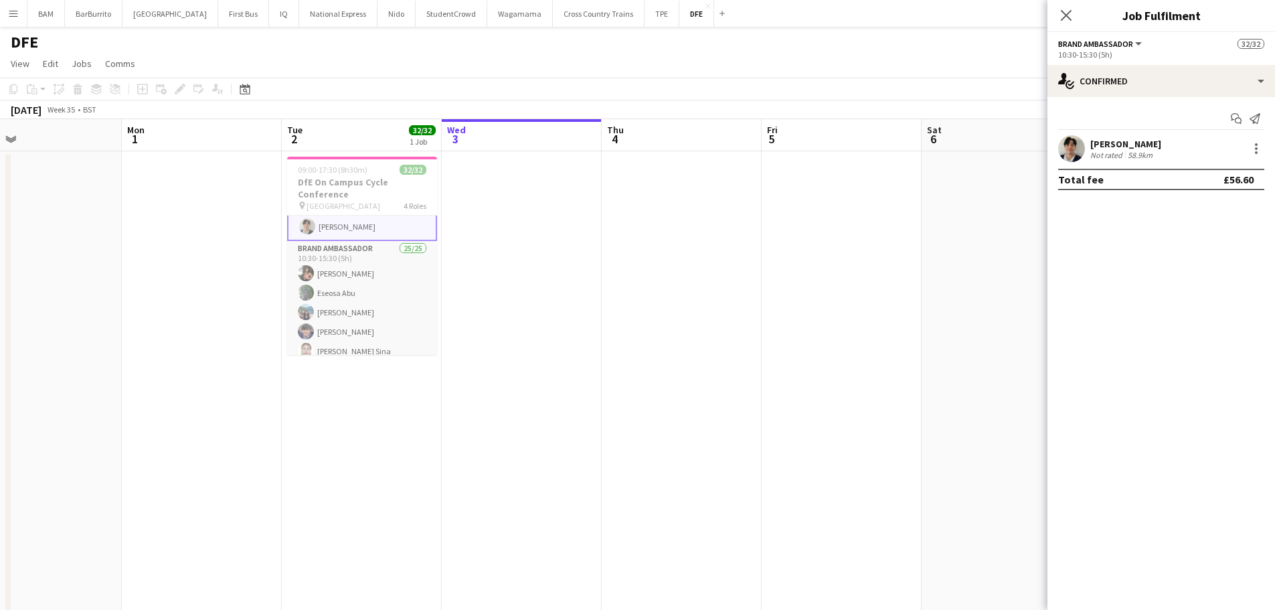
click at [843, 68] on app-page-menu "View Day view expanded Day view collapsed Month view Date picker Jump to [DATE]…" at bounding box center [637, 64] width 1275 height 25
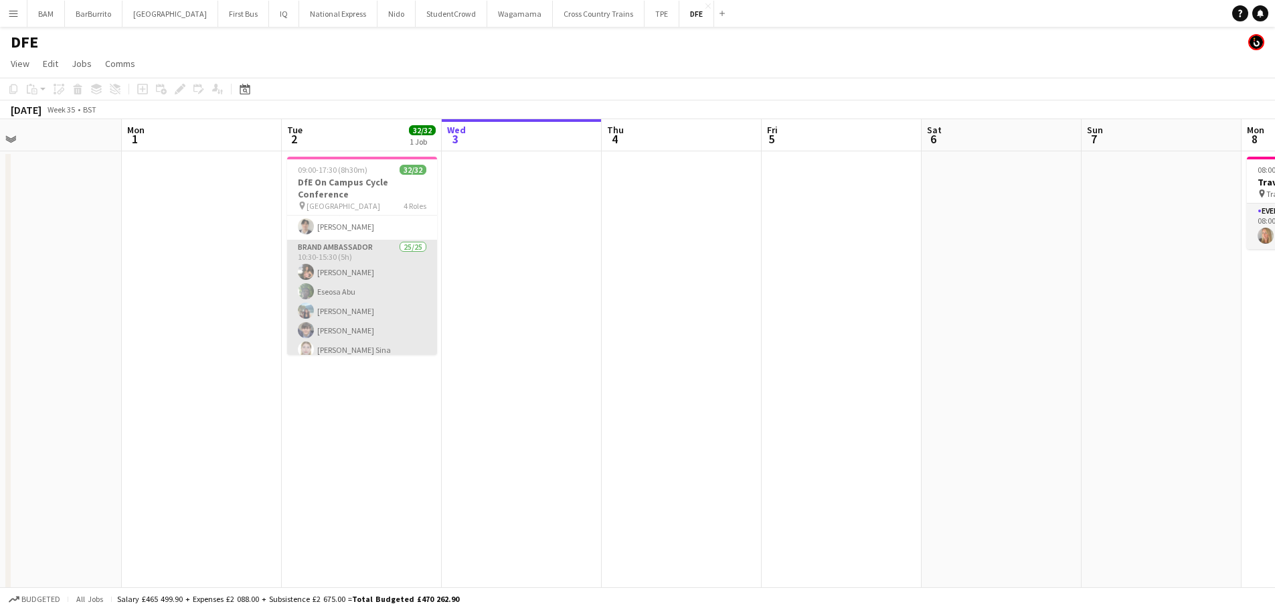
click at [389, 288] on app-card-role "Brand Ambassador 25/25 10:30-15:30 (5h) [PERSON_NAME] Eseosa [PERSON_NAME] [PER…" at bounding box center [362, 495] width 150 height 511
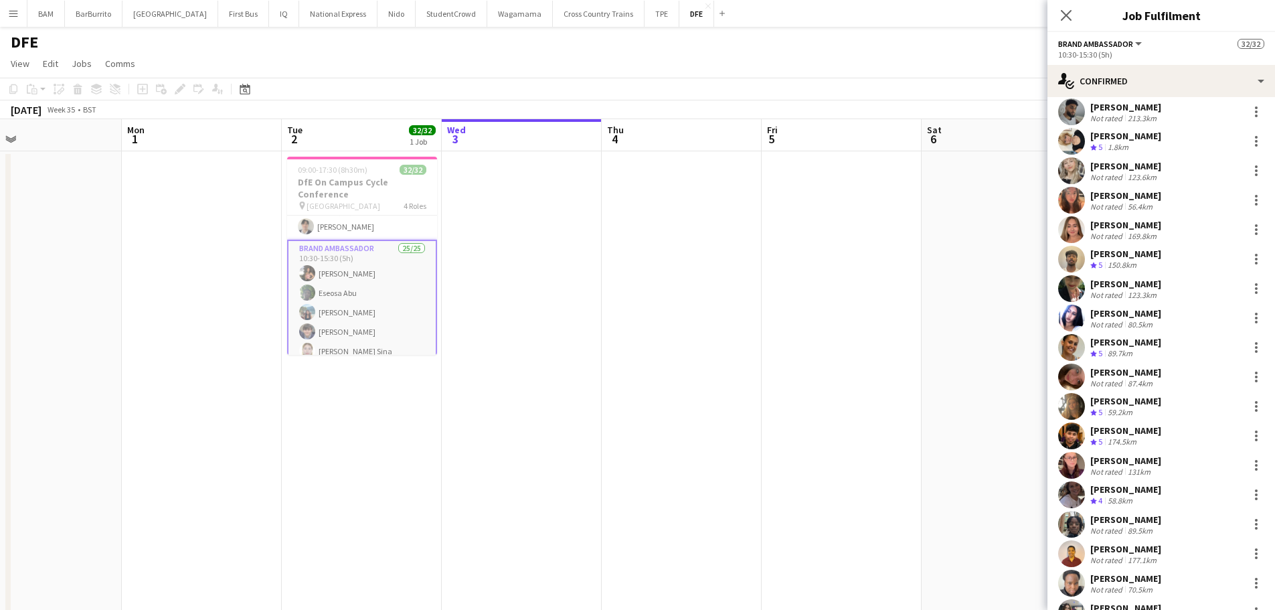
scroll to position [164, 0]
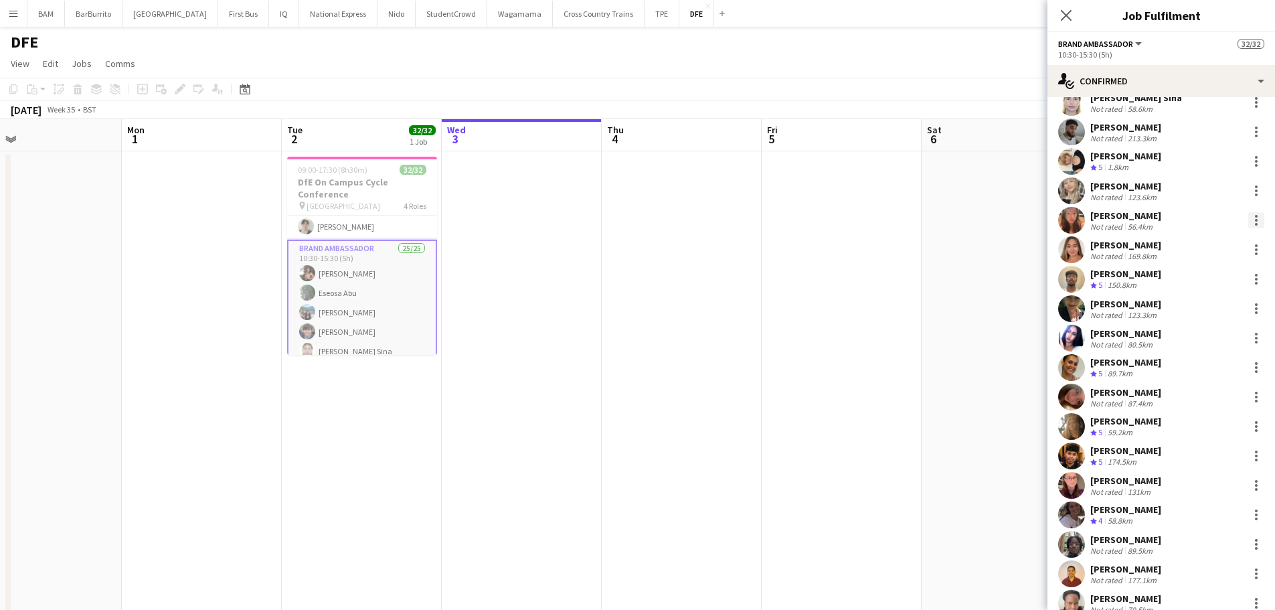
click at [1251, 214] on div at bounding box center [1256, 220] width 16 height 16
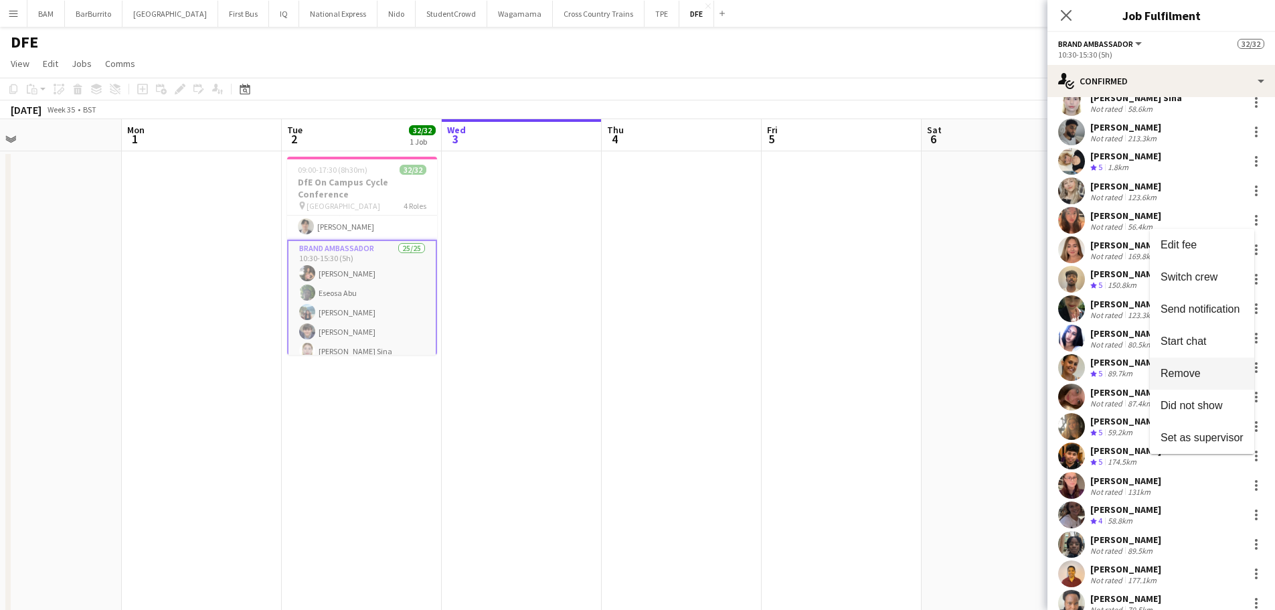
click at [1209, 380] on button "Remove" at bounding box center [1202, 373] width 104 height 32
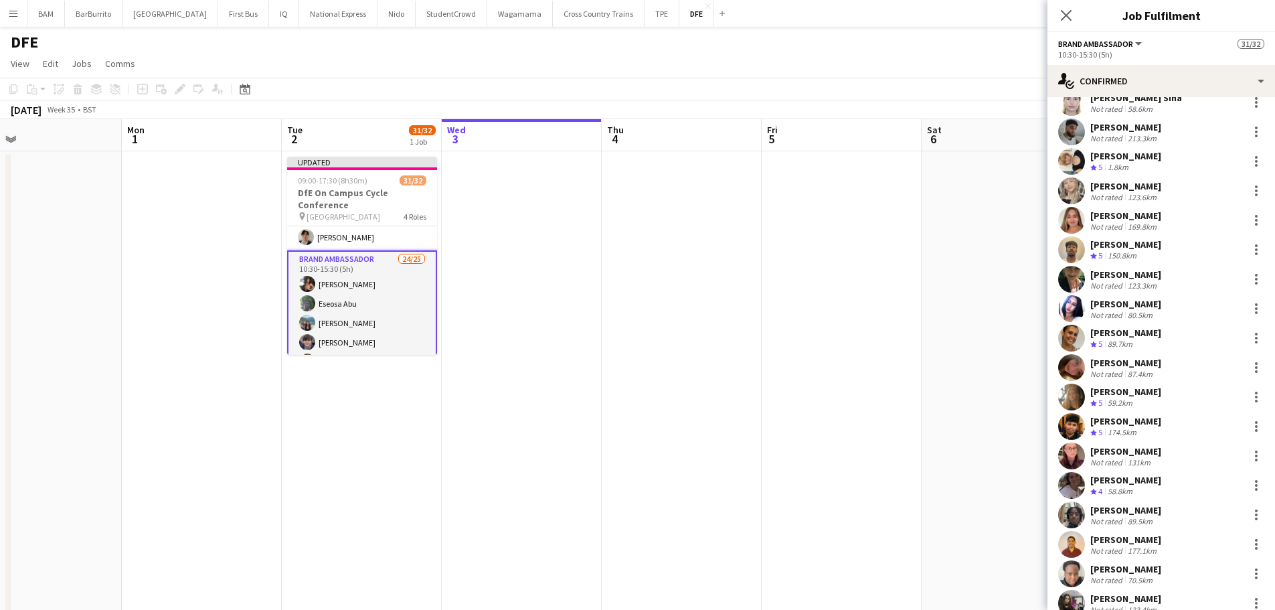
click at [500, 205] on app-date-cell at bounding box center [522, 394] width 160 height 486
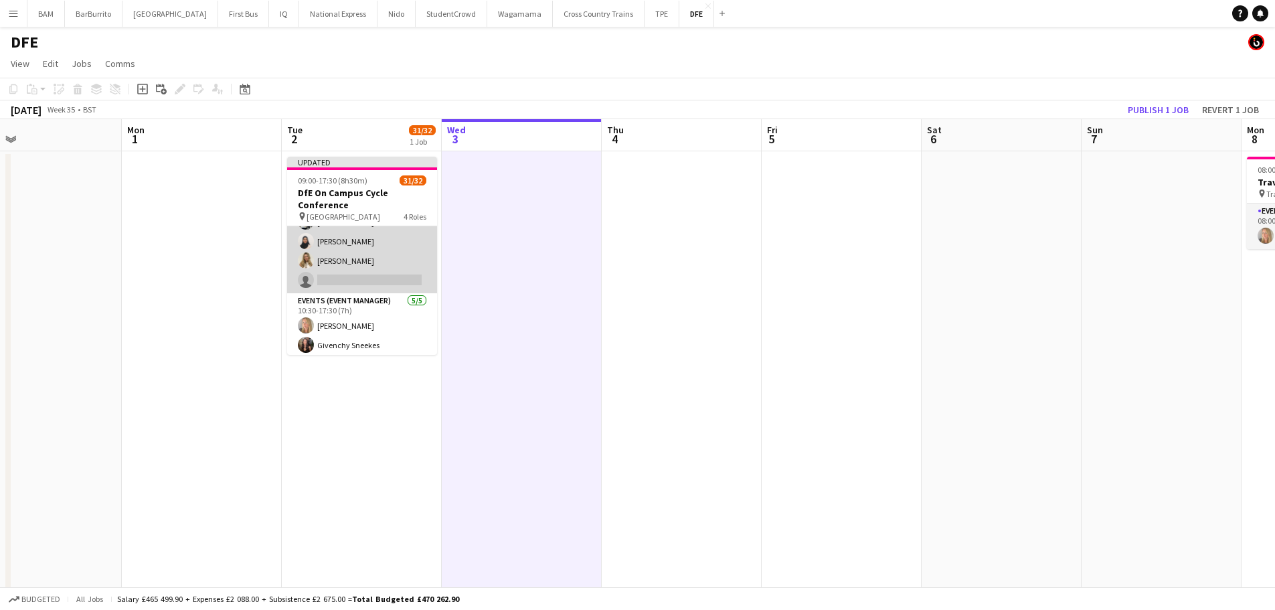
click at [347, 293] on app-card-role "Brand Ambassador 24/25 10:30-15:30 (5h) [PERSON_NAME] Eseosa [PERSON_NAME] [PER…" at bounding box center [362, 37] width 150 height 511
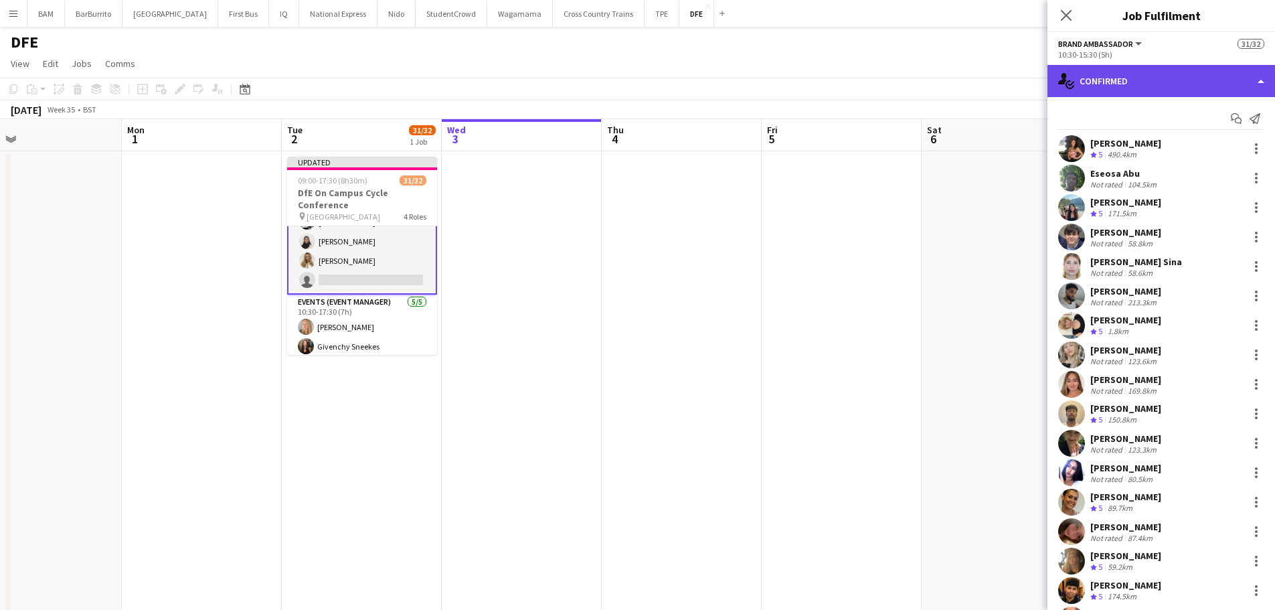
click at [1144, 71] on div "single-neutral-actions-check-2 Confirmed" at bounding box center [1161, 81] width 228 height 32
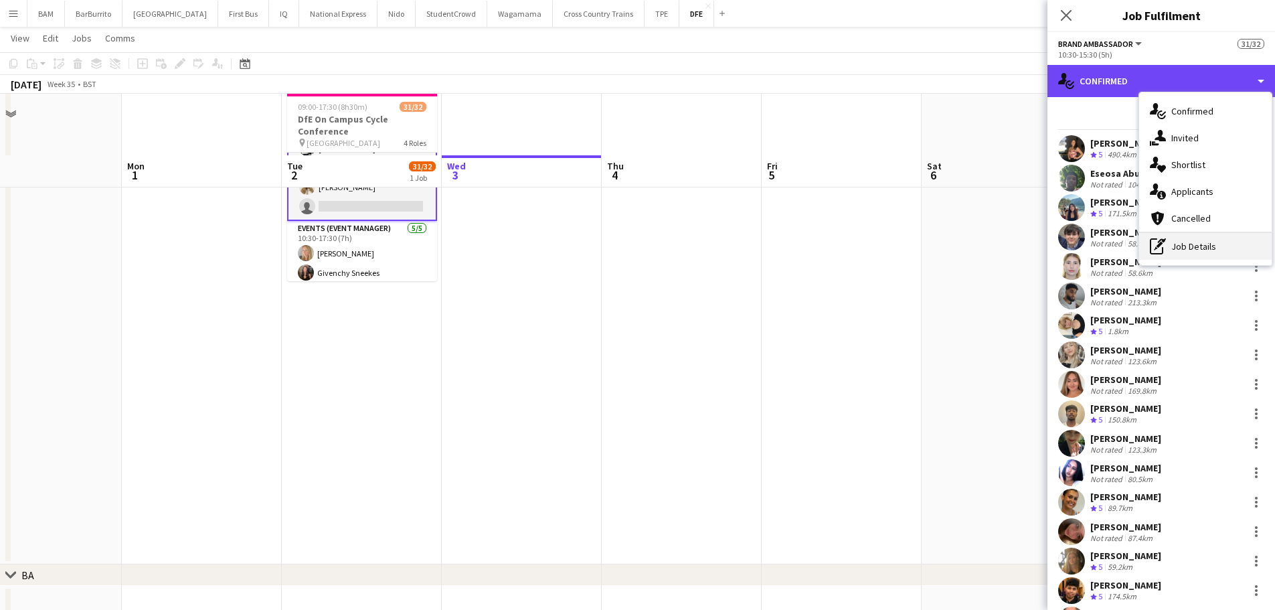
scroll to position [134, 0]
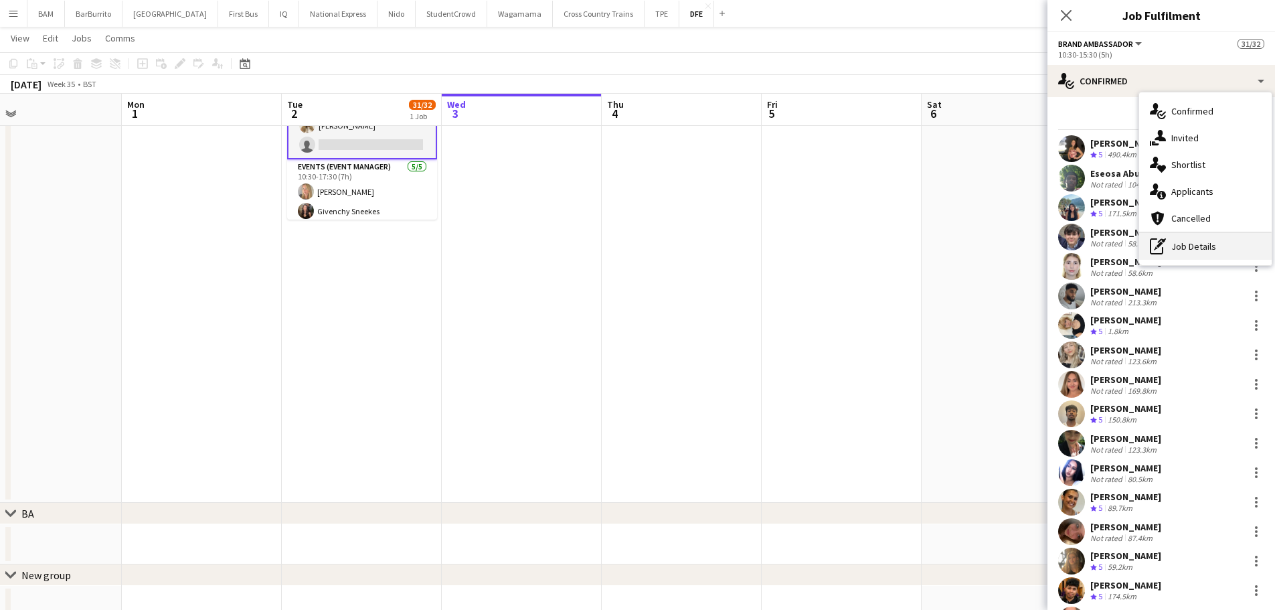
click at [1211, 239] on div "pen-write Job Details" at bounding box center [1205, 246] width 132 height 27
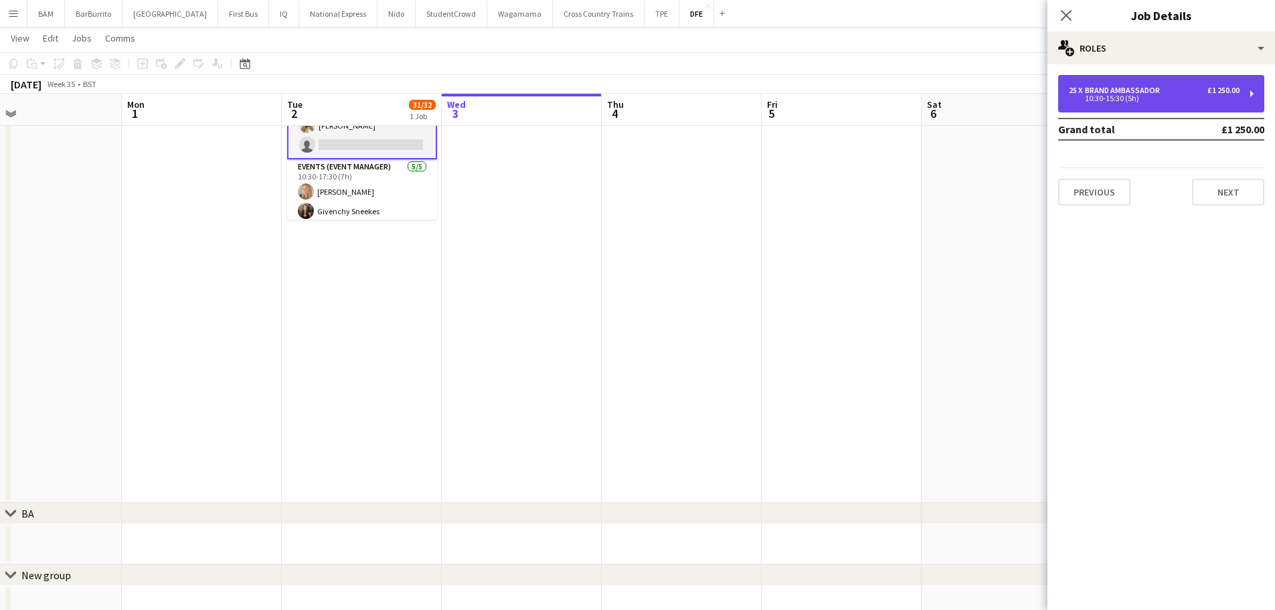
click at [1097, 96] on div "10:30-15:30 (5h)" at bounding box center [1154, 98] width 171 height 7
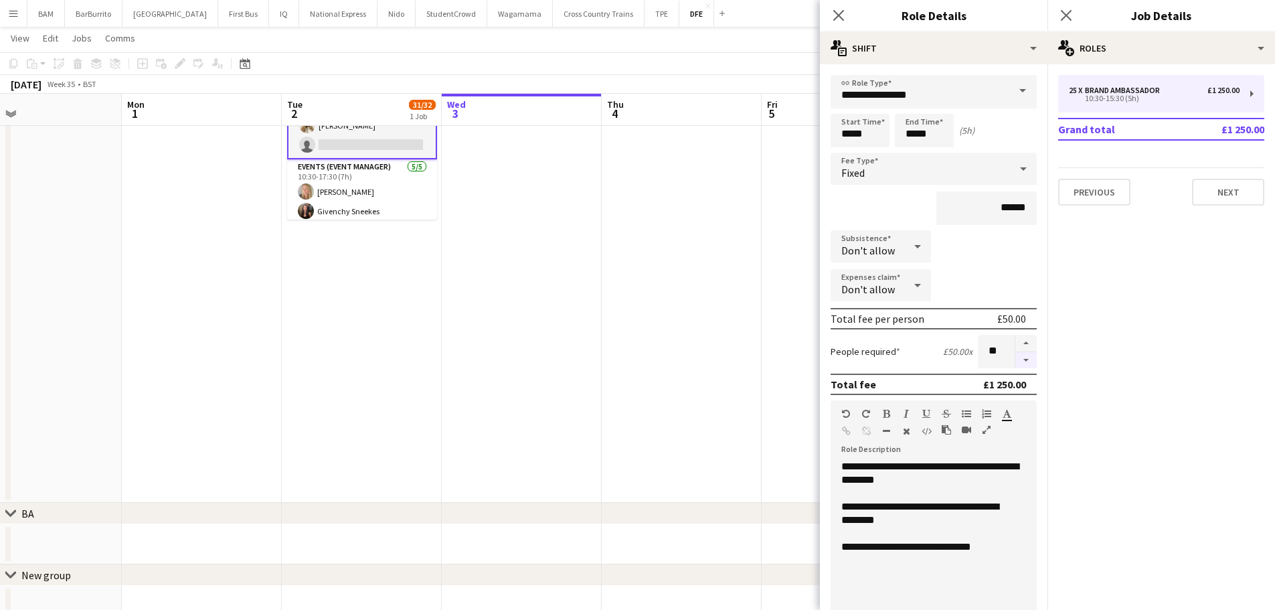
click at [1015, 360] on button "button" at bounding box center [1025, 360] width 21 height 17
type input "**"
click at [674, 70] on app-toolbar "Copy Paste Paste Ctrl+V Paste with crew Ctrl+Shift+V Paste linked Job [GEOGRAPH…" at bounding box center [637, 63] width 1275 height 23
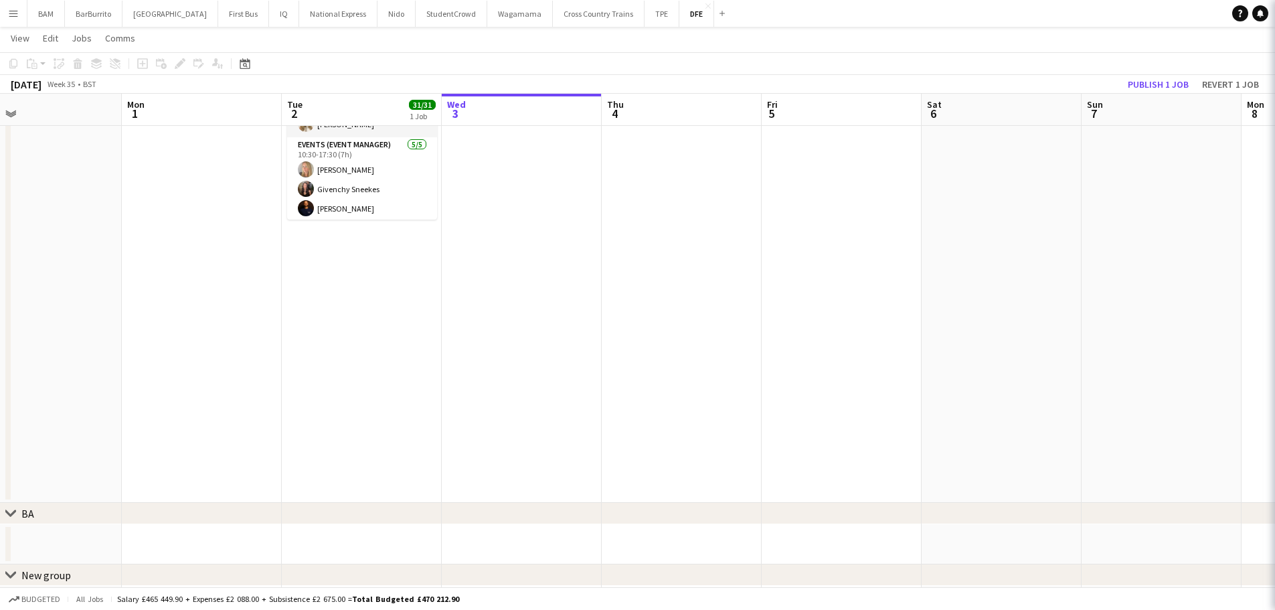
scroll to position [535, 0]
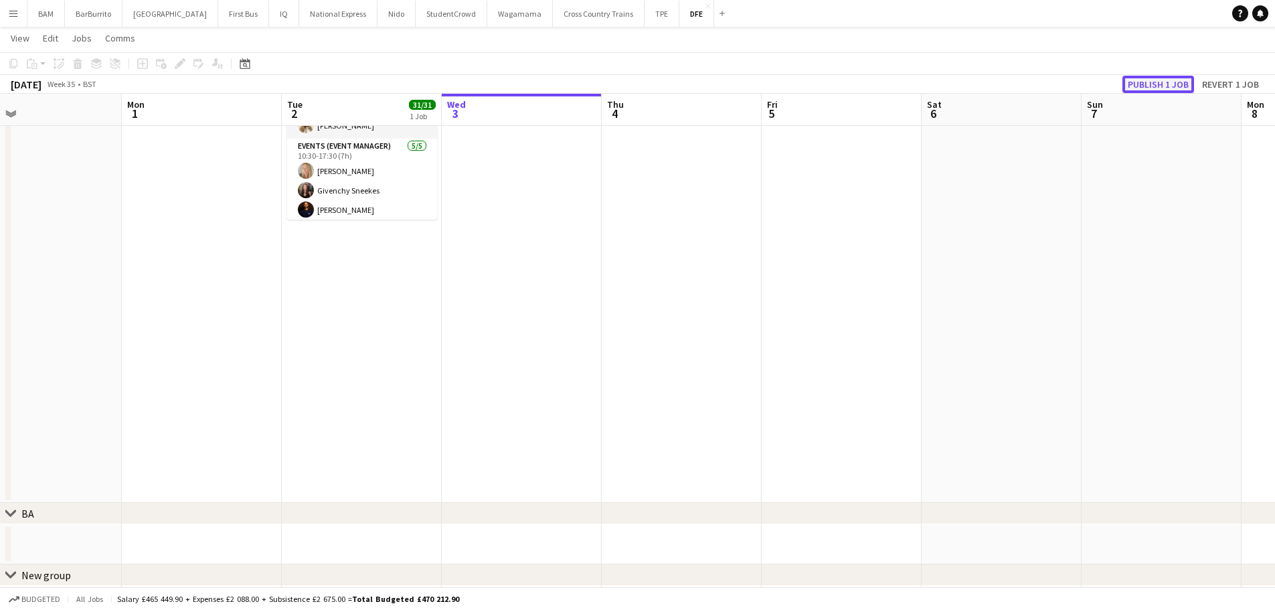
click at [1157, 80] on button "Publish 1 job" at bounding box center [1158, 84] width 72 height 17
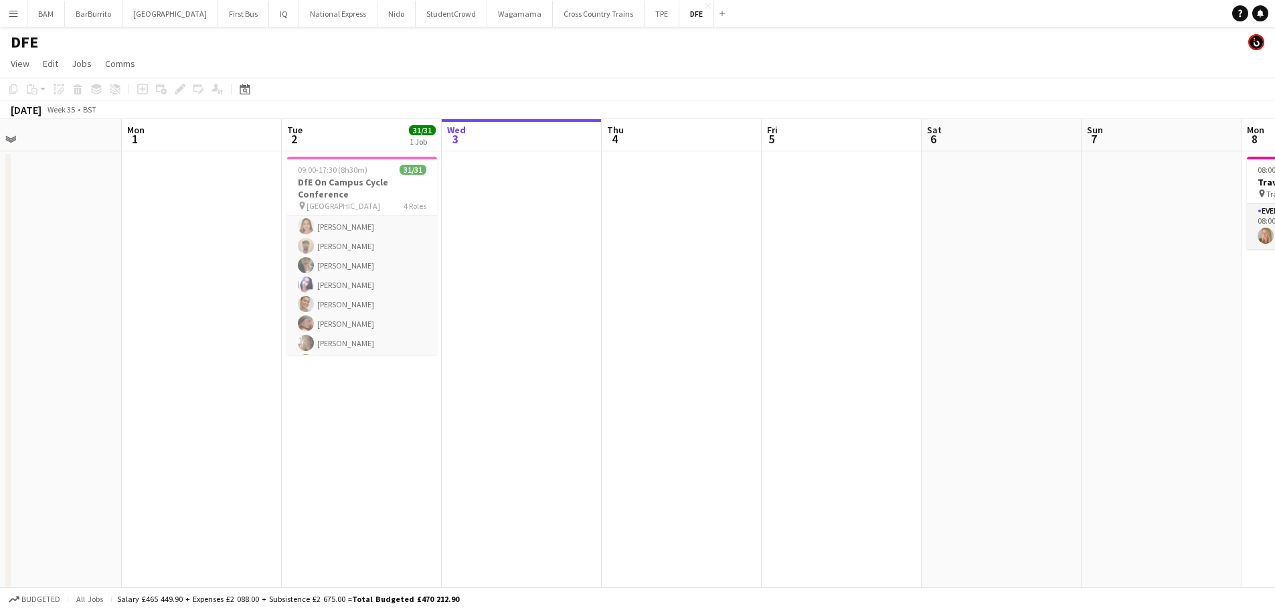
scroll to position [0, 0]
click at [361, 201] on span "[GEOGRAPHIC_DATA]" at bounding box center [343, 206] width 74 height 10
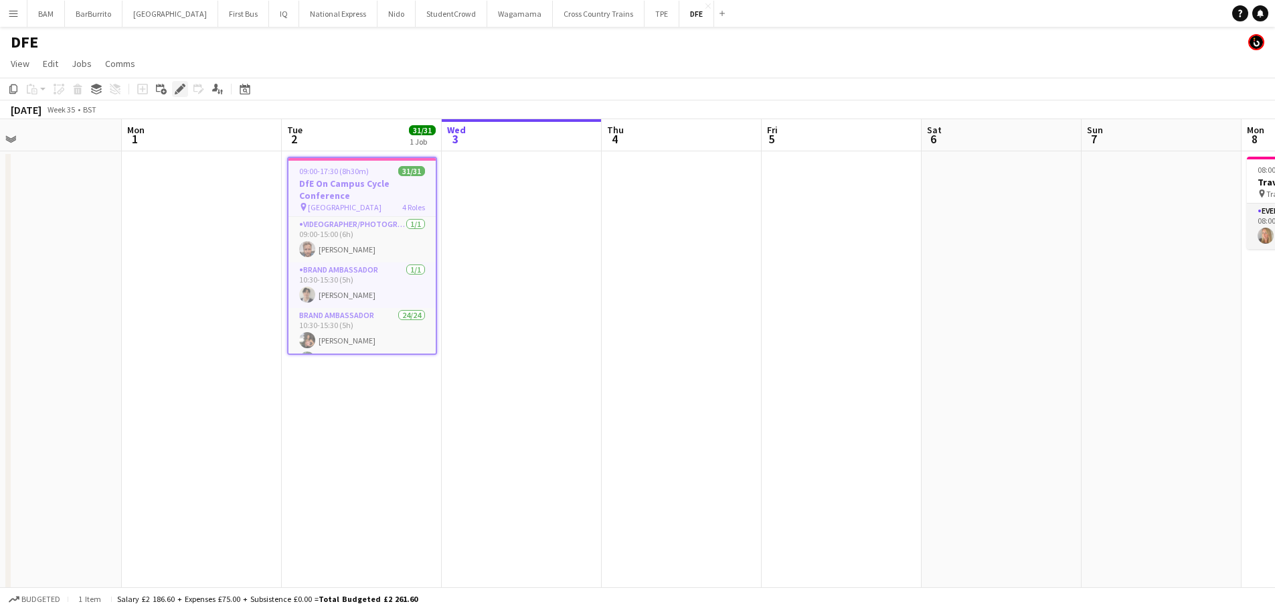
click at [174, 90] on div "Edit" at bounding box center [180, 89] width 16 height 16
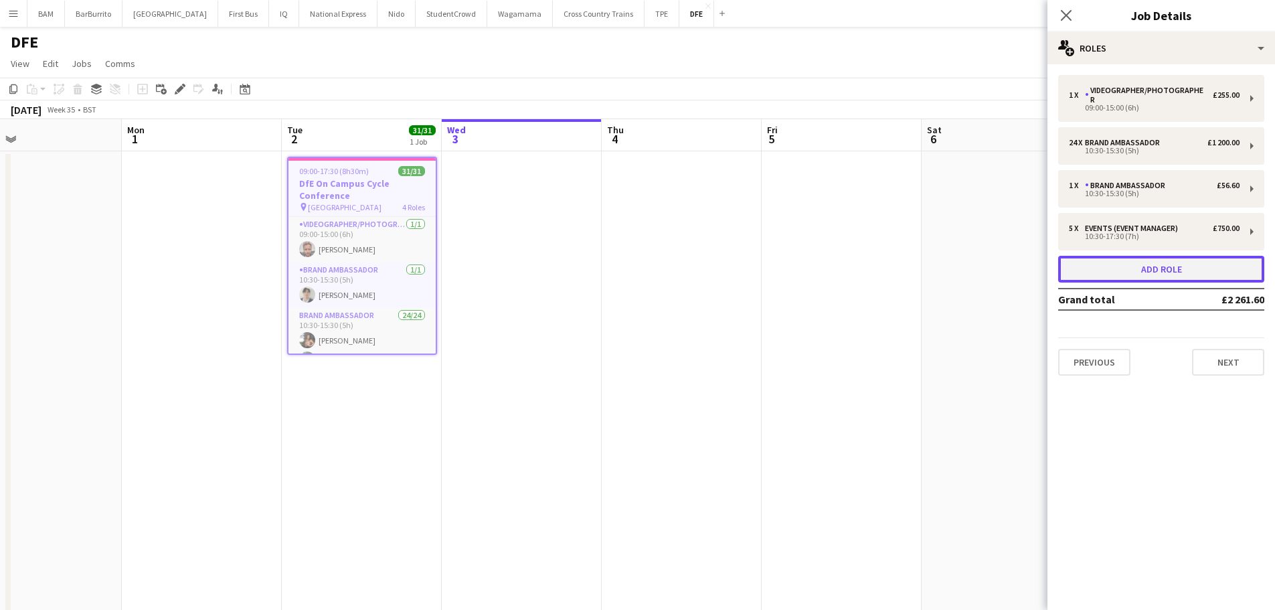
click at [1185, 256] on button "Add role" at bounding box center [1161, 269] width 206 height 27
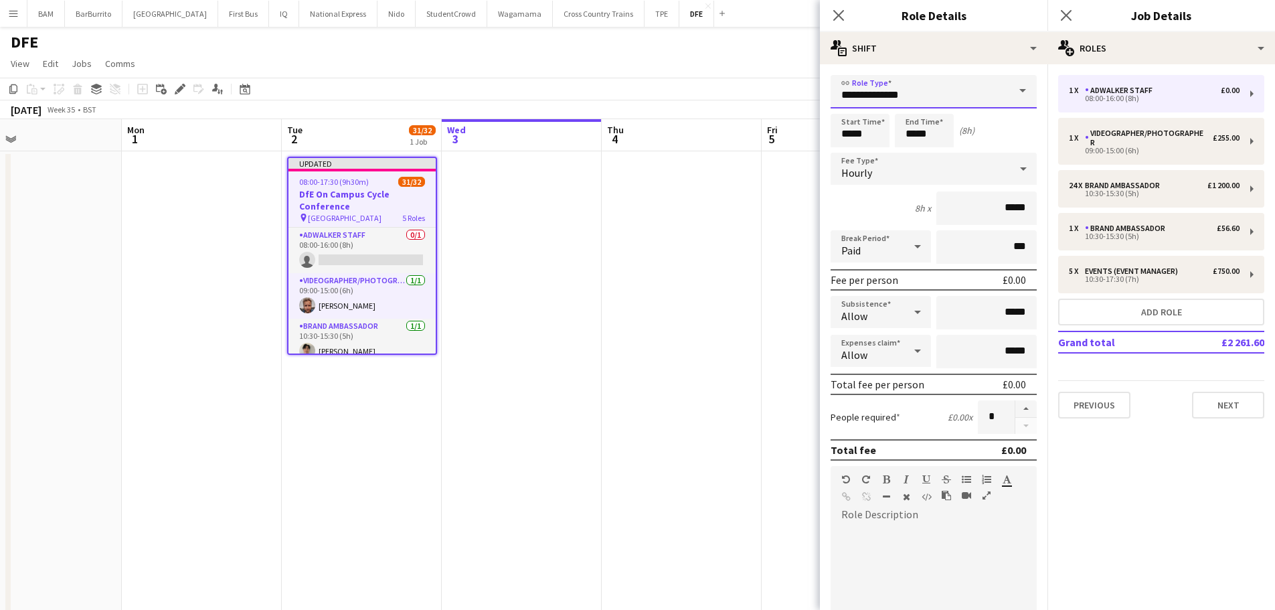
click at [933, 78] on input "**********" at bounding box center [933, 91] width 206 height 33
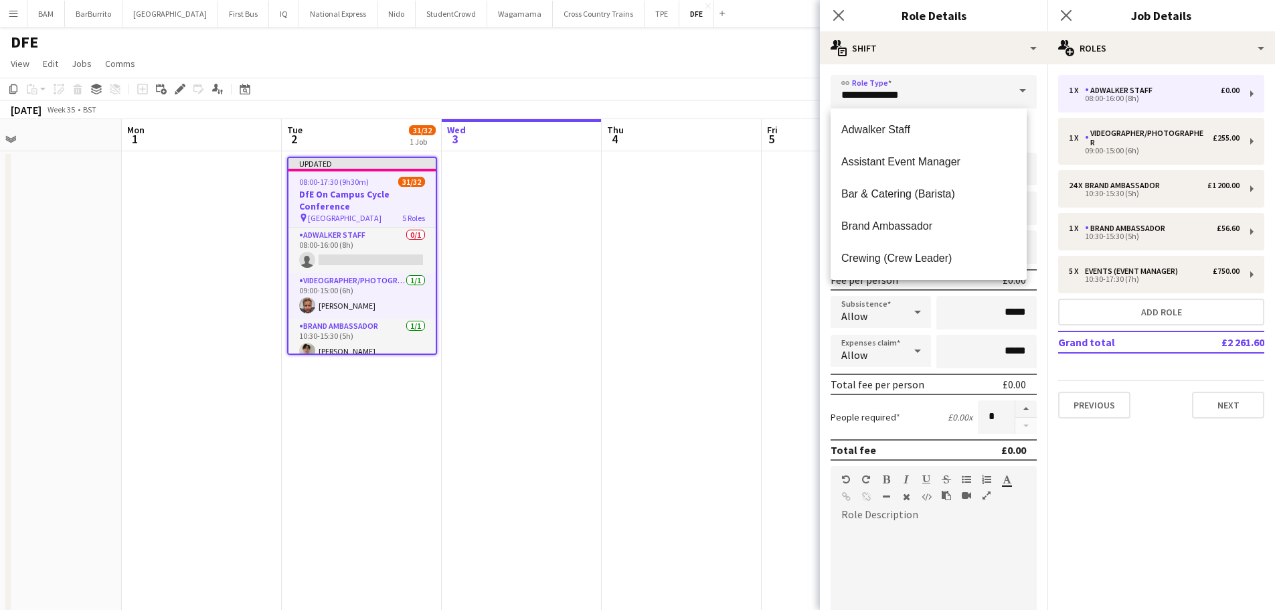
click at [935, 221] on span "Brand Ambassador" at bounding box center [928, 225] width 175 height 13
type input "**********"
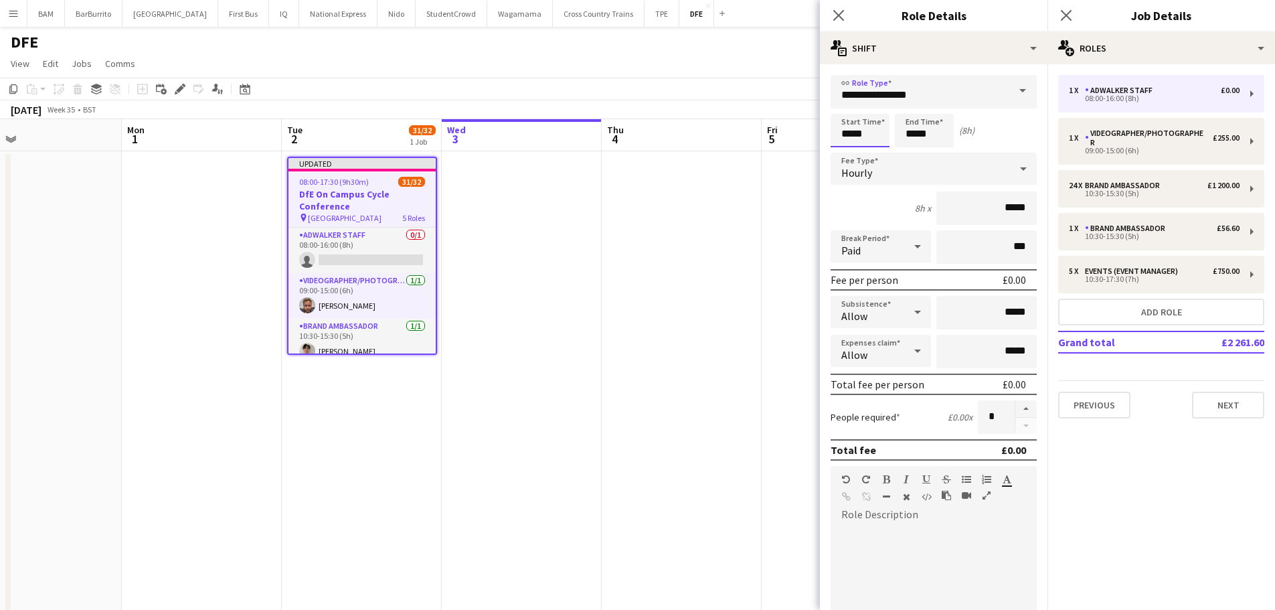
click at [867, 140] on input "*****" at bounding box center [859, 130] width 59 height 33
click at [846, 106] on div at bounding box center [846, 106] width 27 height 13
click at [865, 104] on div at bounding box center [873, 106] width 27 height 13
type input "*****"
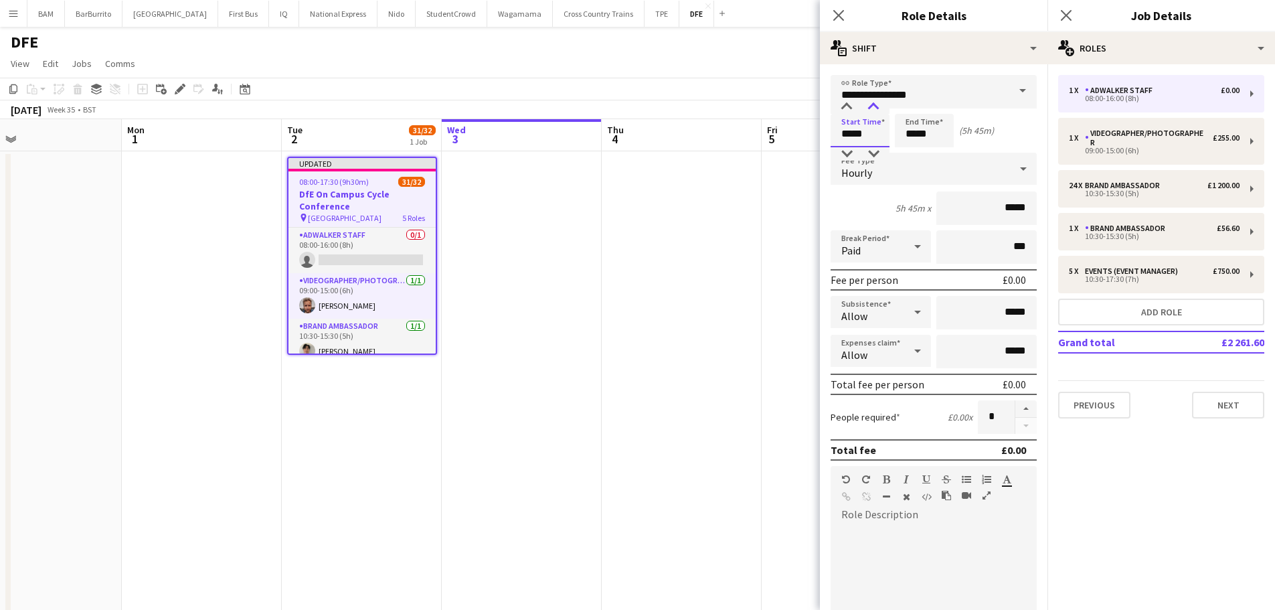
click at [869, 104] on div at bounding box center [873, 106] width 27 height 13
click at [939, 135] on input "*****" at bounding box center [924, 130] width 59 height 33
click at [917, 144] on input "*****" at bounding box center [924, 130] width 59 height 33
click at [914, 157] on div at bounding box center [910, 153] width 27 height 13
click at [937, 104] on div at bounding box center [937, 106] width 27 height 13
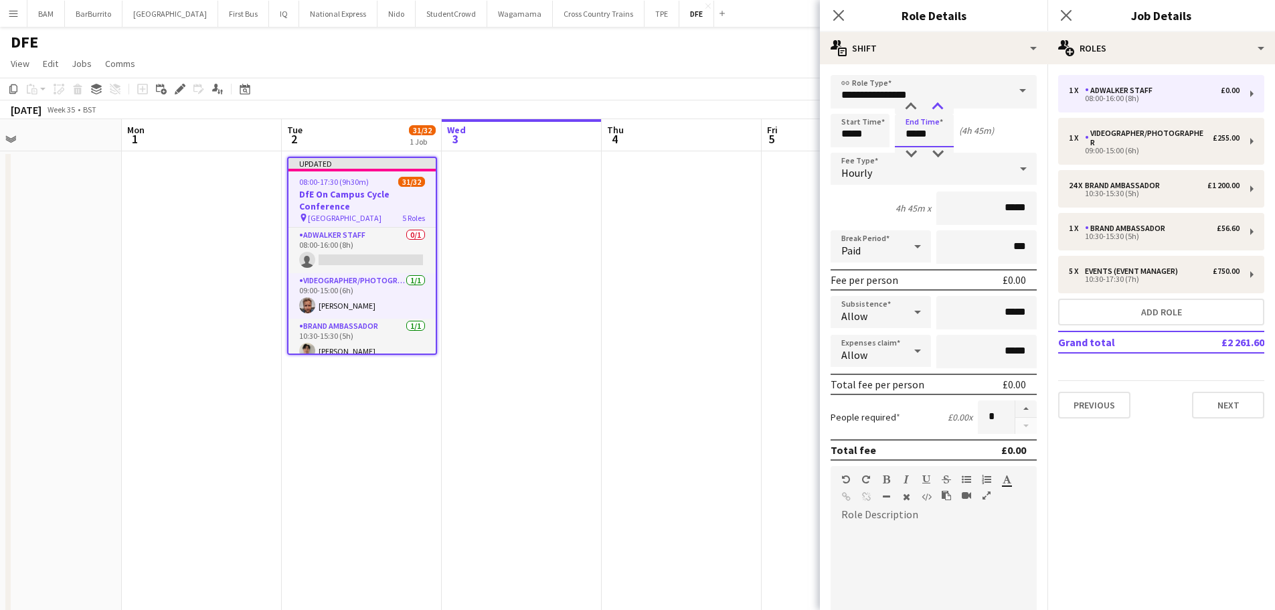
type input "*****"
click at [937, 104] on div at bounding box center [937, 106] width 27 height 13
click at [993, 208] on input "*****" at bounding box center [986, 207] width 100 height 33
click at [1002, 207] on input "*****" at bounding box center [986, 207] width 100 height 33
type input "**"
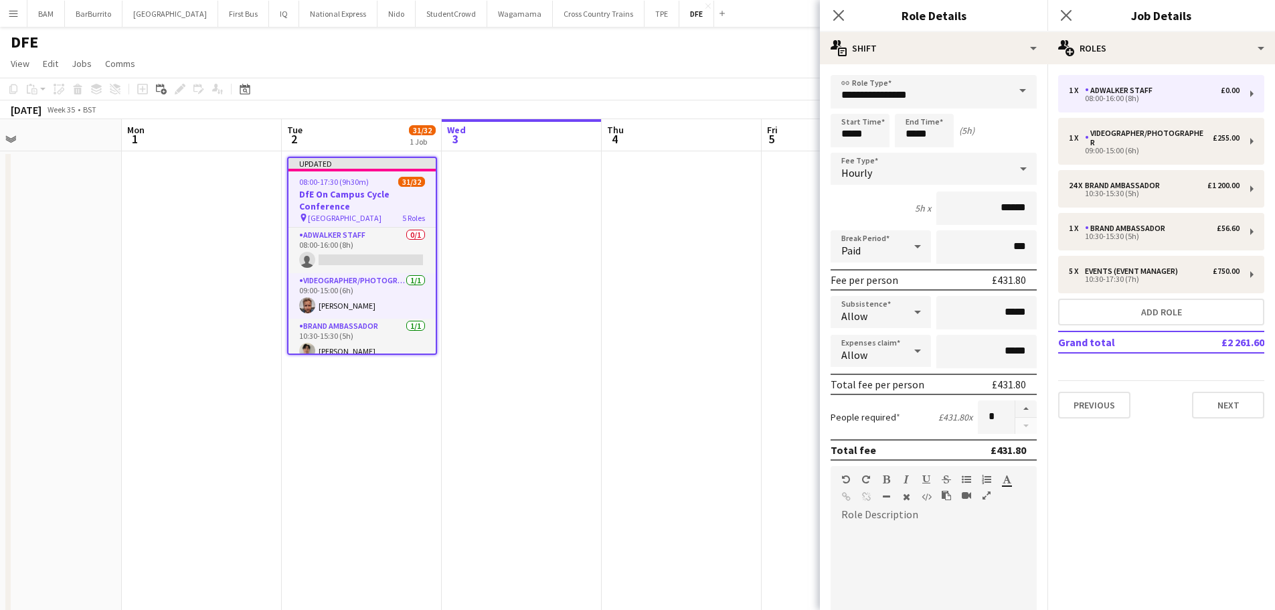
click at [857, 200] on div "5h x ******" at bounding box center [933, 207] width 206 height 33
click at [883, 179] on div "Hourly" at bounding box center [919, 169] width 179 height 32
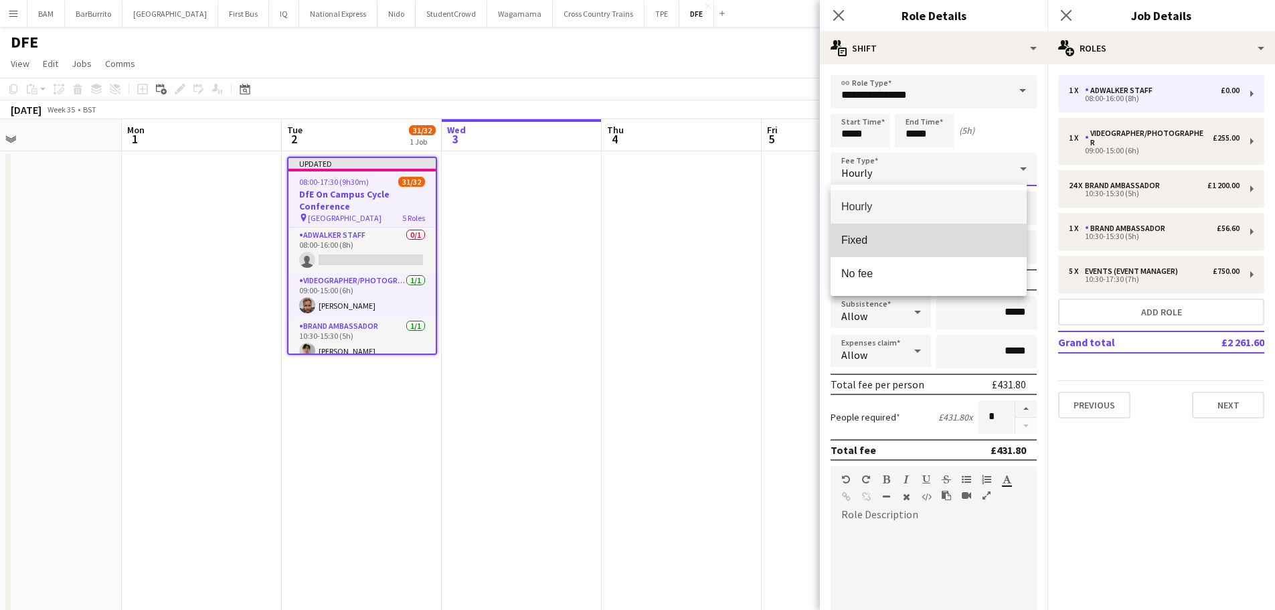
click at [900, 243] on span "Fixed" at bounding box center [928, 240] width 175 height 13
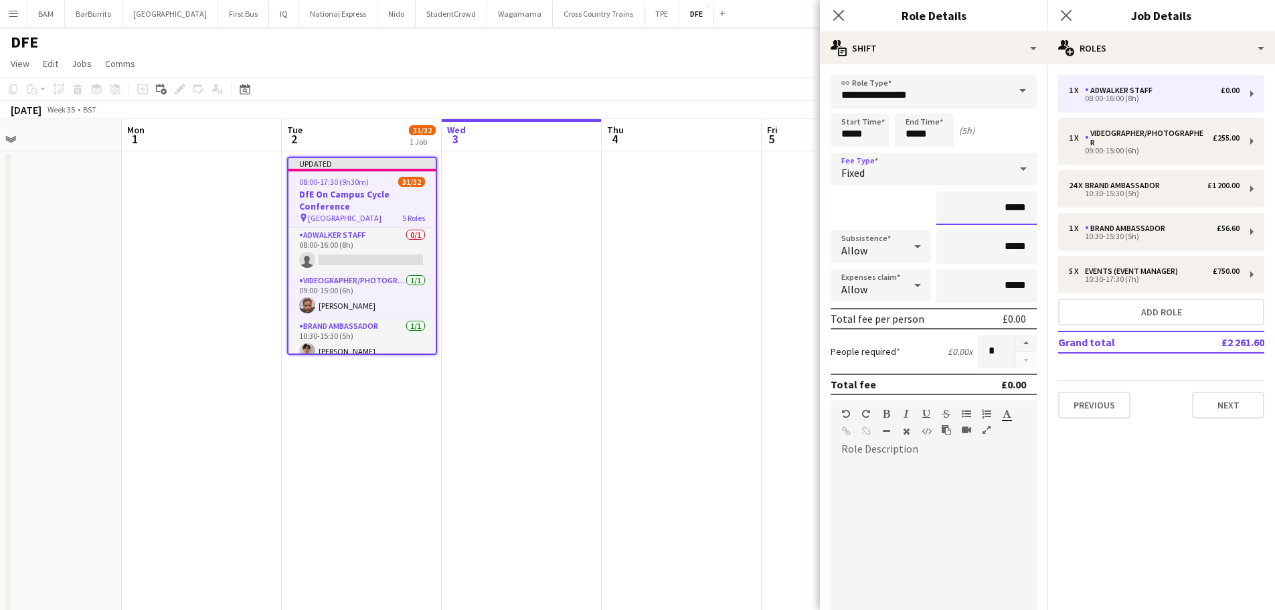
drag, startPoint x: 965, startPoint y: 217, endPoint x: 976, endPoint y: 215, distance: 11.6
click at [966, 217] on input "*****" at bounding box center [986, 207] width 100 height 33
click at [1014, 211] on input "*****" at bounding box center [986, 207] width 100 height 33
type input "**"
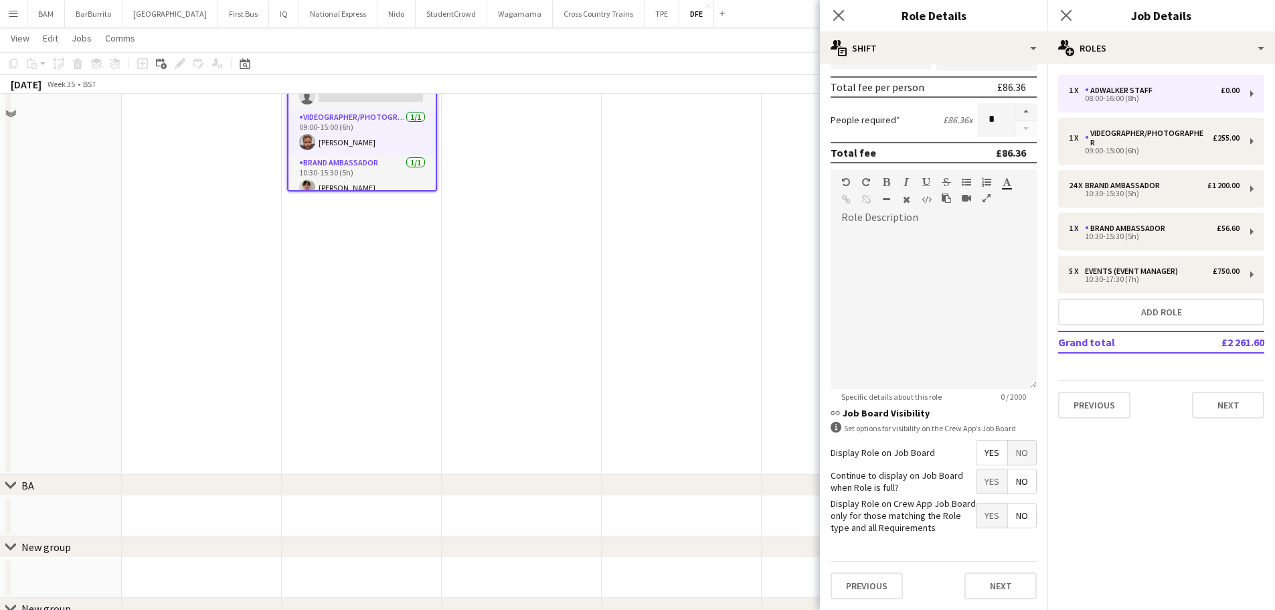
scroll to position [234, 0]
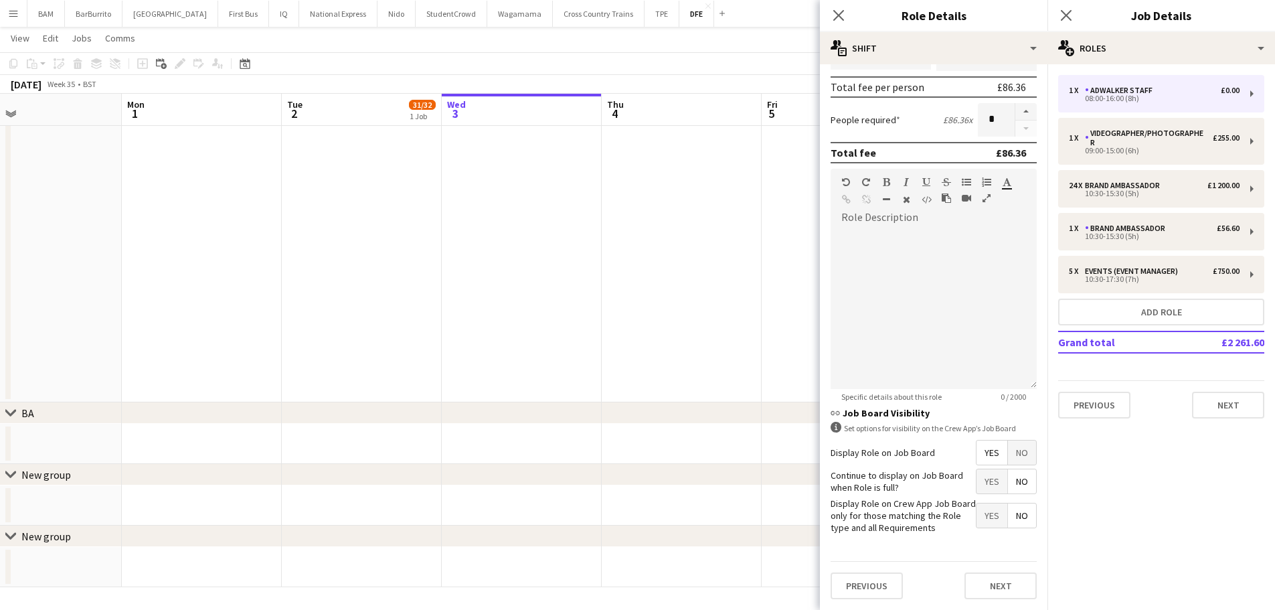
type input "******"
click at [984, 581] on button "Next" at bounding box center [1000, 585] width 72 height 27
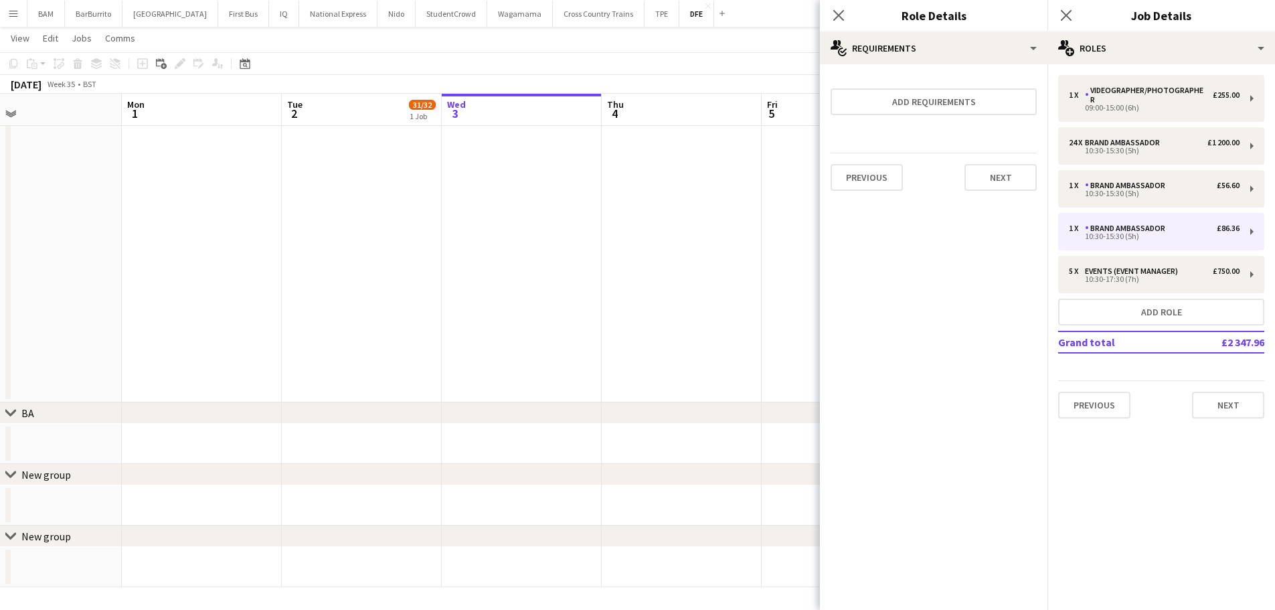
scroll to position [0, 0]
click at [1002, 176] on button "Next" at bounding box center [1000, 177] width 72 height 27
click at [652, 116] on app-board-header-date "Thu 4" at bounding box center [682, 110] width 160 height 32
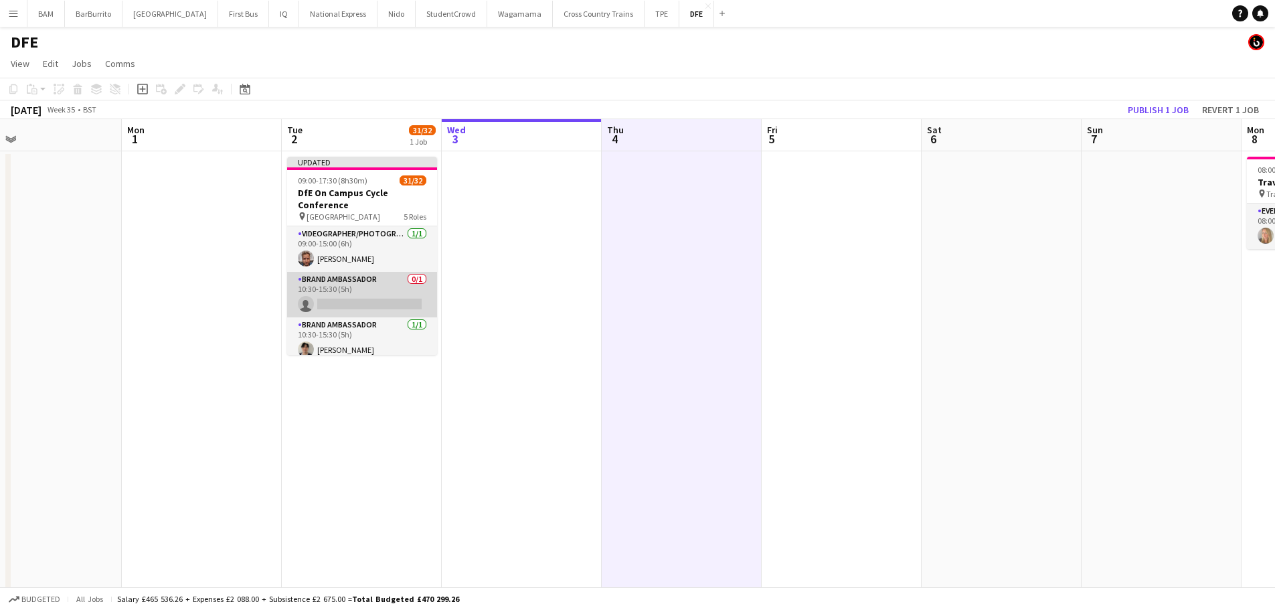
click at [383, 299] on app-card-role "Brand Ambassador 0/1 10:30-15:30 (5h) single-neutral-actions" at bounding box center [362, 295] width 150 height 46
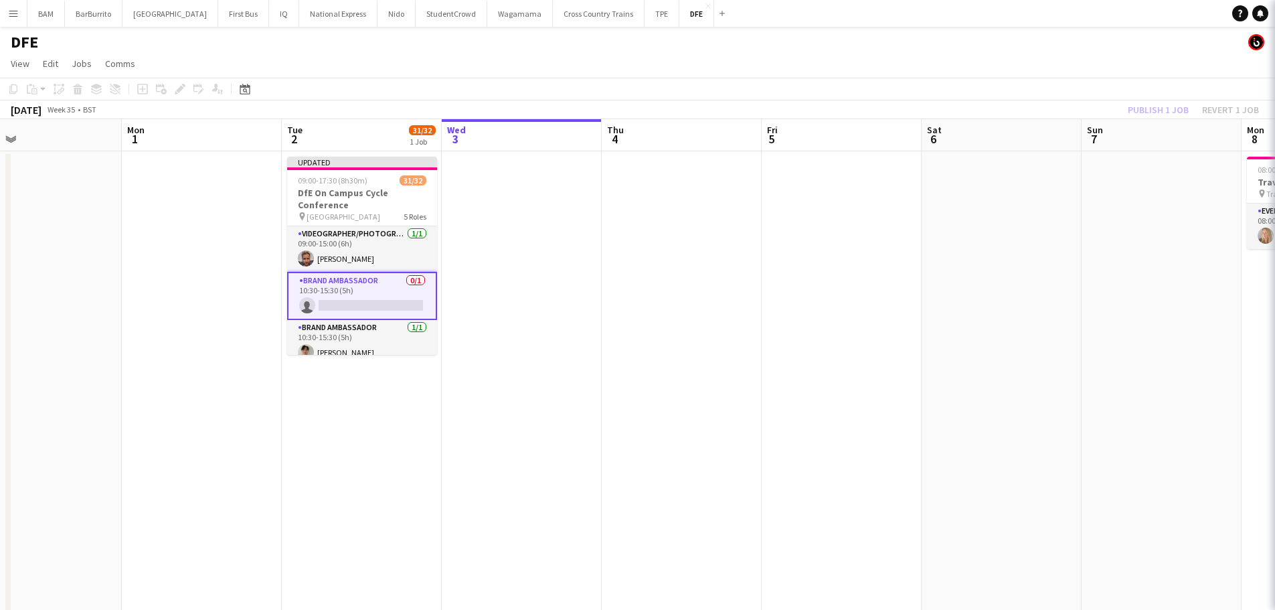
scroll to position [0, 357]
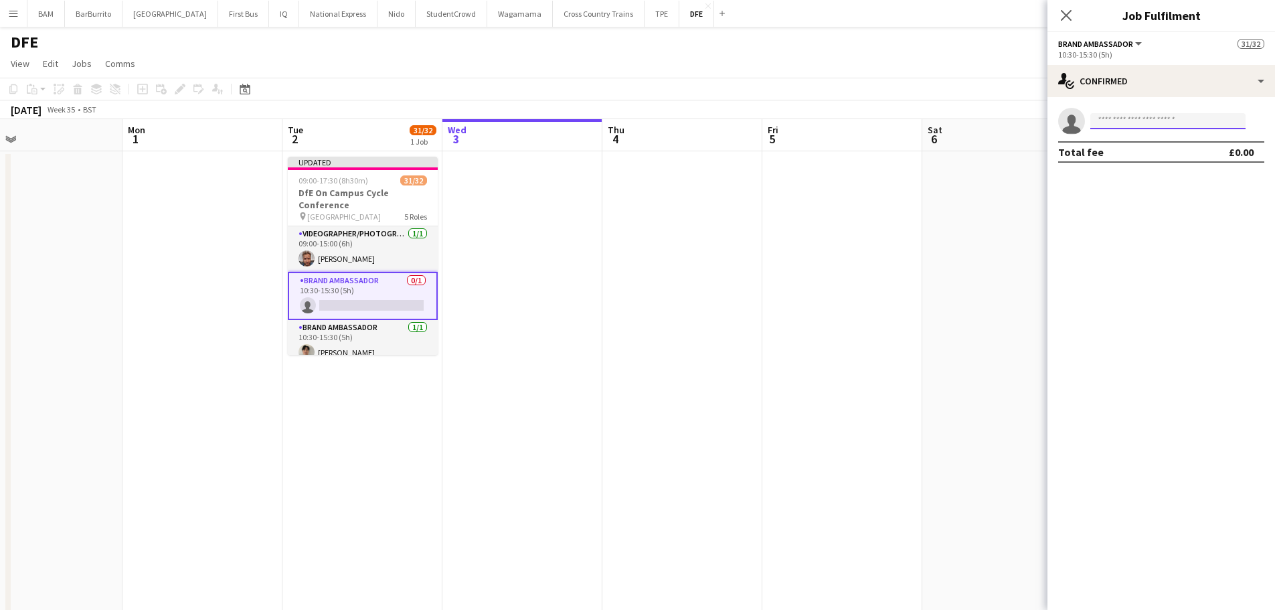
click at [1228, 126] on input at bounding box center [1167, 121] width 155 height 16
type input "*****"
click at [1190, 150] on span "[EMAIL_ADDRESS][DOMAIN_NAME]" at bounding box center [1168, 151] width 134 height 11
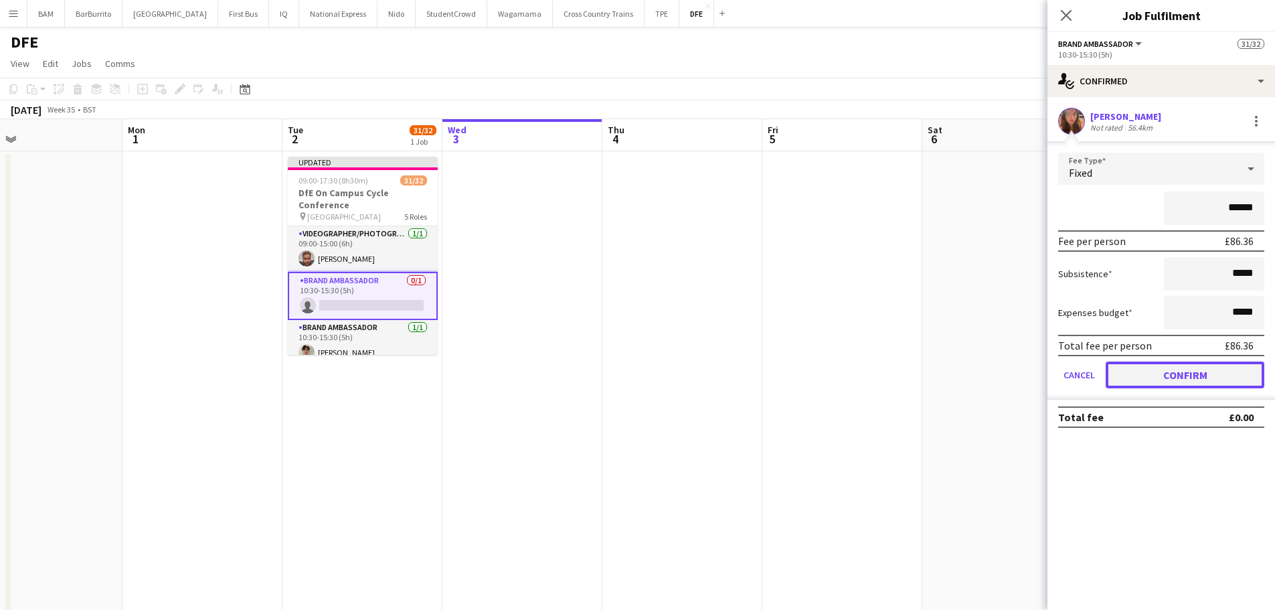
click at [1213, 382] on button "Confirm" at bounding box center [1184, 374] width 159 height 27
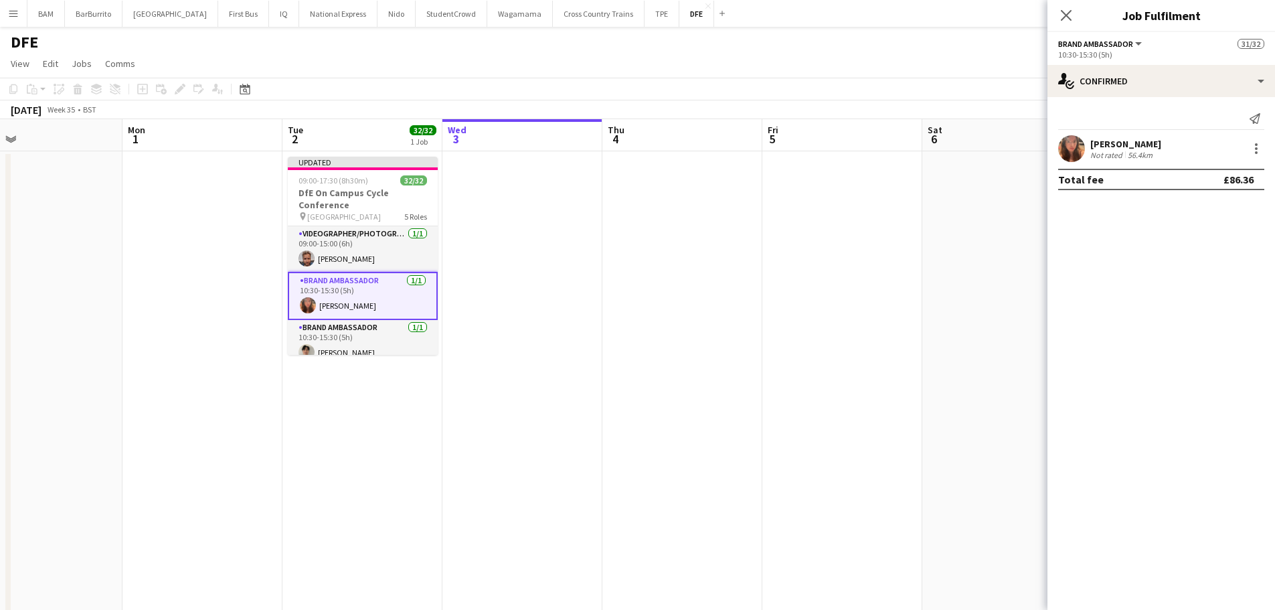
click at [932, 25] on app-navbar "Menu Boards Boards Boards All jobs Status Workforce Workforce My Workforce Recr…" at bounding box center [637, 13] width 1275 height 27
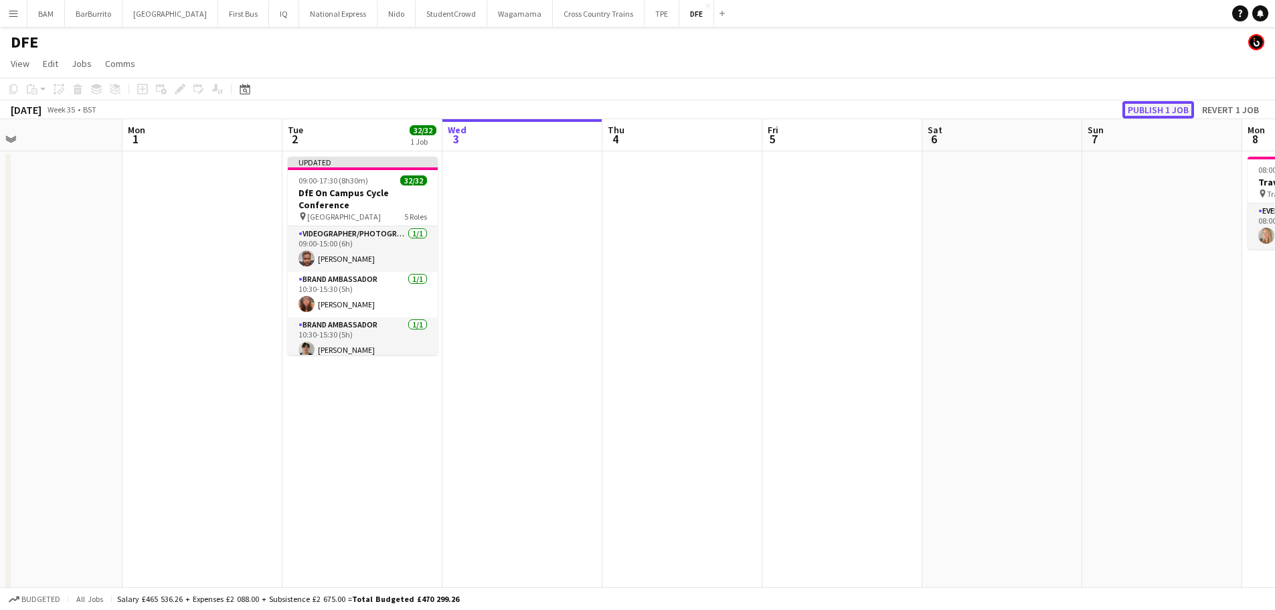
click at [1160, 110] on button "Publish 1 job" at bounding box center [1158, 109] width 72 height 17
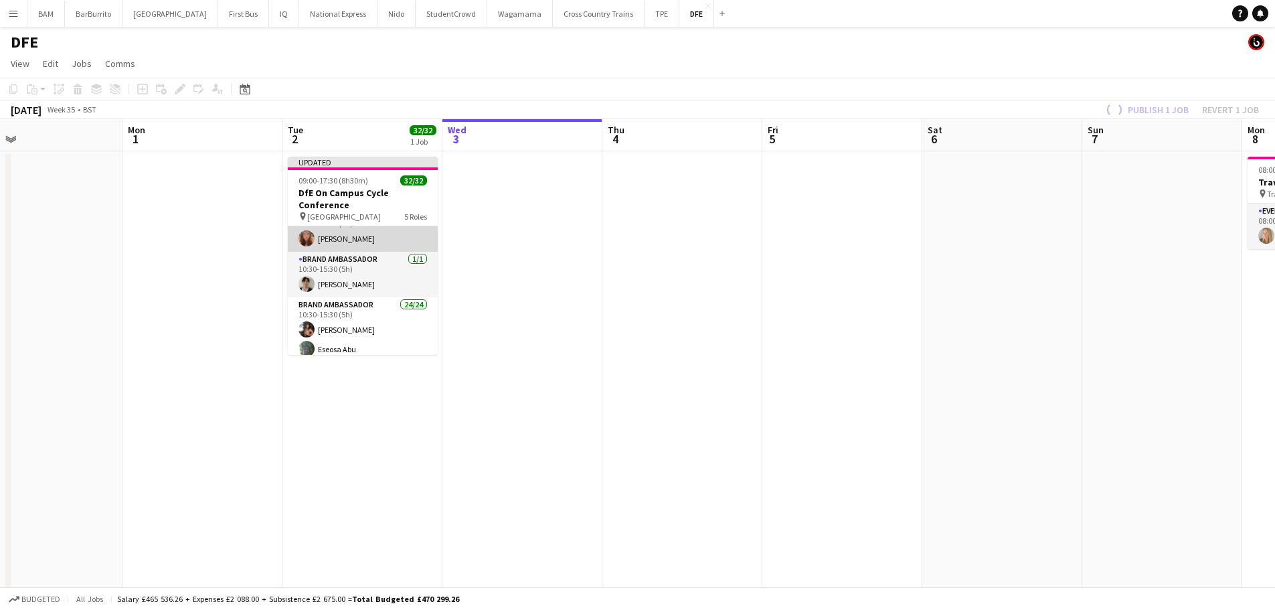
scroll to position [0, 0]
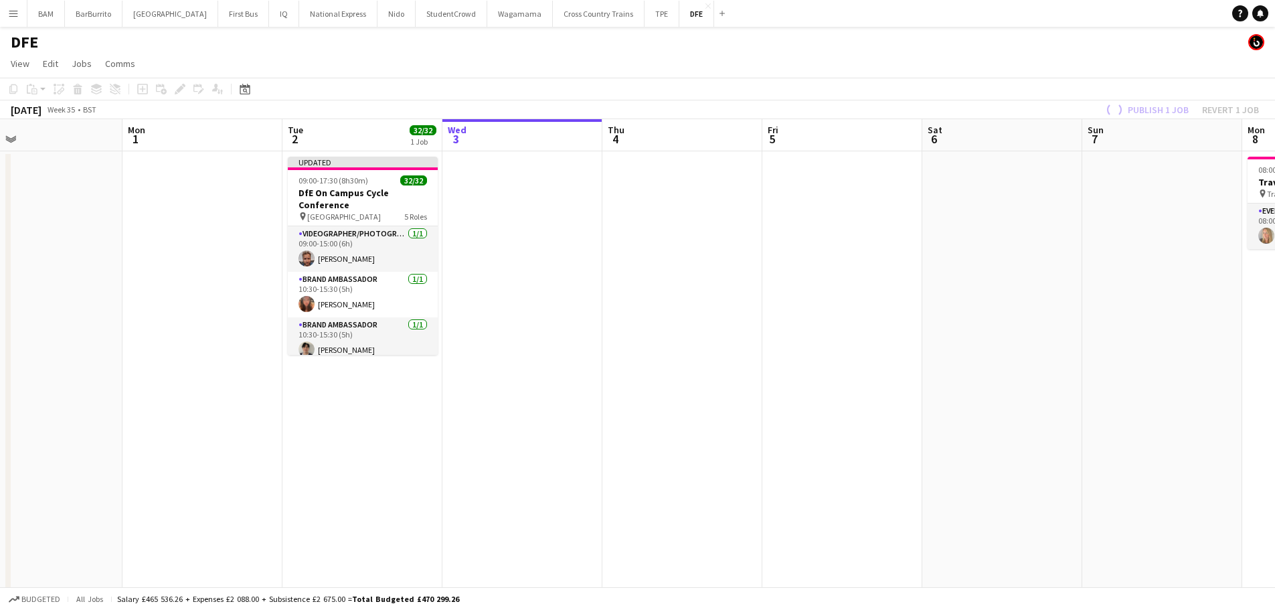
click at [623, 80] on app-toolbar "Copy Paste Paste Ctrl+V Paste with crew Ctrl+Shift+V Paste linked Job [GEOGRAPH…" at bounding box center [637, 89] width 1275 height 23
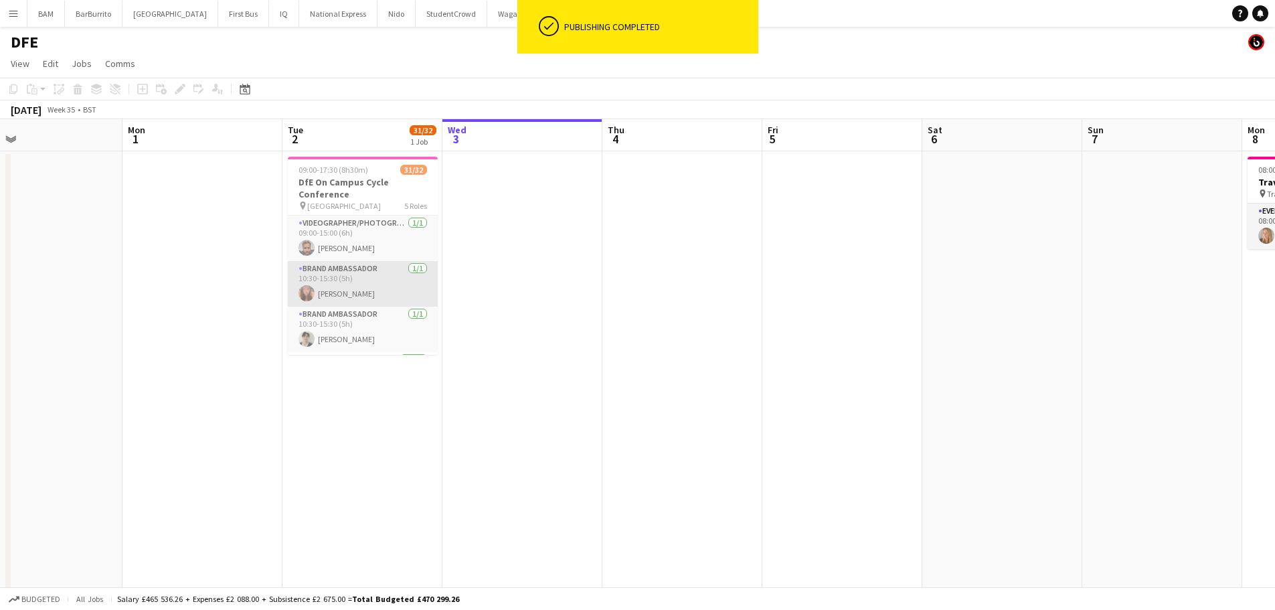
click at [373, 284] on app-card-role "Brand Ambassador [DATE] 10:30-15:30 (5h) [PERSON_NAME]" at bounding box center [363, 284] width 150 height 46
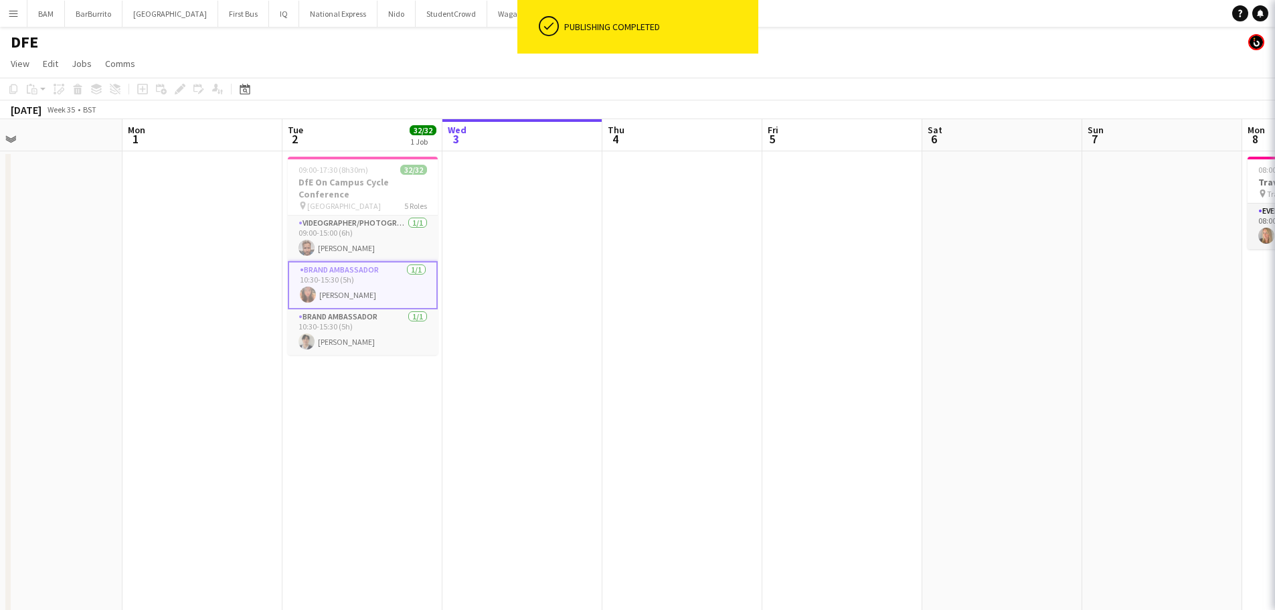
scroll to position [0, 357]
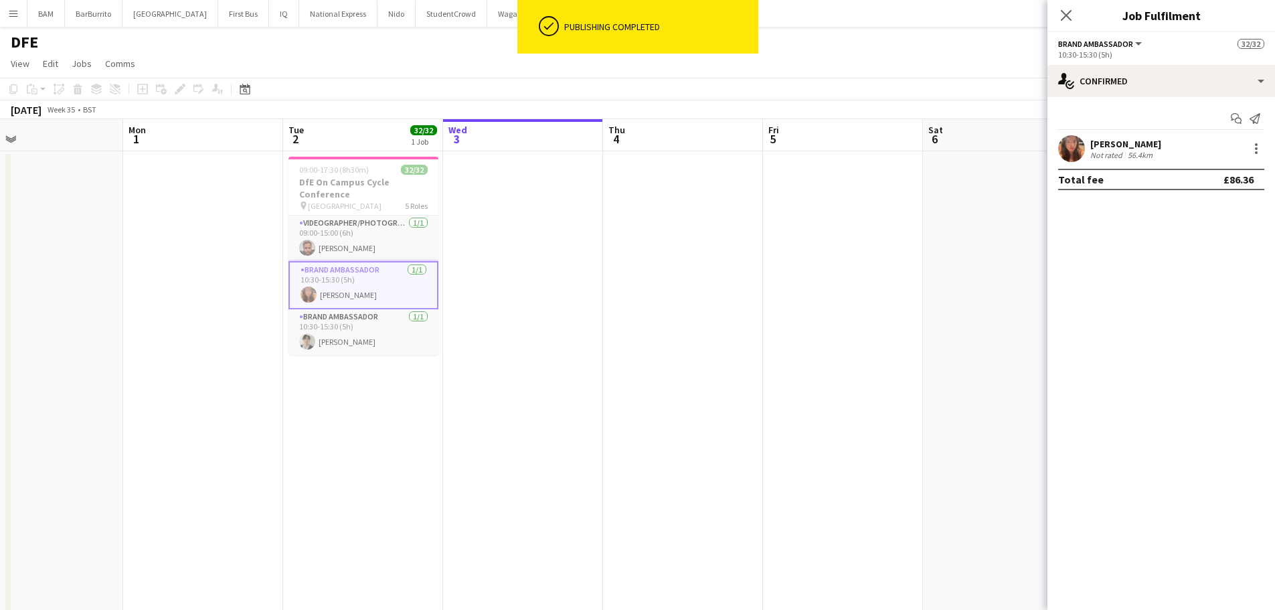
click at [411, 126] on span "32/32" at bounding box center [423, 130] width 27 height 10
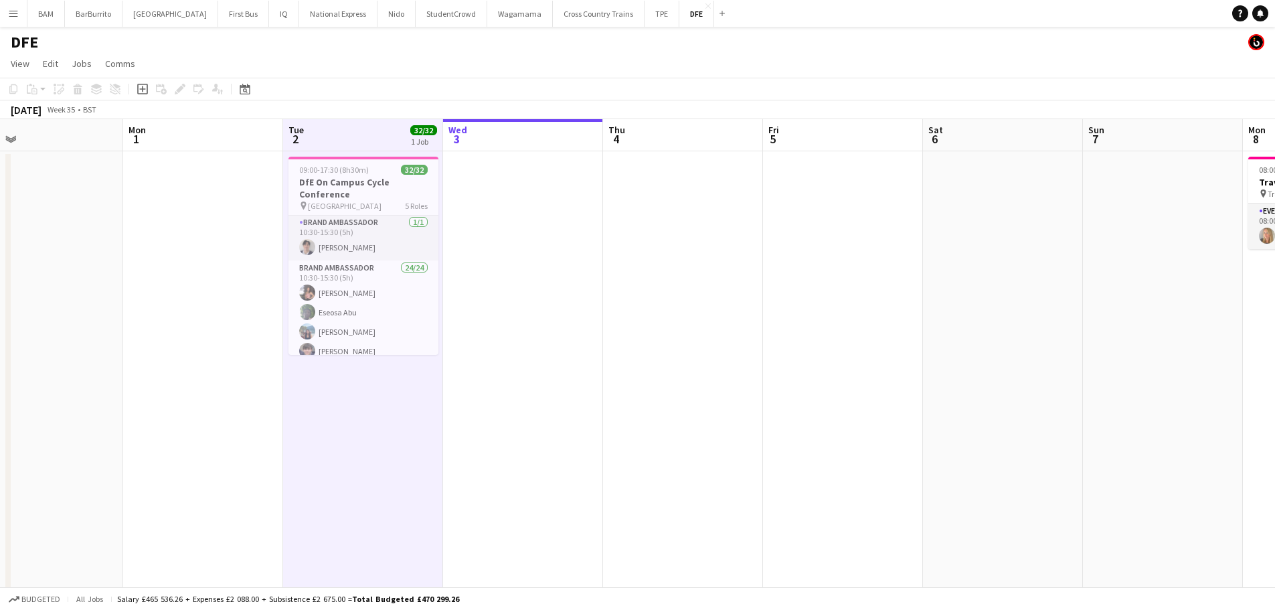
scroll to position [0, 0]
click at [359, 292] on app-card-role "Brand Ambassador [DATE] 10:30-15:30 (5h) [PERSON_NAME]" at bounding box center [363, 284] width 150 height 46
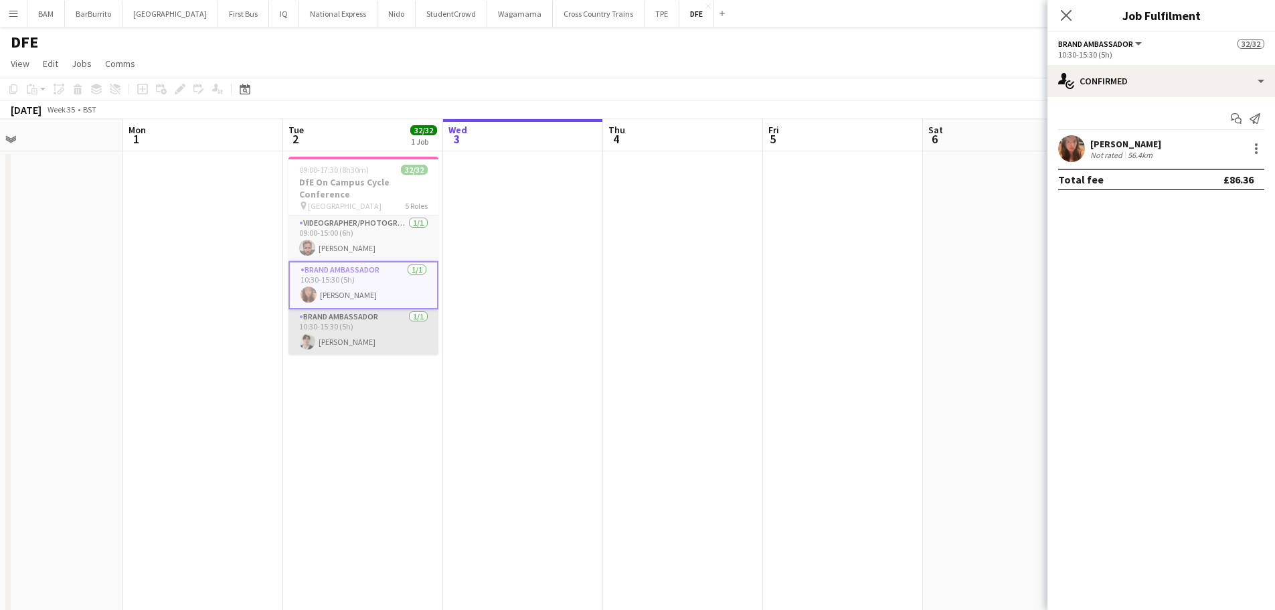
click at [365, 340] on app-card-role "Brand Ambassador [DATE] 10:30-15:30 (5h) [PERSON_NAME]" at bounding box center [363, 332] width 150 height 46
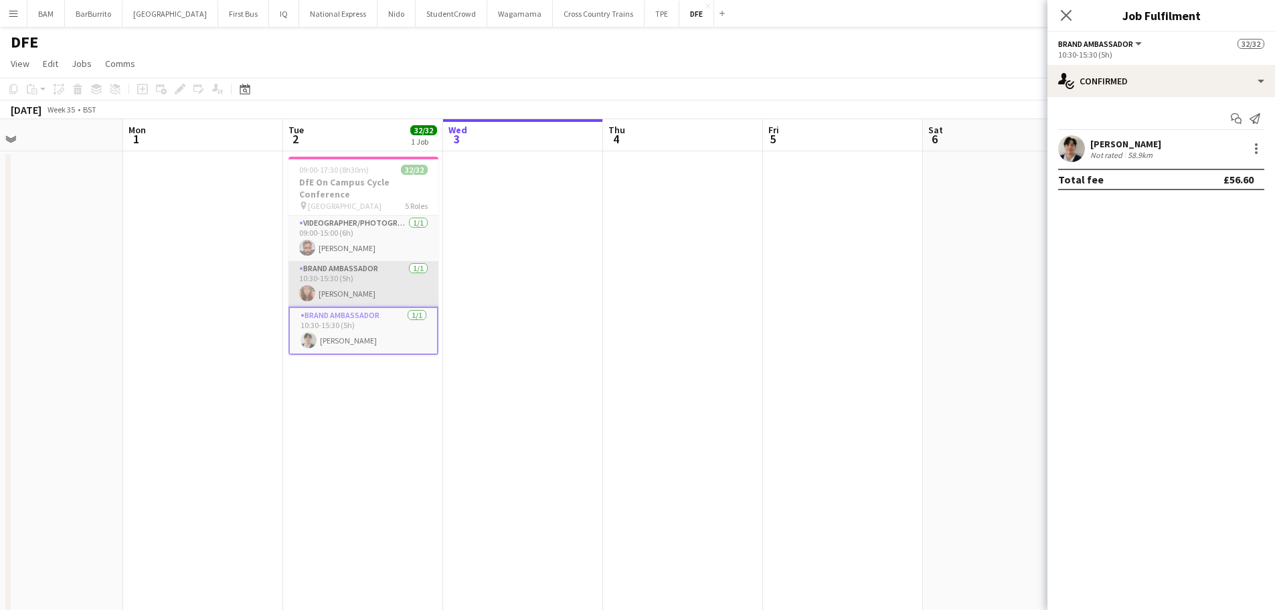
click at [365, 278] on app-card-role "Brand Ambassador [DATE] 10:30-15:30 (5h) [PERSON_NAME]" at bounding box center [363, 284] width 150 height 46
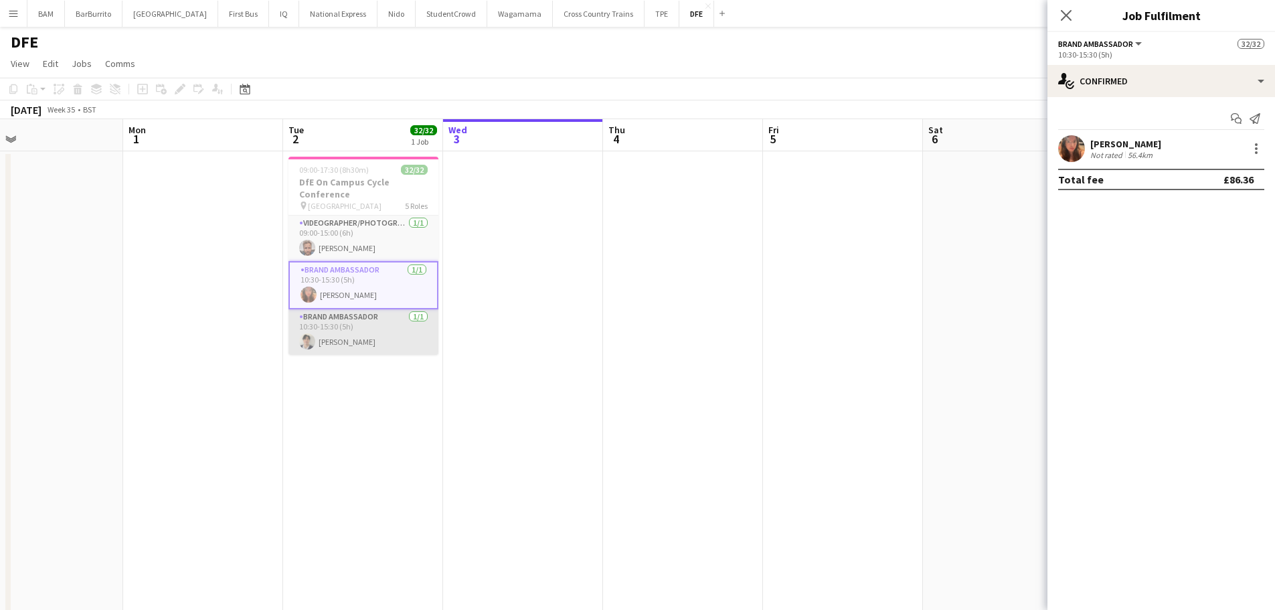
click at [369, 325] on app-card-role "Brand Ambassador [DATE] 10:30-15:30 (5h) [PERSON_NAME]" at bounding box center [363, 332] width 150 height 46
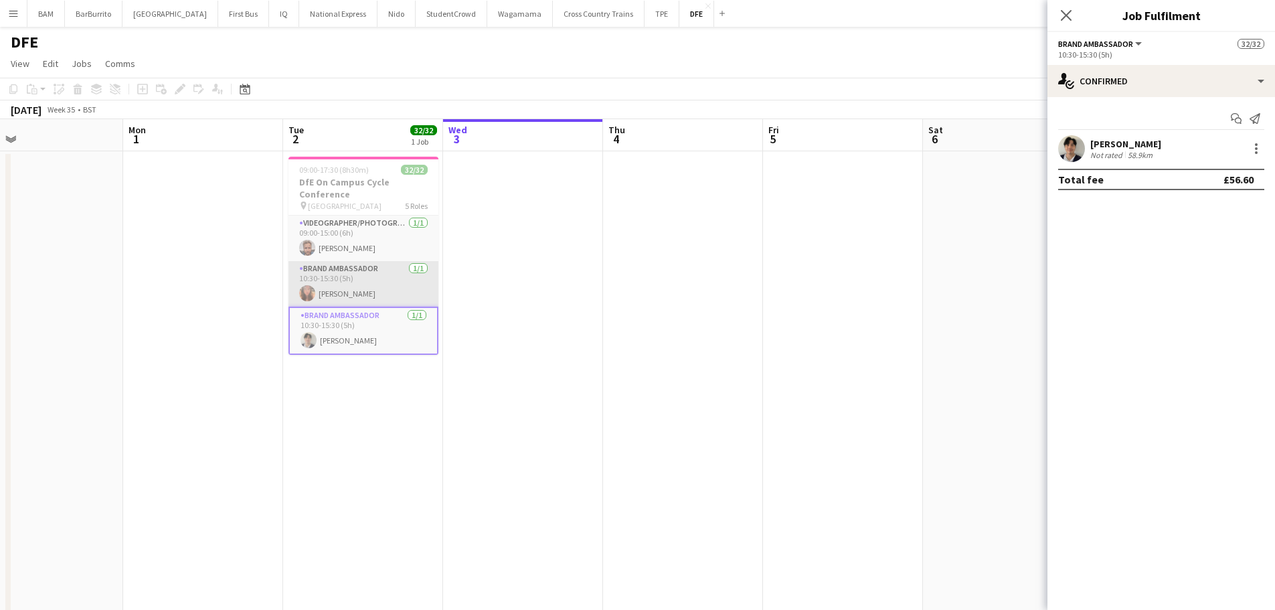
click at [367, 291] on app-card-role "Brand Ambassador [DATE] 10:30-15:30 (5h) [PERSON_NAME]" at bounding box center [363, 284] width 150 height 46
click at [395, 110] on div "[DATE] Week 35 • BST" at bounding box center [637, 109] width 1275 height 19
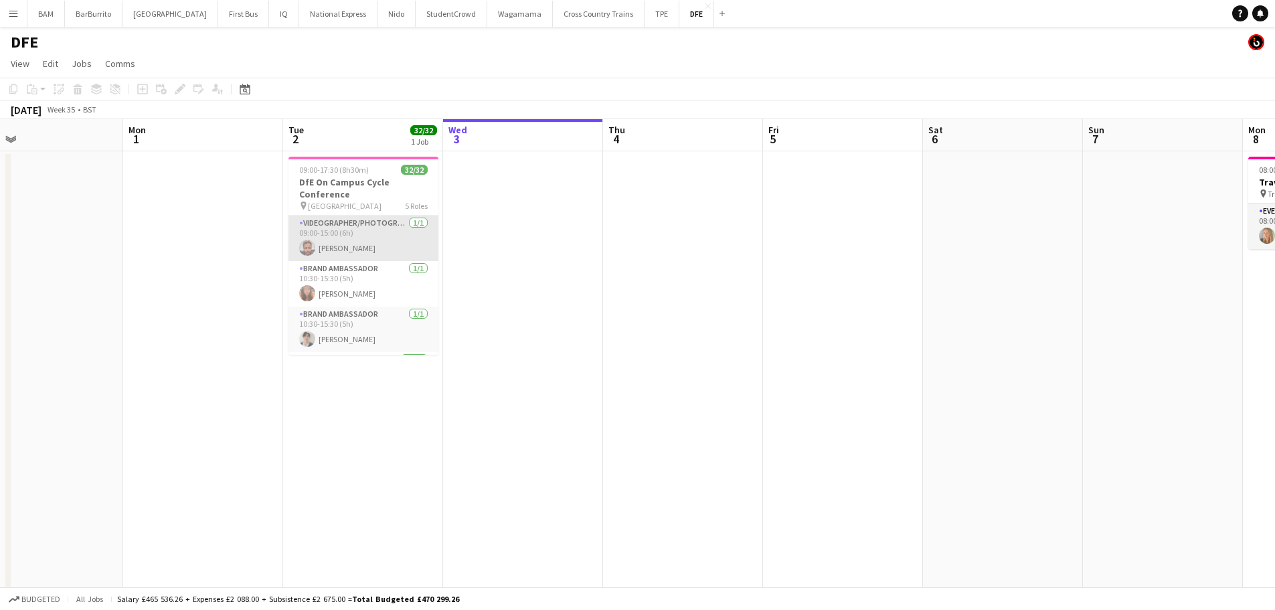
click at [402, 240] on app-card-role "Videographer/Photographer [DATE] 09:00-15:00 (6h) [PERSON_NAME]" at bounding box center [363, 238] width 150 height 46
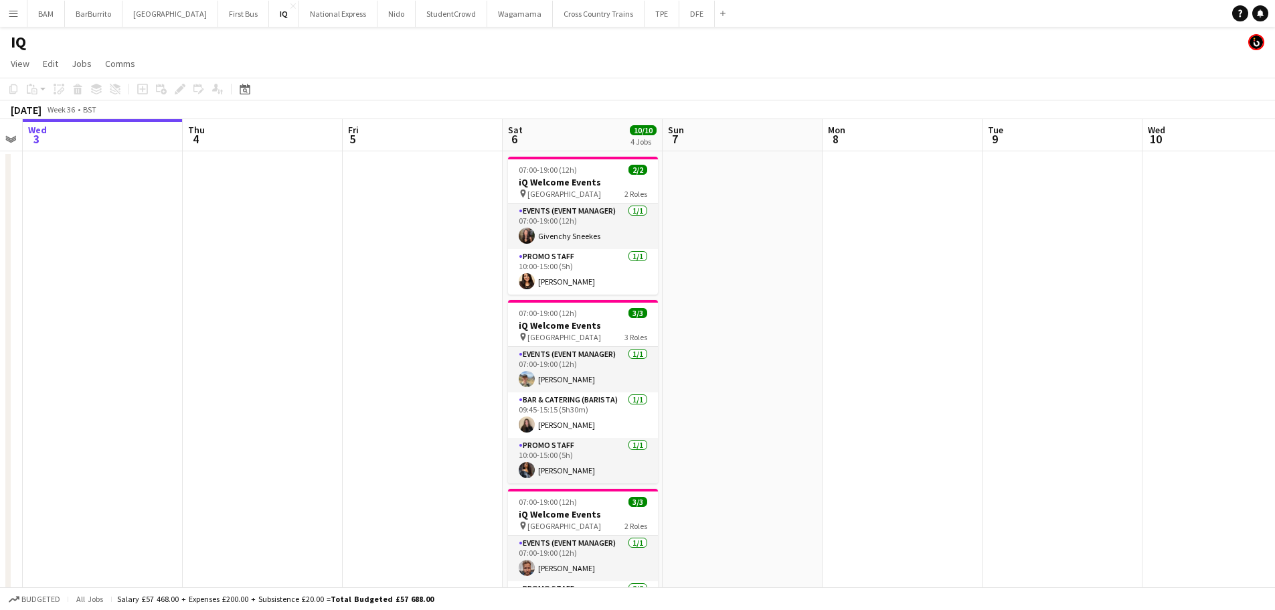
drag, startPoint x: 772, startPoint y: 262, endPoint x: 436, endPoint y: 291, distance: 337.9
click at [393, 270] on app-calendar-viewport "Sun 31 Mon 1 Tue 2 Wed 3 Thu 4 Fri 5 Sat 6 10/10 4 Jobs Sun 7 Mon 8 Tue 9 Wed 1…" at bounding box center [637, 532] width 1275 height 826
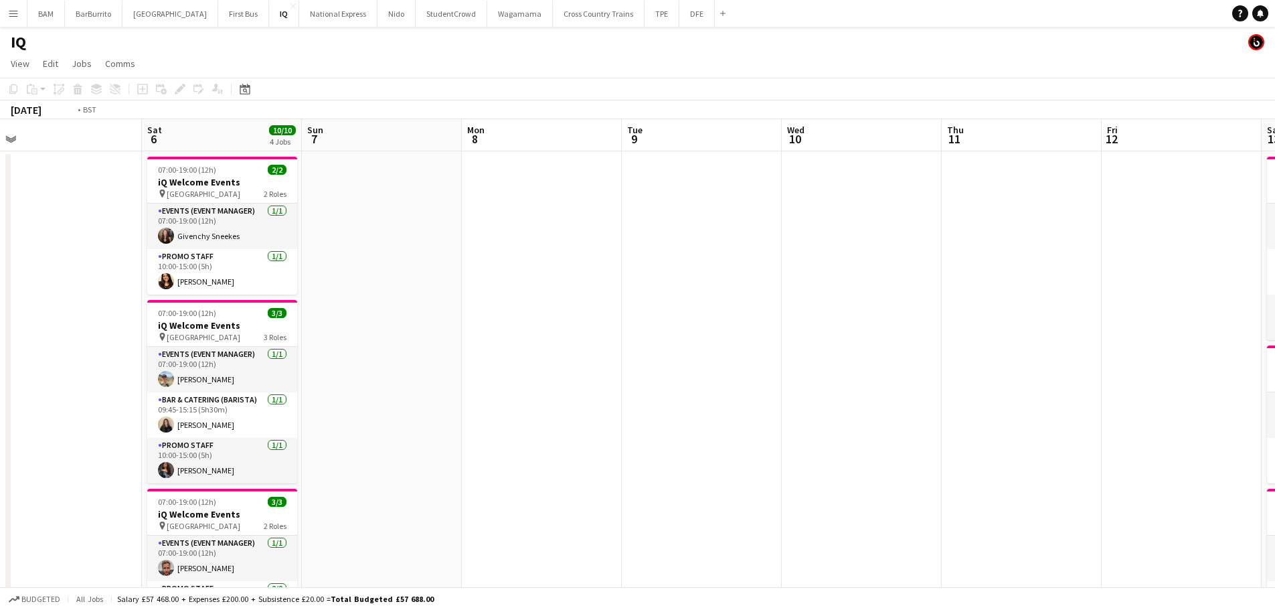
drag, startPoint x: 1114, startPoint y: 339, endPoint x: 1050, endPoint y: 327, distance: 65.2
click at [482, 310] on app-calendar-viewport "Tue 2 Wed 3 Thu 4 Fri 5 Sat 6 10/10 4 Jobs Sun 7 Mon 8 Tue 9 Wed 10 Thu 11 Fri …" at bounding box center [637, 532] width 1275 height 826
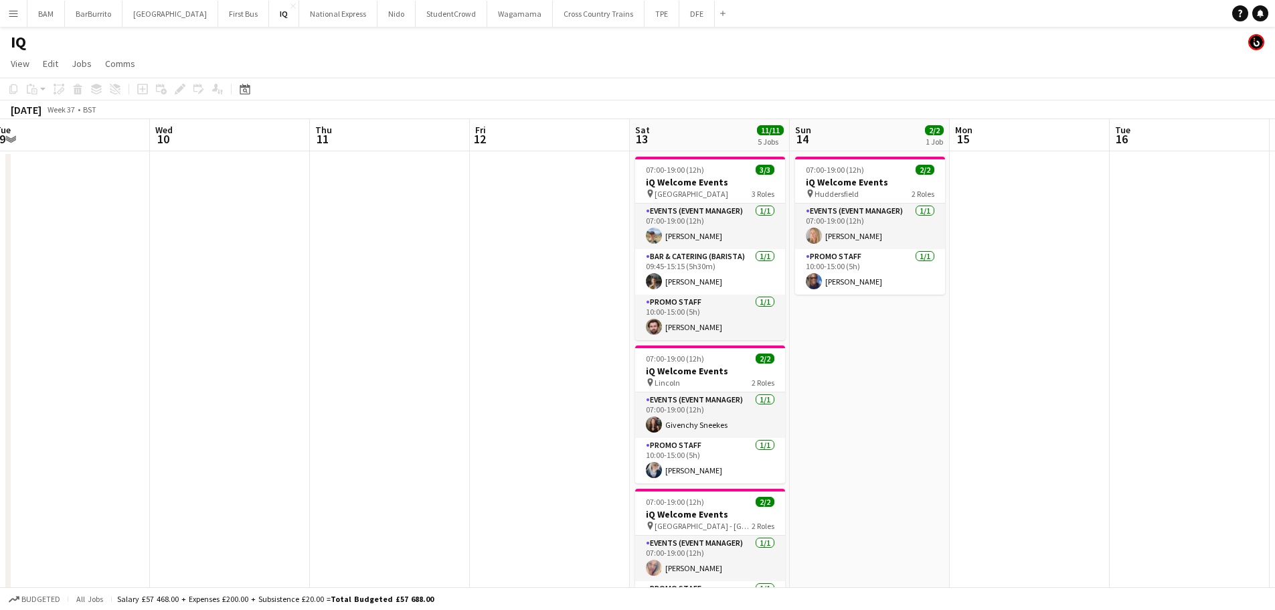
click at [529, 312] on app-calendar-viewport "Sat 6 10/10 4 Jobs Sun 7 Mon 8 Tue 9 Wed 10 Thu 11 Fri 12 Sat 13 11/11 5 Jobs S…" at bounding box center [637, 532] width 1275 height 826
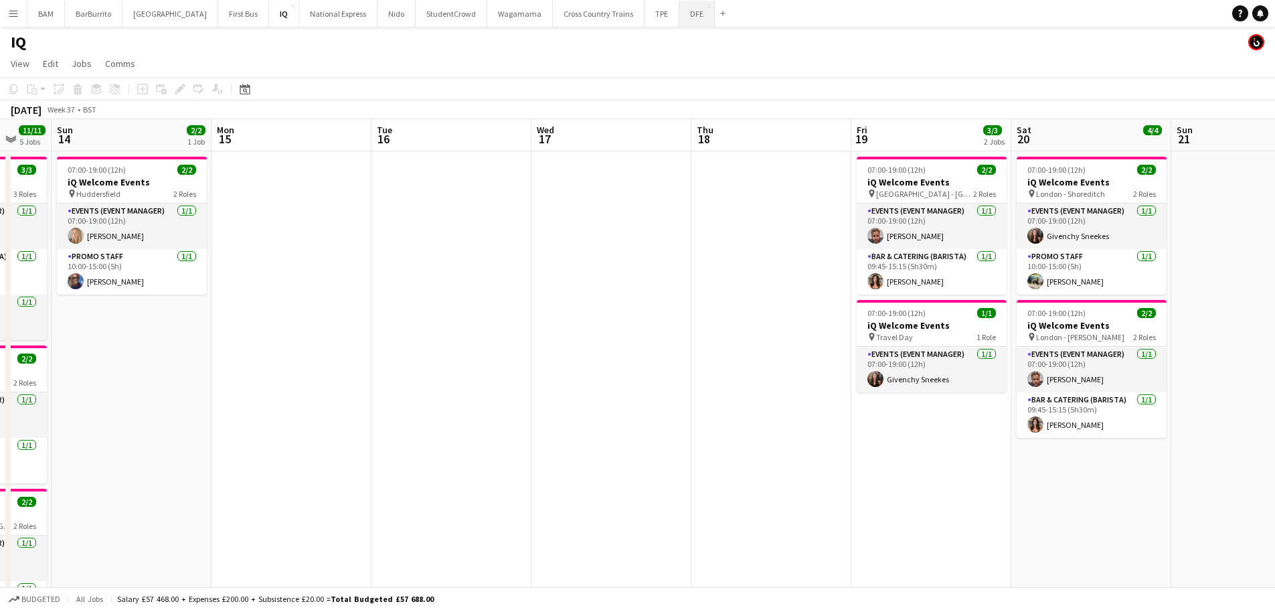
click at [679, 11] on button "DFE Close" at bounding box center [696, 14] width 35 height 26
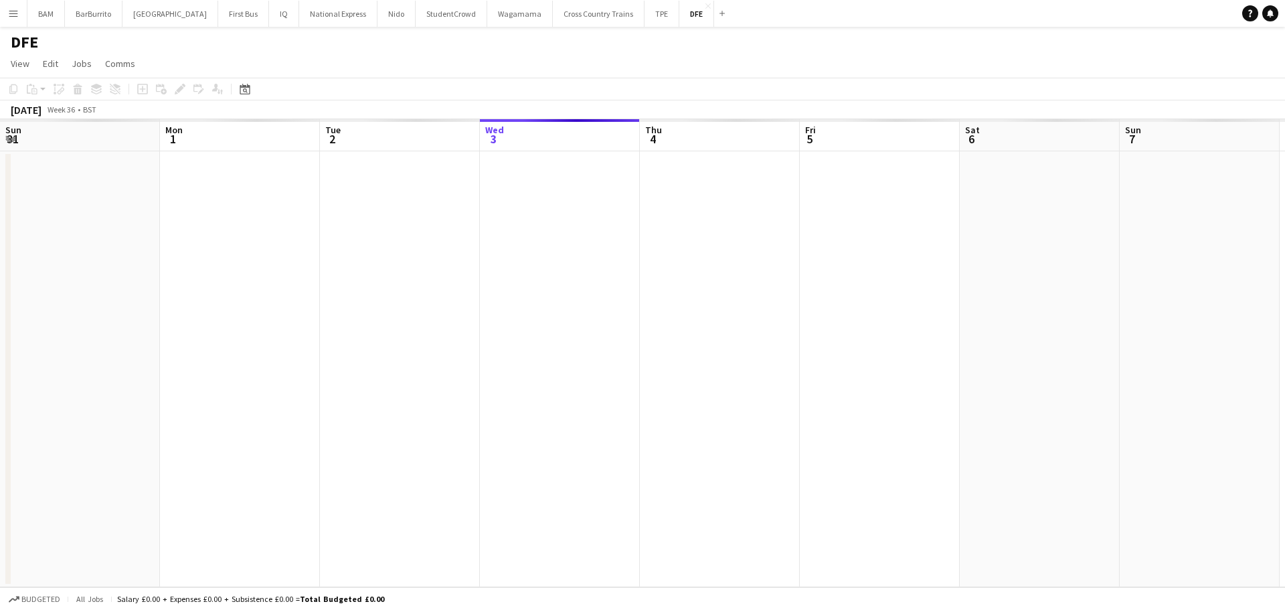
click at [638, 242] on app-calendar-viewport "Sun 31 Mon 1 Tue 2 Wed 3 Thu 4 Fri 5 Sat 6 Sun 7 Mon 8 Tue 9 Wed 10 Thu 11 Fri …" at bounding box center [642, 353] width 1285 height 468
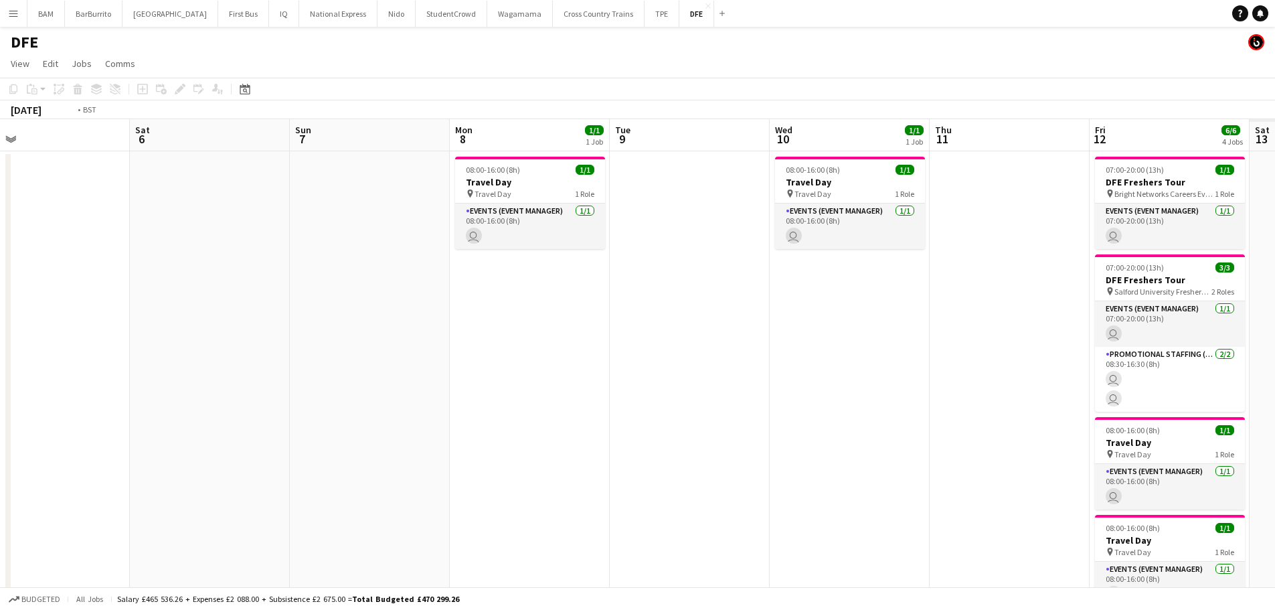
drag, startPoint x: 911, startPoint y: 292, endPoint x: 478, endPoint y: 284, distance: 432.3
click at [538, 291] on app-calendar-viewport "Tue 2 32/32 1 Job Wed 3 Thu 4 Fri 5 Sat 6 Sun 7 Mon 8 1/1 1 Job Tue 9 Wed 10 1/…" at bounding box center [637, 470] width 1275 height 703
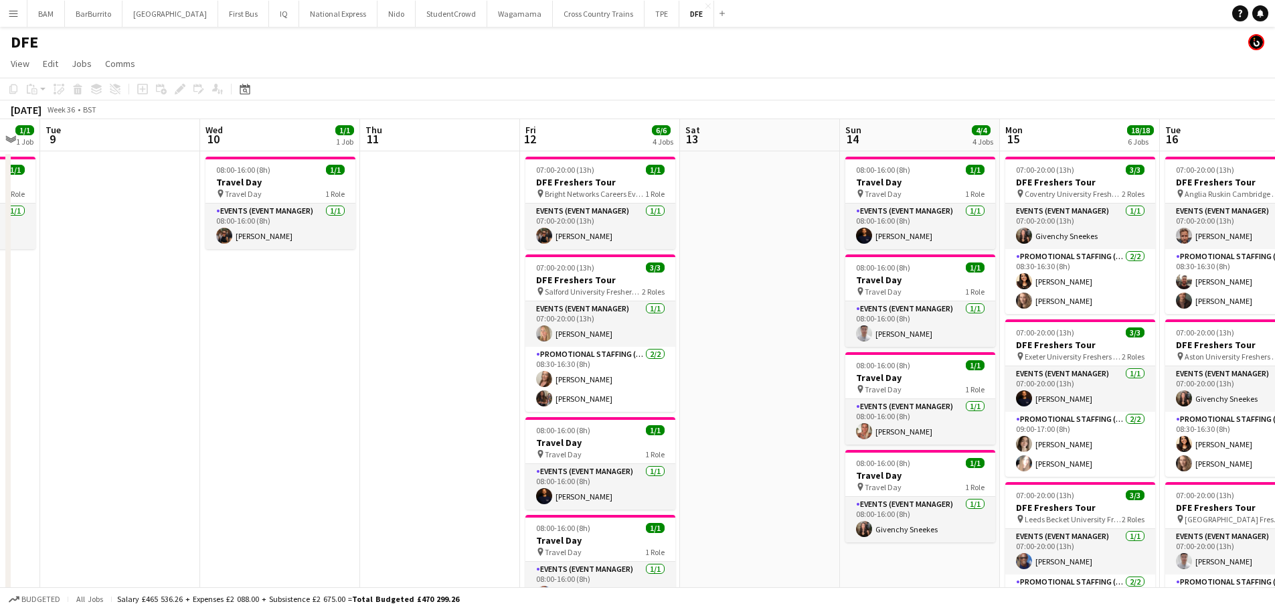
scroll to position [0, 386]
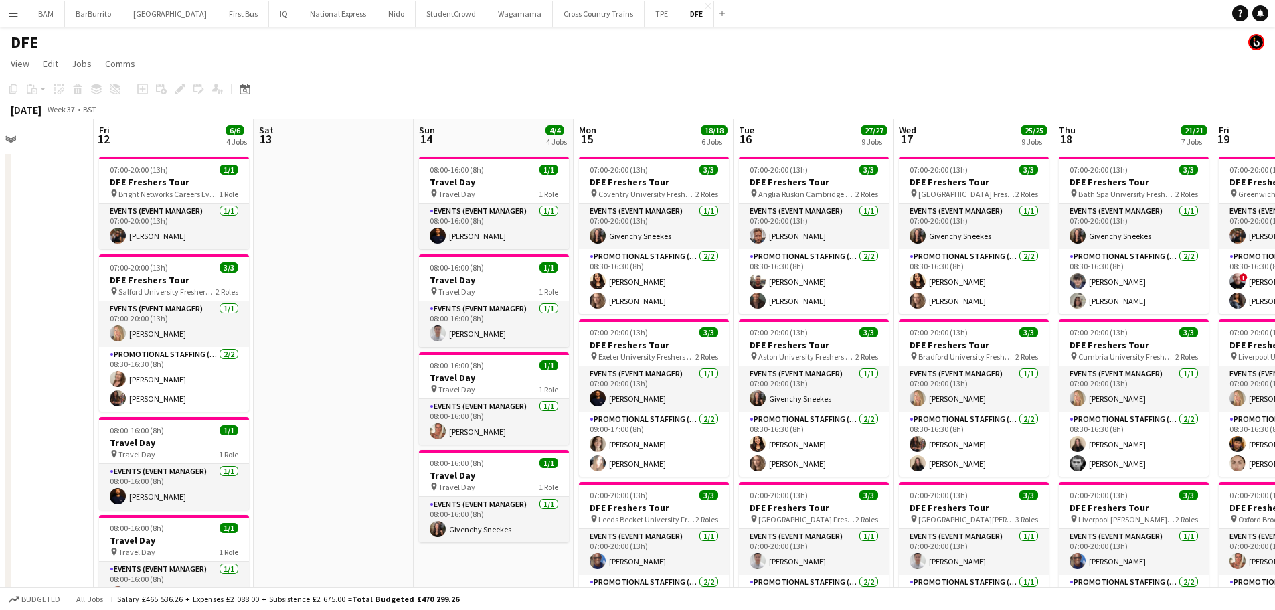
drag, startPoint x: 842, startPoint y: 321, endPoint x: 581, endPoint y: 322, distance: 261.0
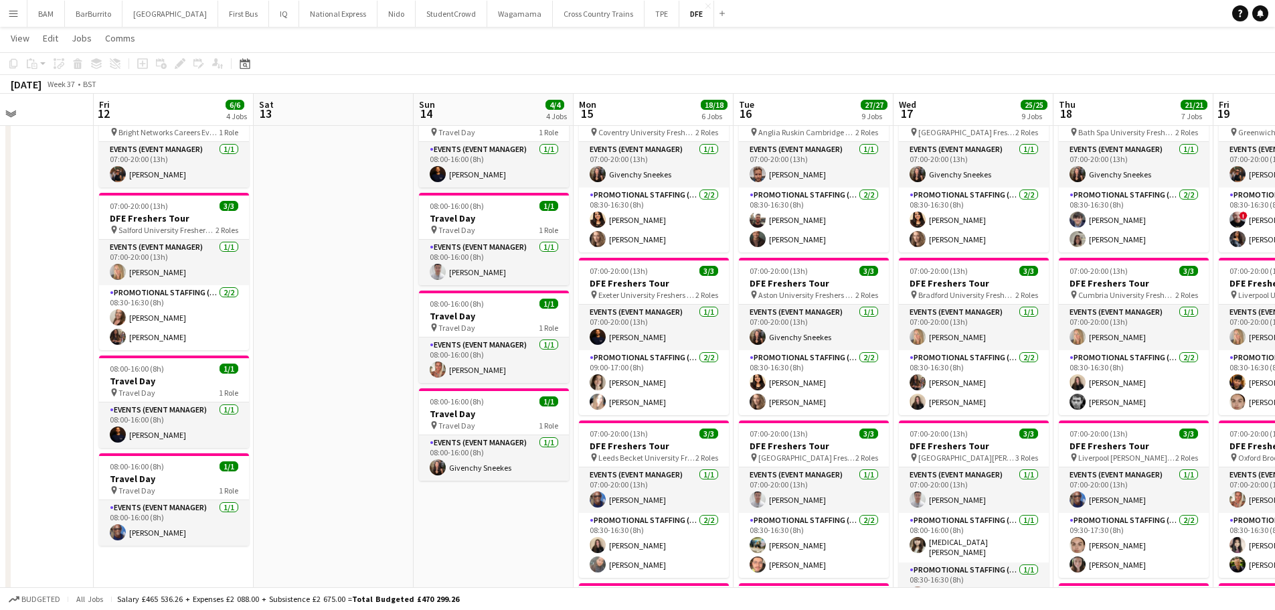
scroll to position [134, 0]
